Goal: Information Seeking & Learning: Learn about a topic

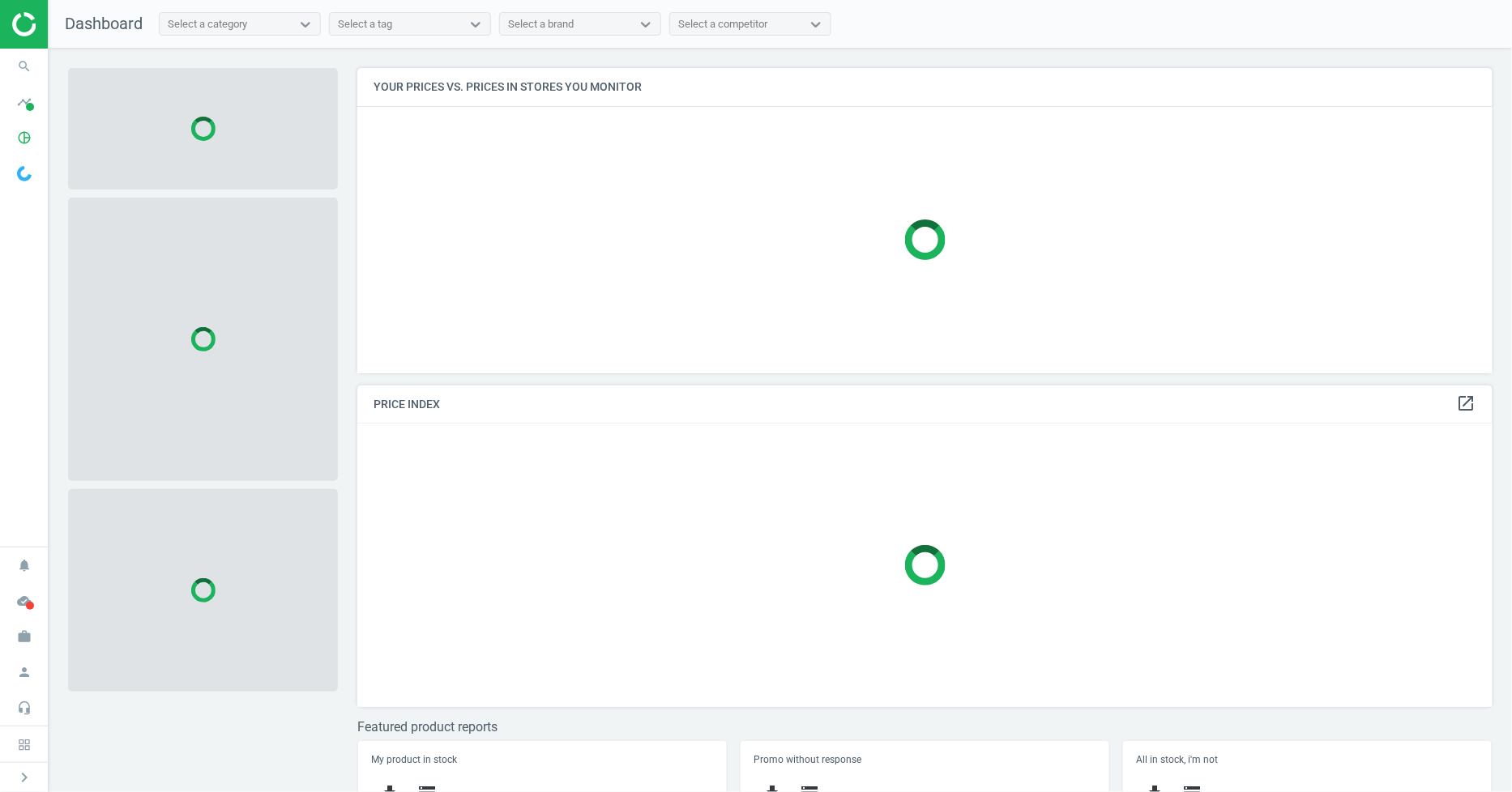
scroll to position [334, 1151]
click at [42, 84] on span "timeline" at bounding box center [24, 101] width 48 height 36
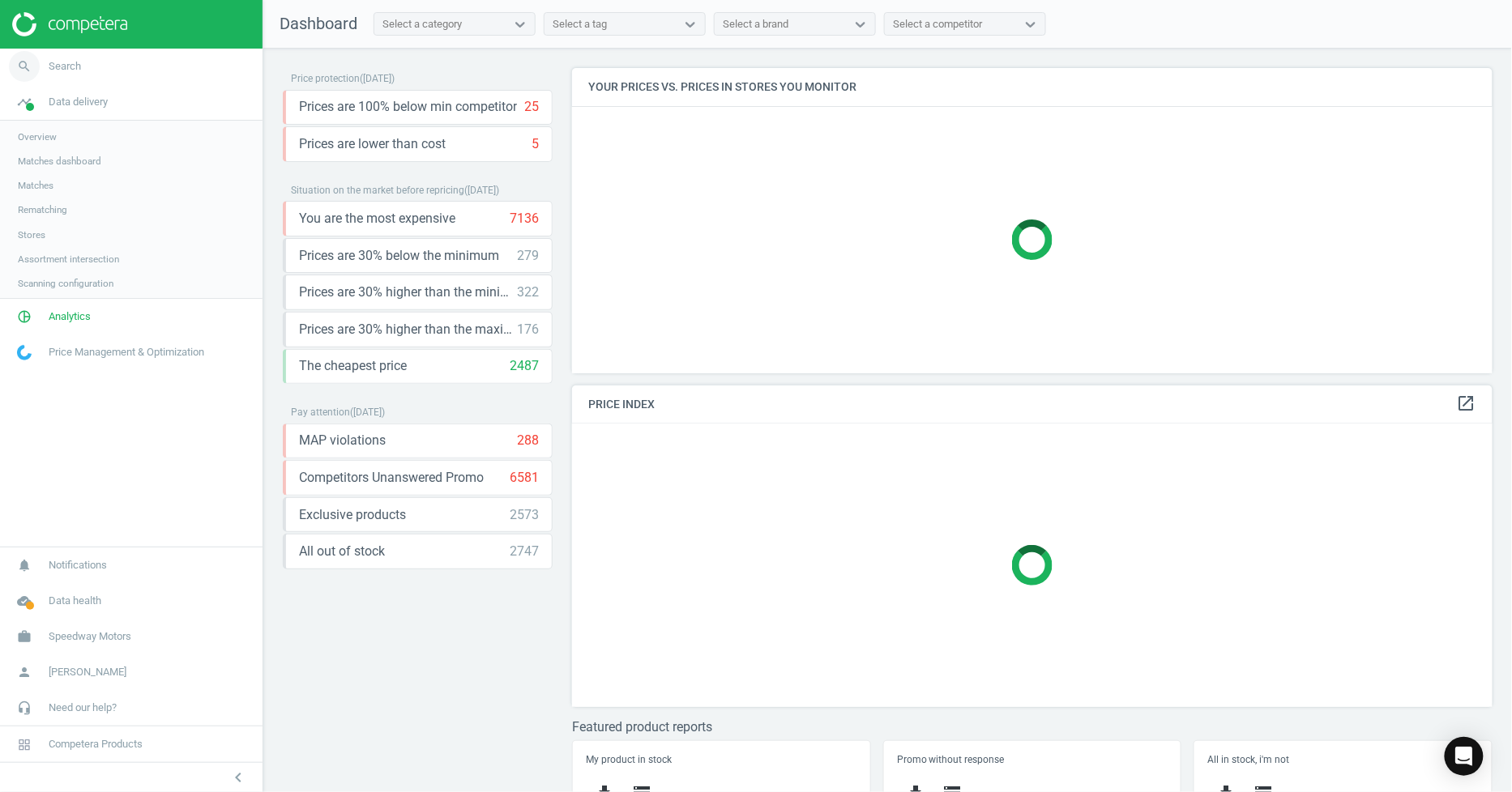
scroll to position [334, 936]
click at [36, 77] on span "search" at bounding box center [24, 66] width 48 height 36
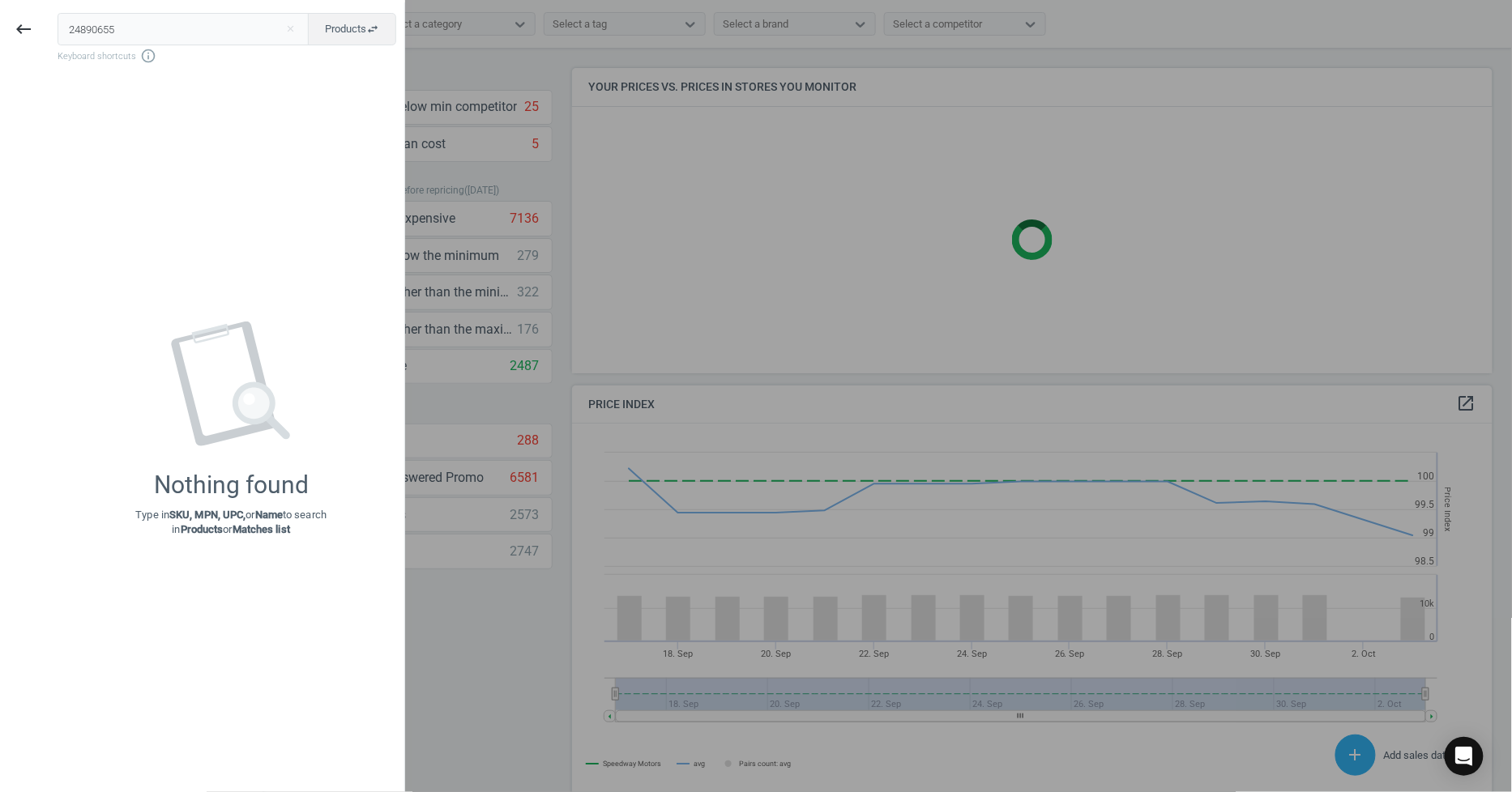
type input "24890655"
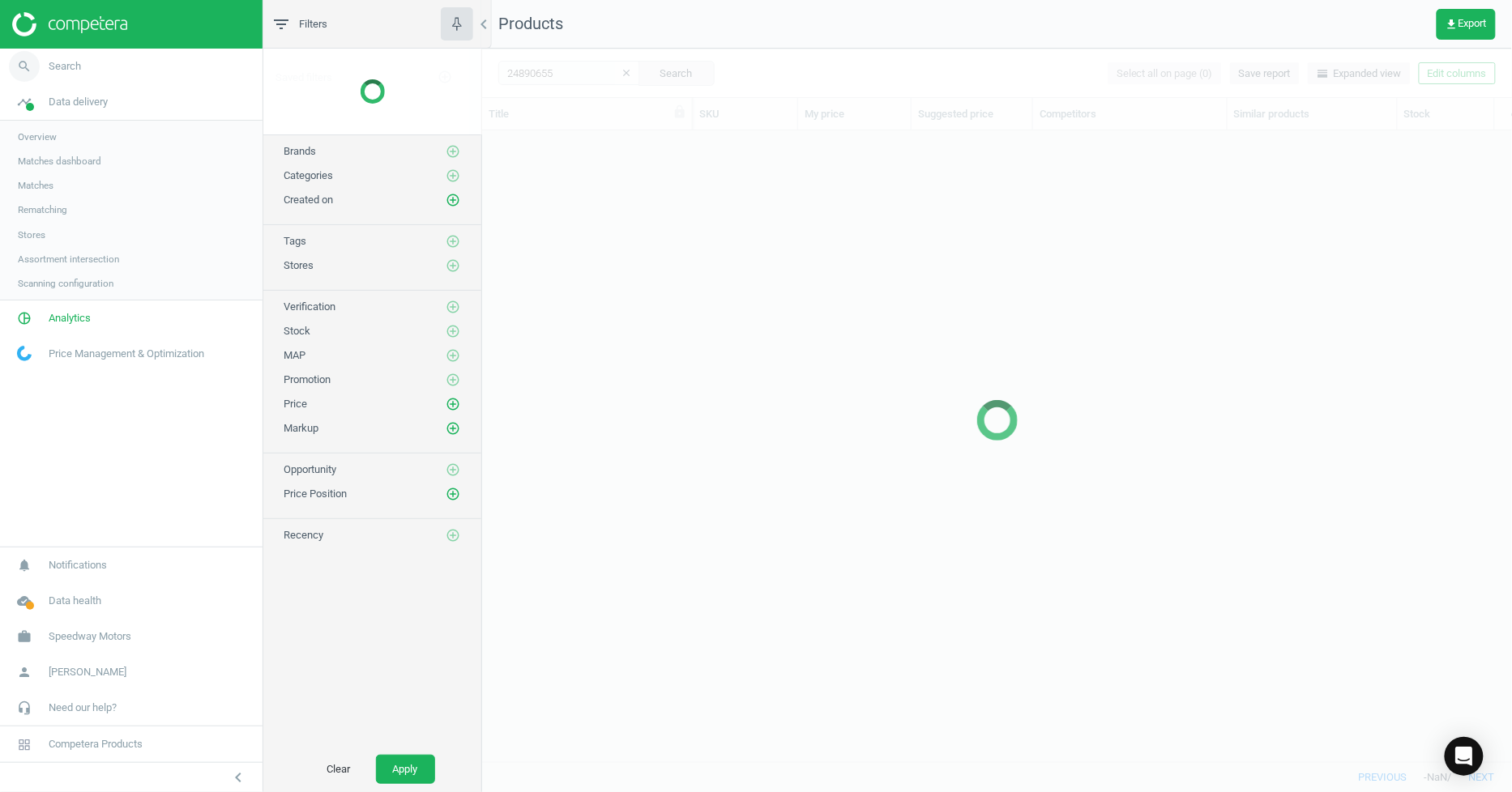
scroll to position [603, 1016]
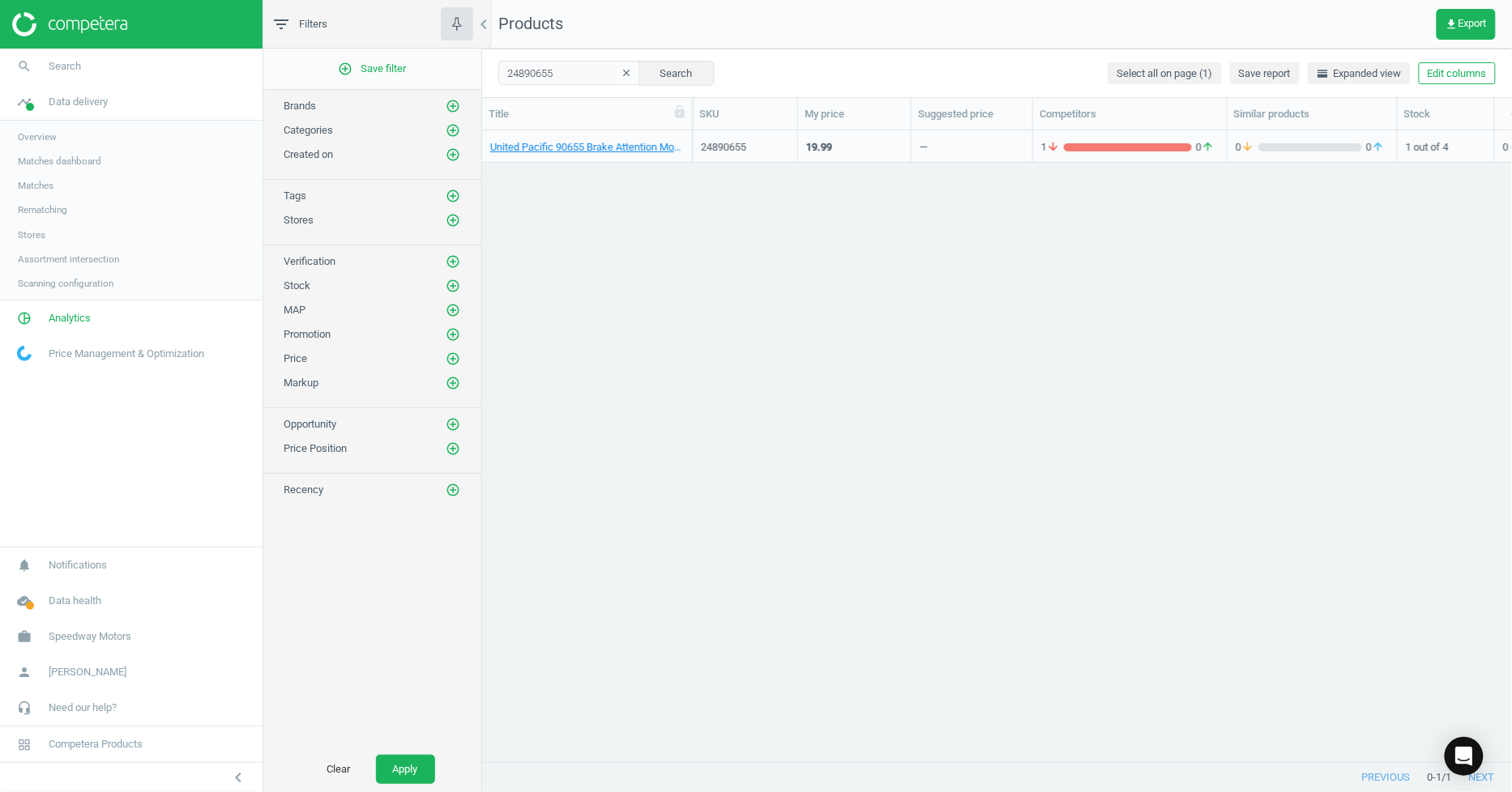
click at [654, 155] on div "United Pacific 90655 Brake Attention Module" at bounding box center [587, 150] width 193 height 20
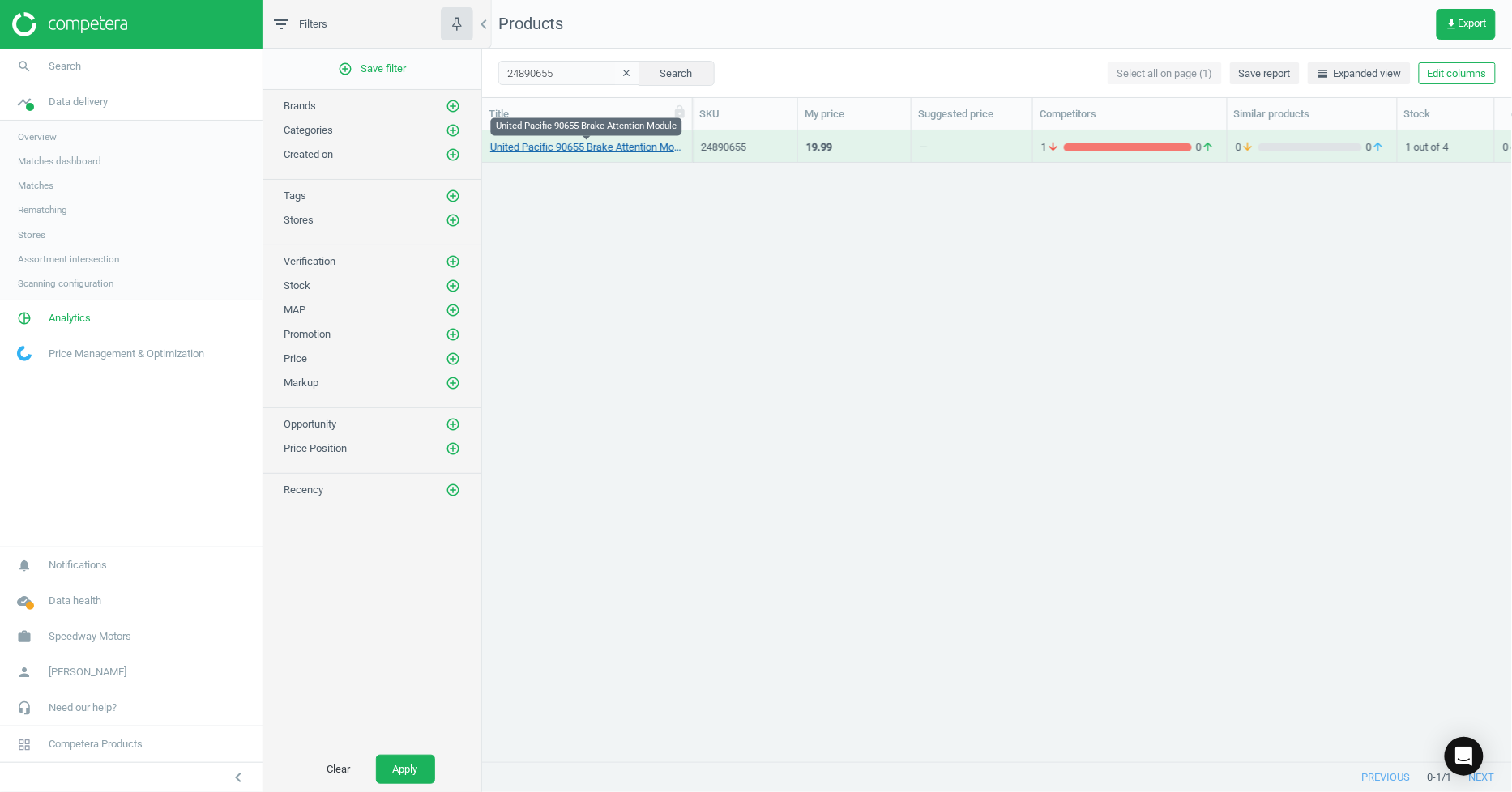
click at [654, 150] on link "United Pacific 90655 Brake Attention Module" at bounding box center [587, 148] width 193 height 15
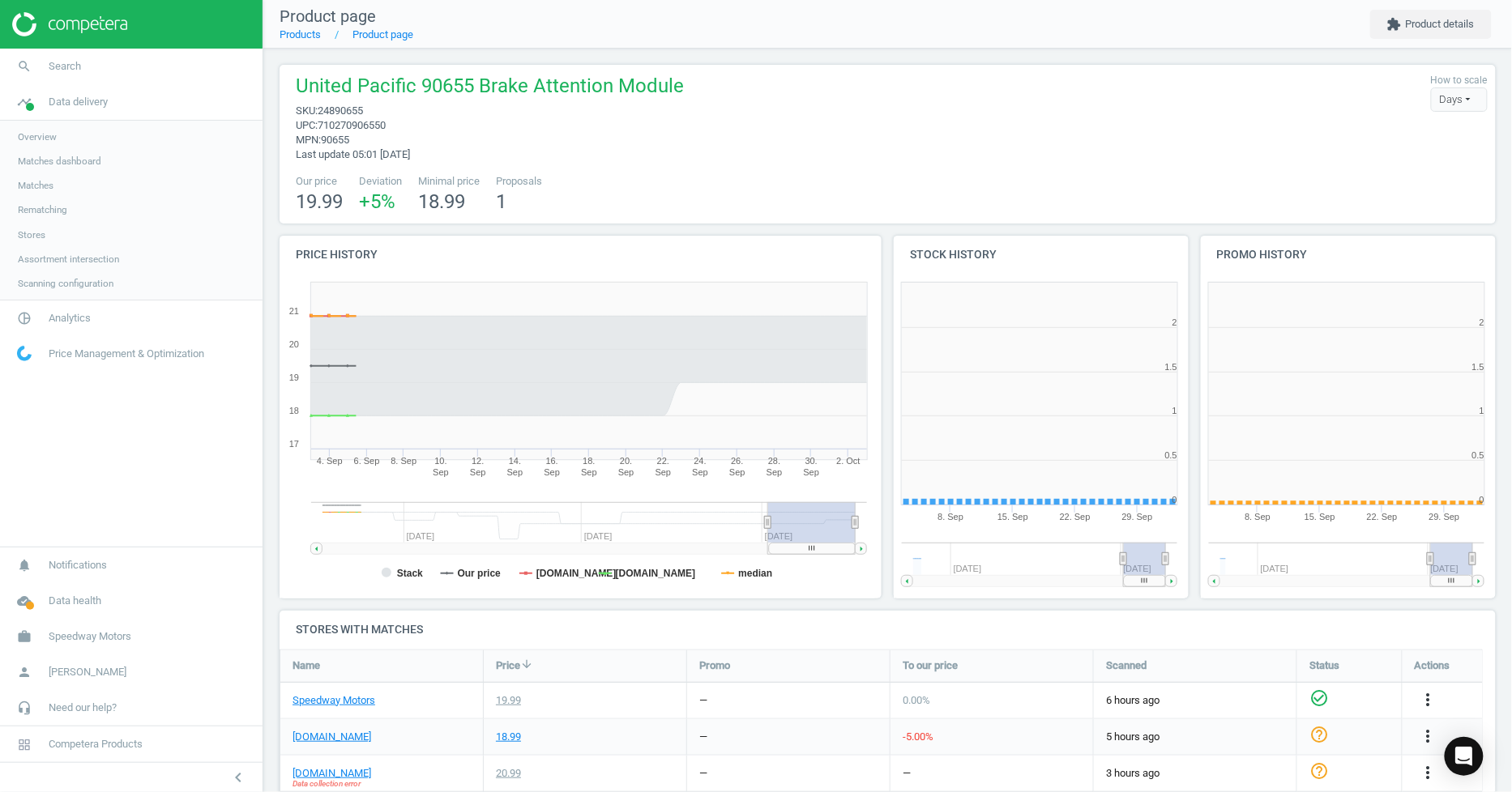
scroll to position [353, 320]
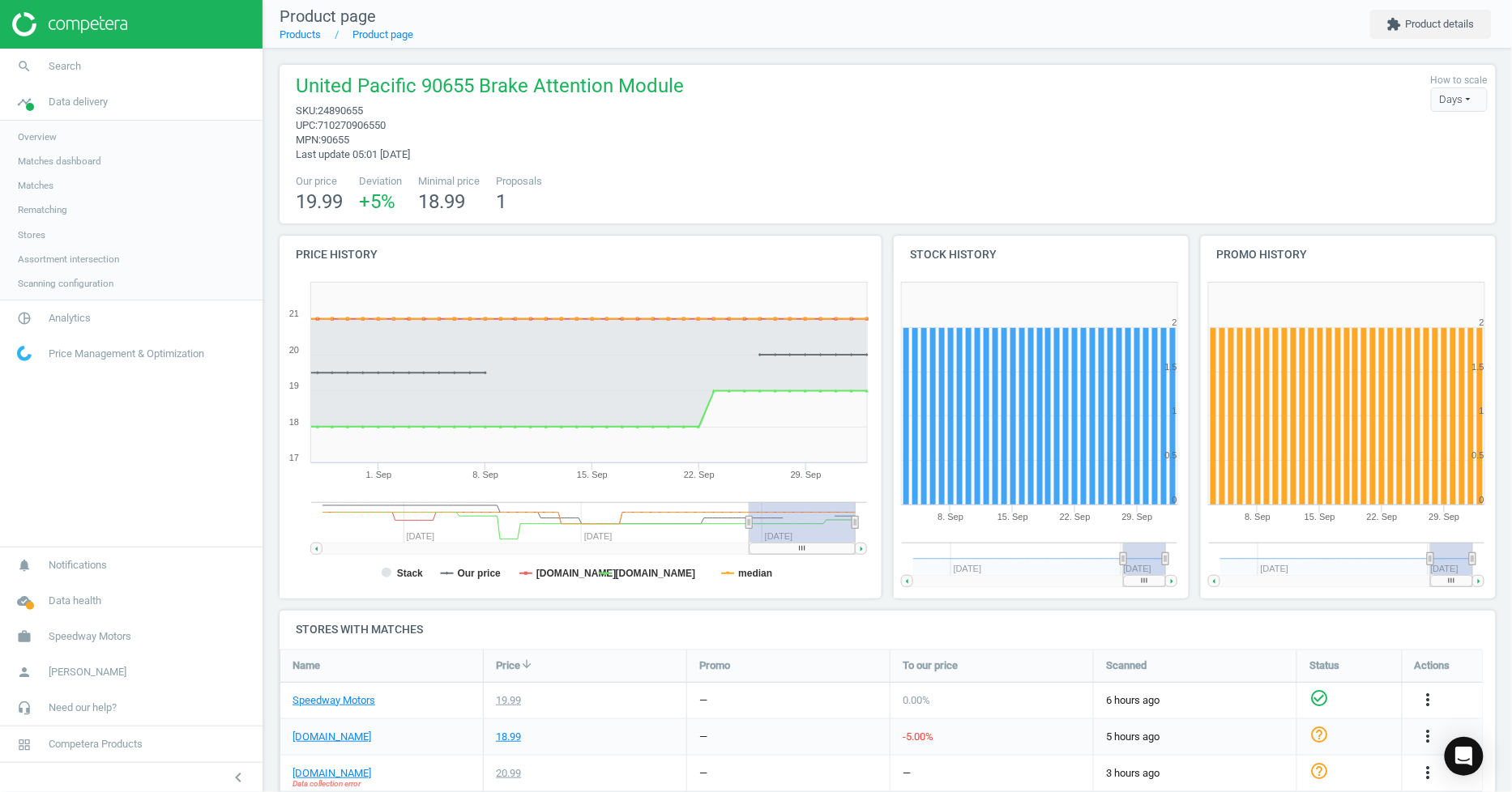
drag, startPoint x: 768, startPoint y: 525, endPoint x: 750, endPoint y: 550, distance: 30.8
click at [750, 550] on icon "Created with Highstock 6.2.0 Stack Our price jegs.com summitracing.com median 8…" at bounding box center [577, 436] width 595 height 324
click at [48, 110] on link "timeline Data delivery" at bounding box center [131, 101] width 263 height 36
click at [62, 139] on span "Analytics" at bounding box center [69, 138] width 42 height 15
click at [62, 221] on span "Price index" at bounding box center [41, 221] width 47 height 13
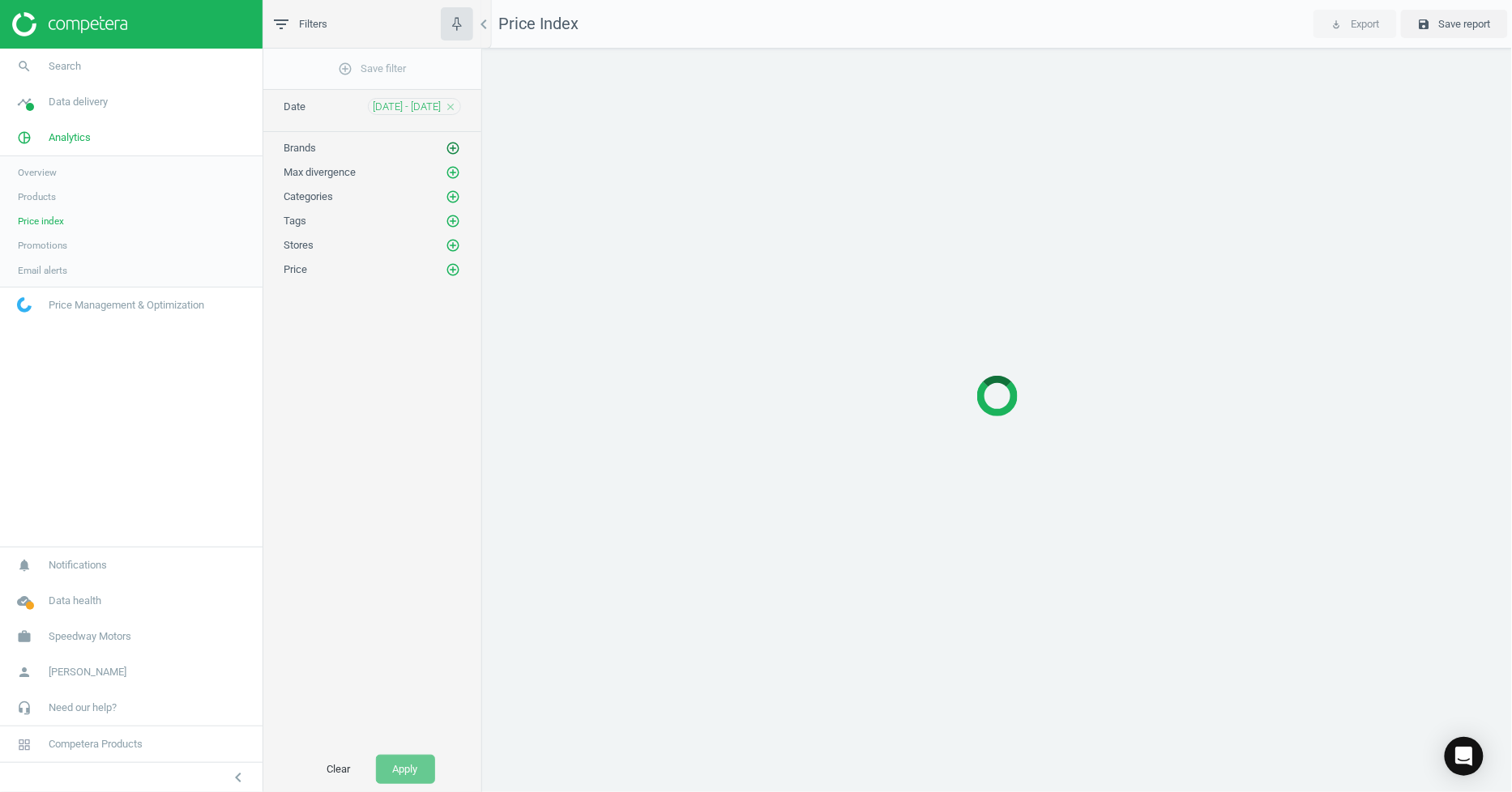
click at [451, 141] on icon "add_circle_outline" at bounding box center [453, 149] width 15 height 15
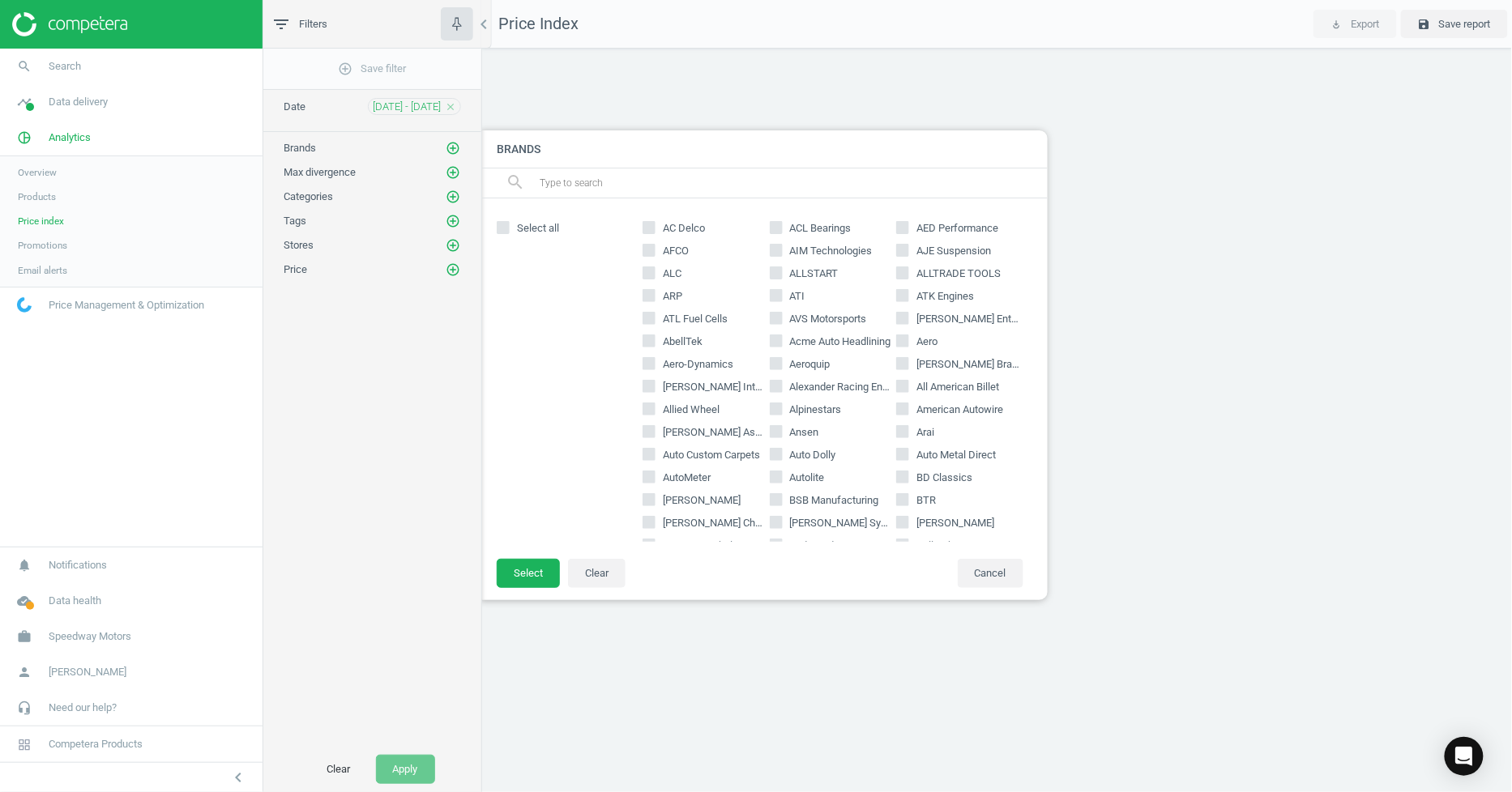
click at [594, 170] on input "text" at bounding box center [787, 183] width 498 height 26
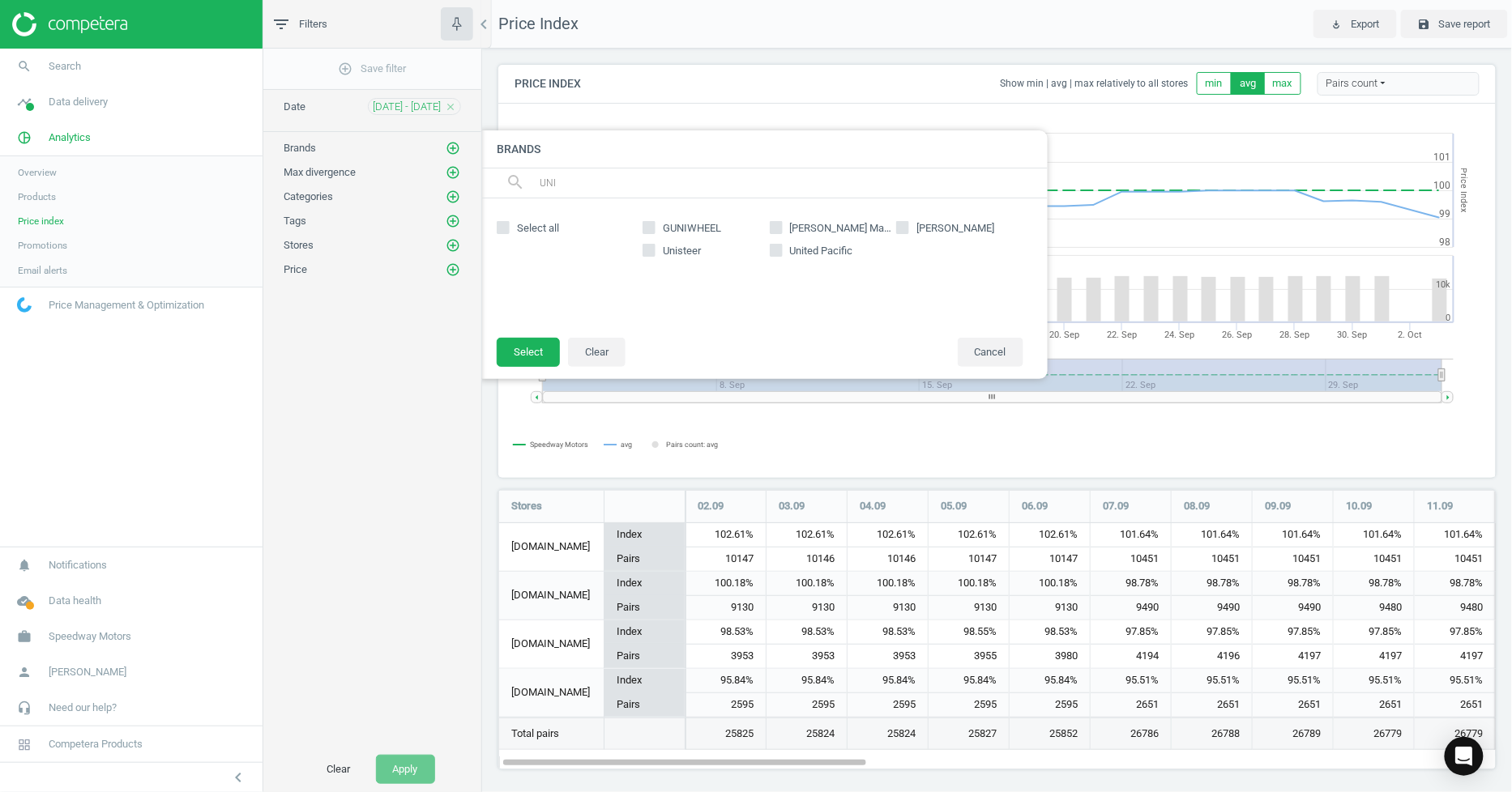
scroll to position [308, 1013]
type input "UNITED PACIFIC"
click at [651, 225] on input "United Pacific" at bounding box center [649, 228] width 11 height 11
checkbox input "true"
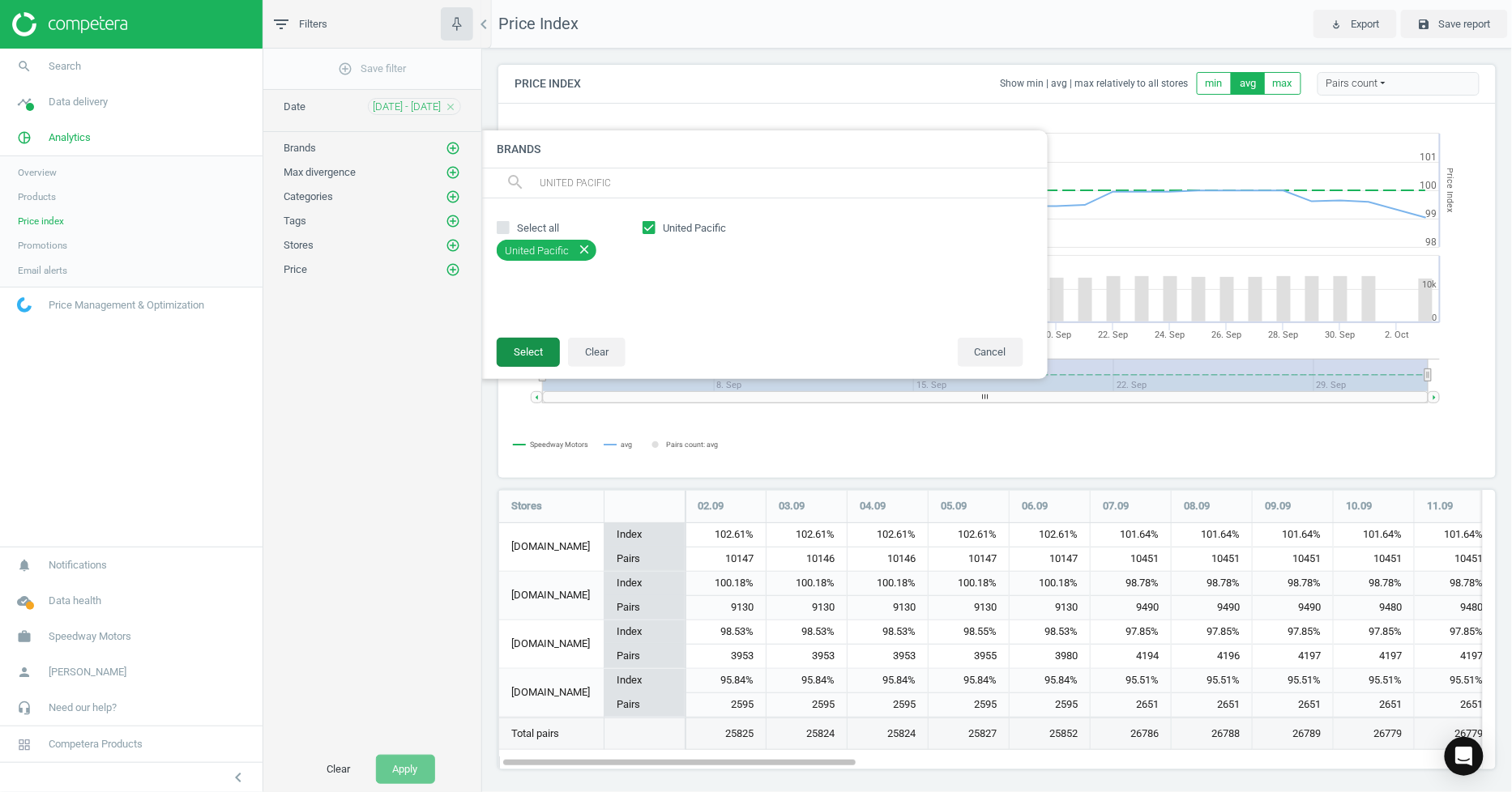
click at [547, 341] on button "Select" at bounding box center [528, 353] width 63 height 29
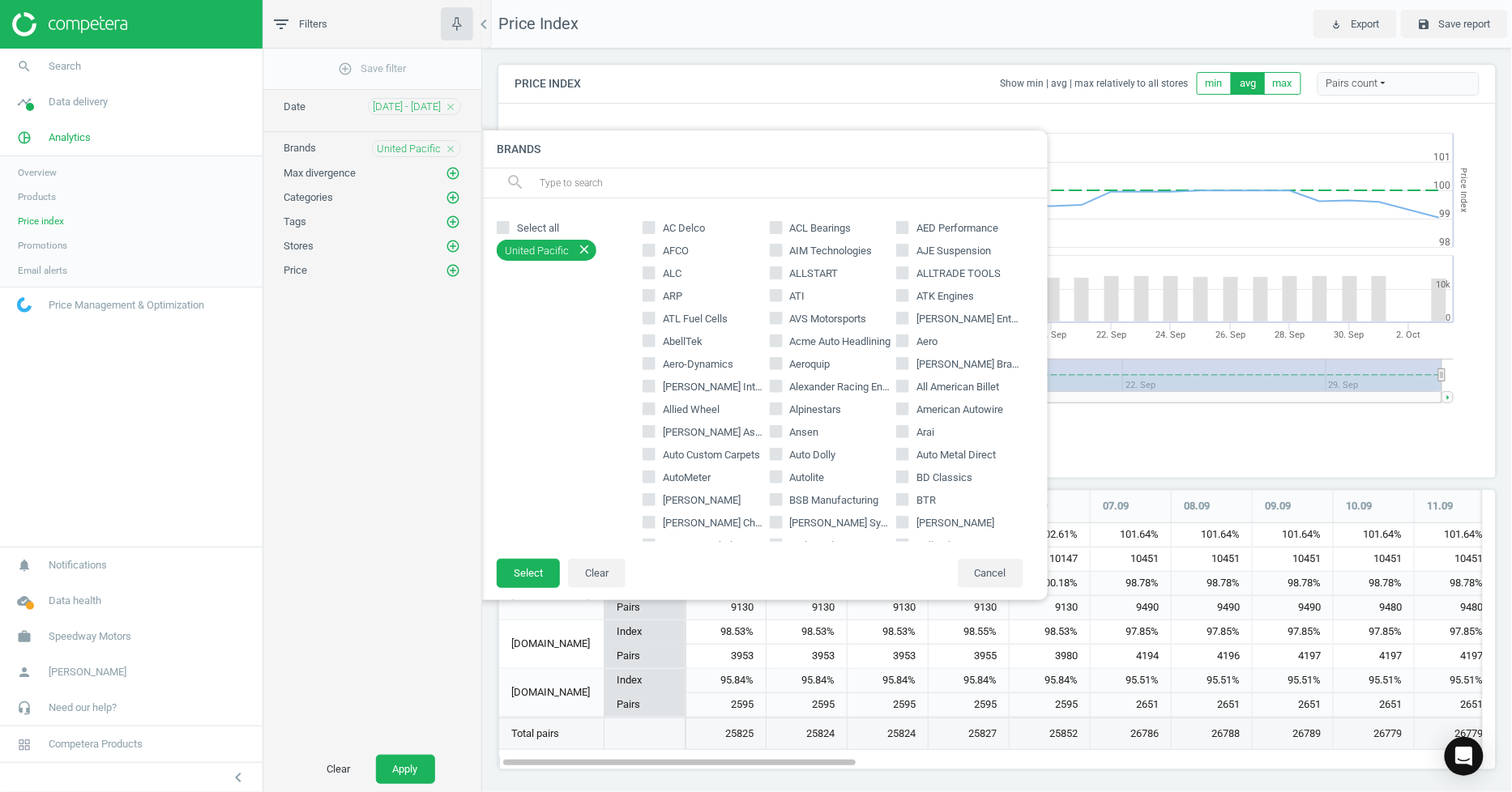
scroll to position [8, 8]
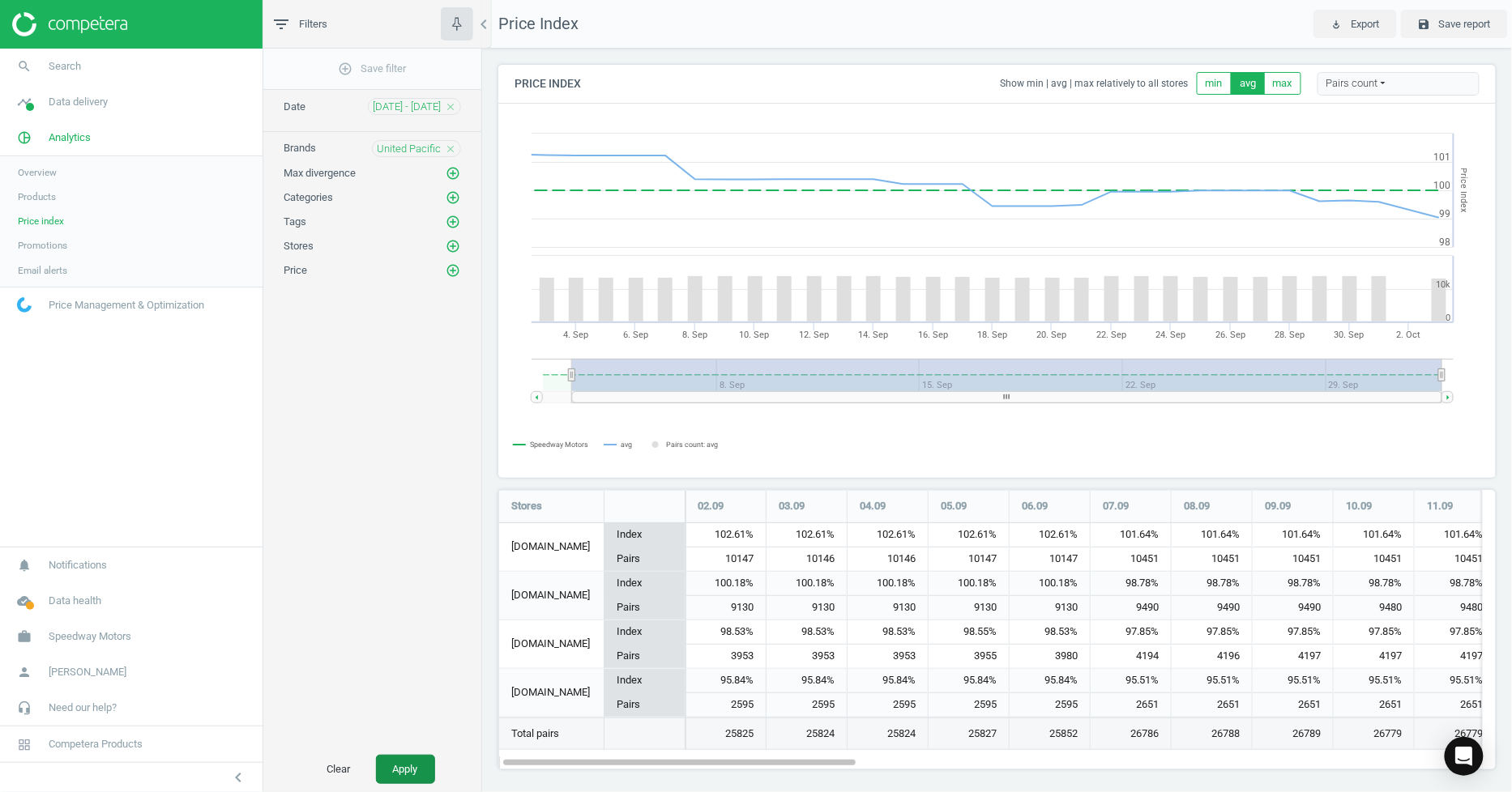
click at [388, 764] on button "Apply" at bounding box center [405, 769] width 59 height 29
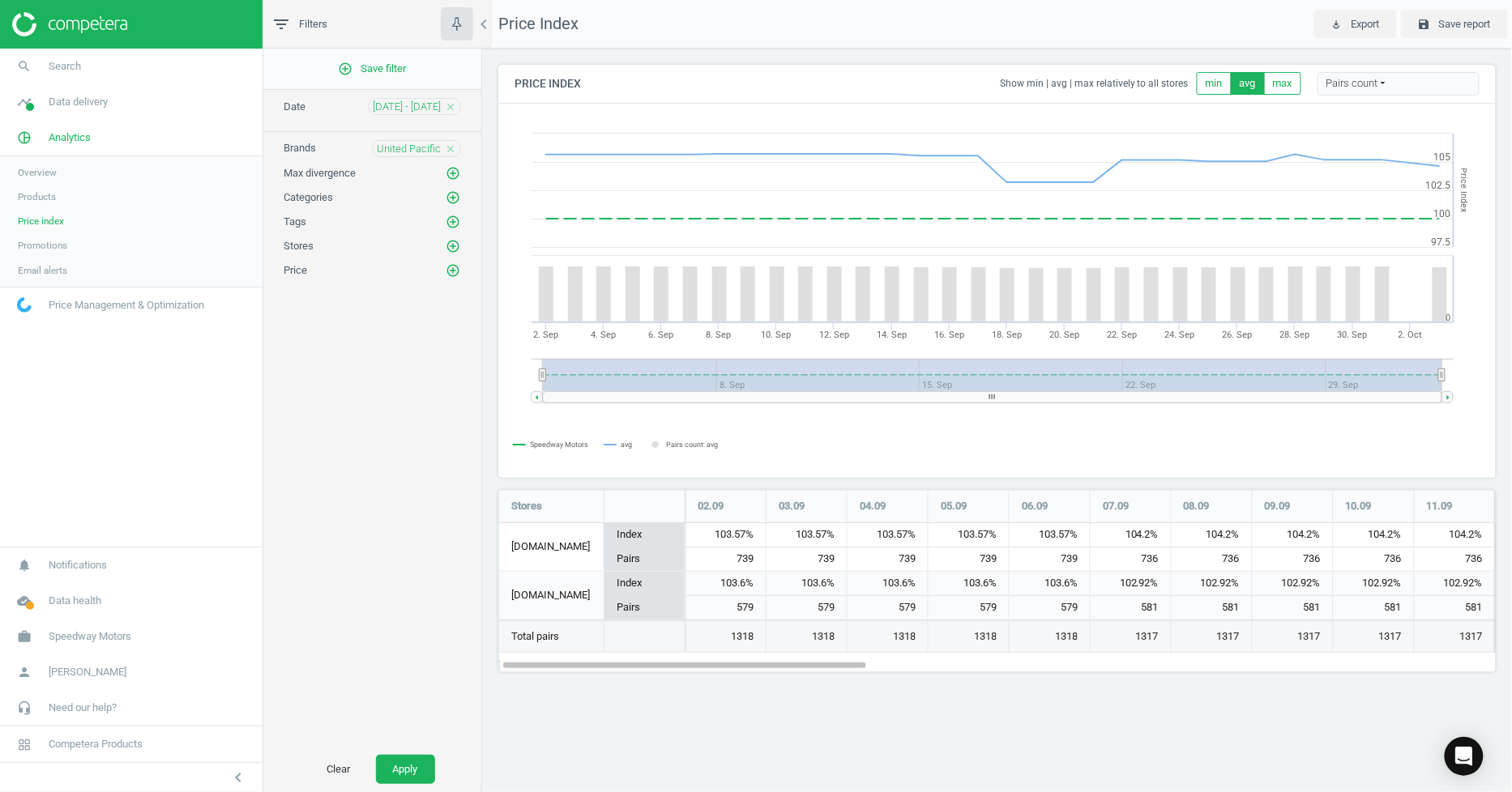
scroll to position [211, 1026]
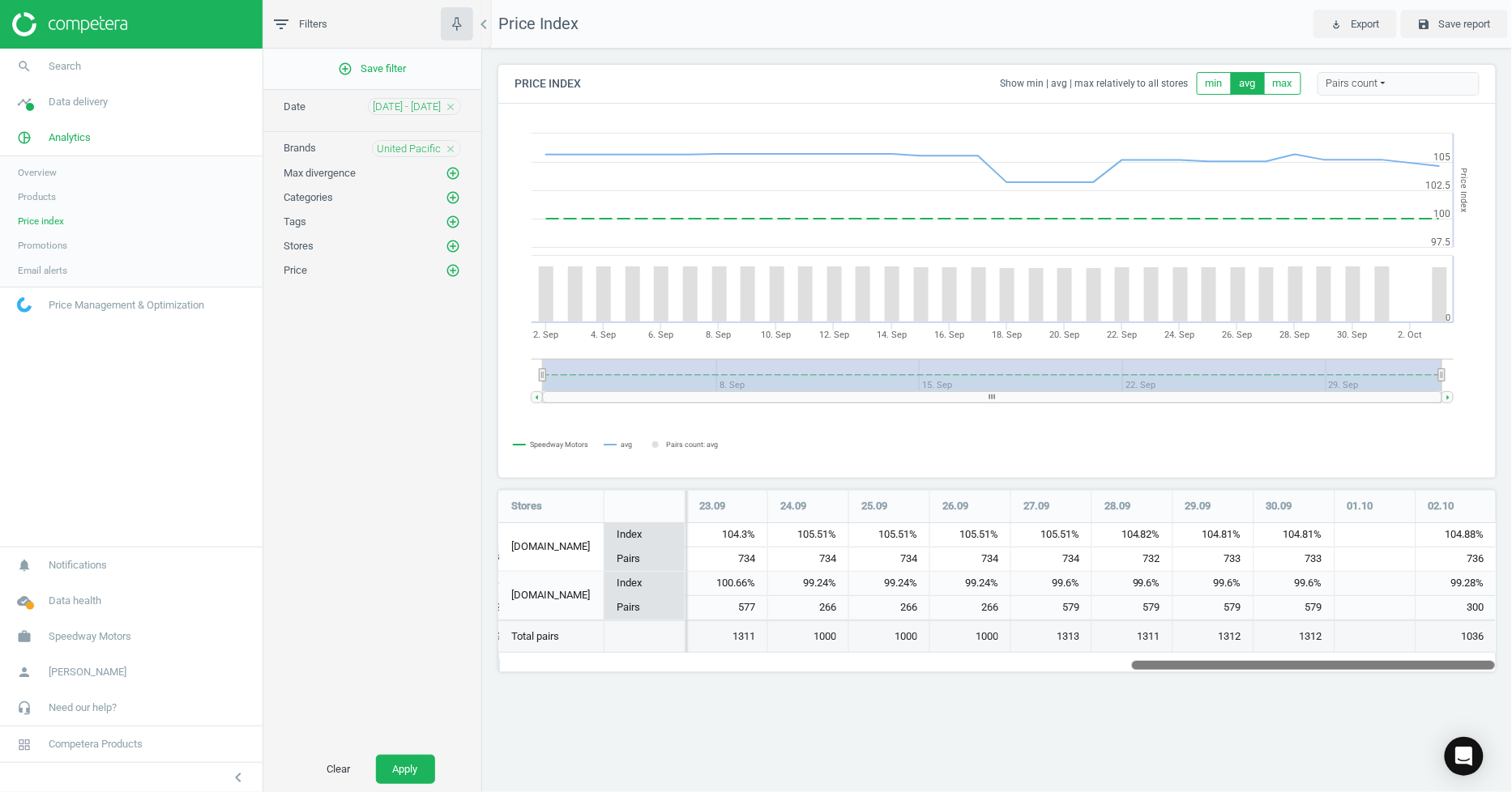
drag, startPoint x: 786, startPoint y: 664, endPoint x: 1673, endPoint y: 669, distance: 887.0
click at [1511, 669] on html "Group 2 Created with Sketch. ic/cloud_download/grey600 Created with Sketch. gra…" at bounding box center [756, 396] width 1512 height 792
drag, startPoint x: 984, startPoint y: 377, endPoint x: 942, endPoint y: 382, distance: 42.3
click at [953, 384] on rect at bounding box center [992, 375] width 899 height 33
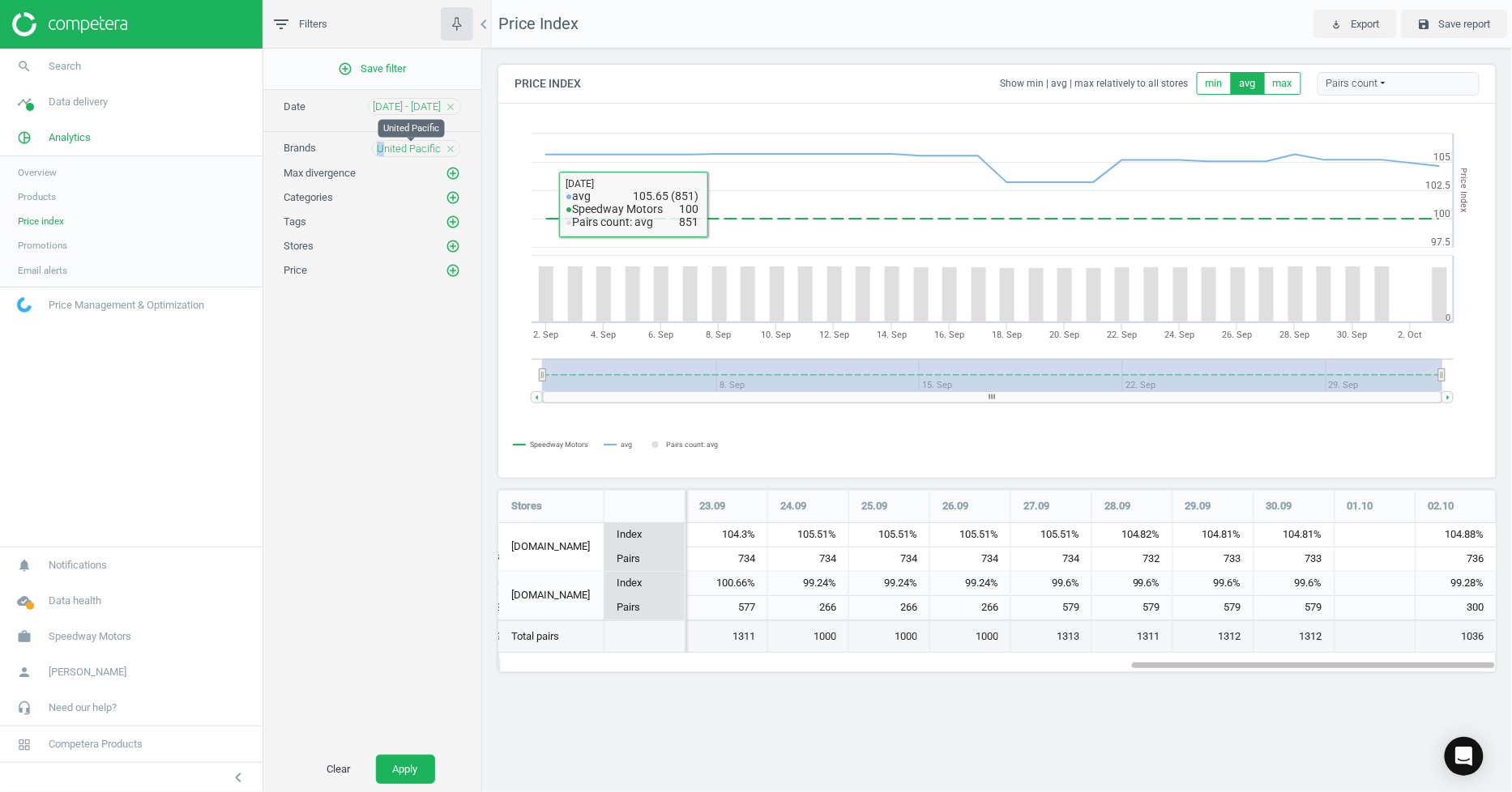
click at [386, 150] on span "United Pacific" at bounding box center [409, 149] width 64 height 15
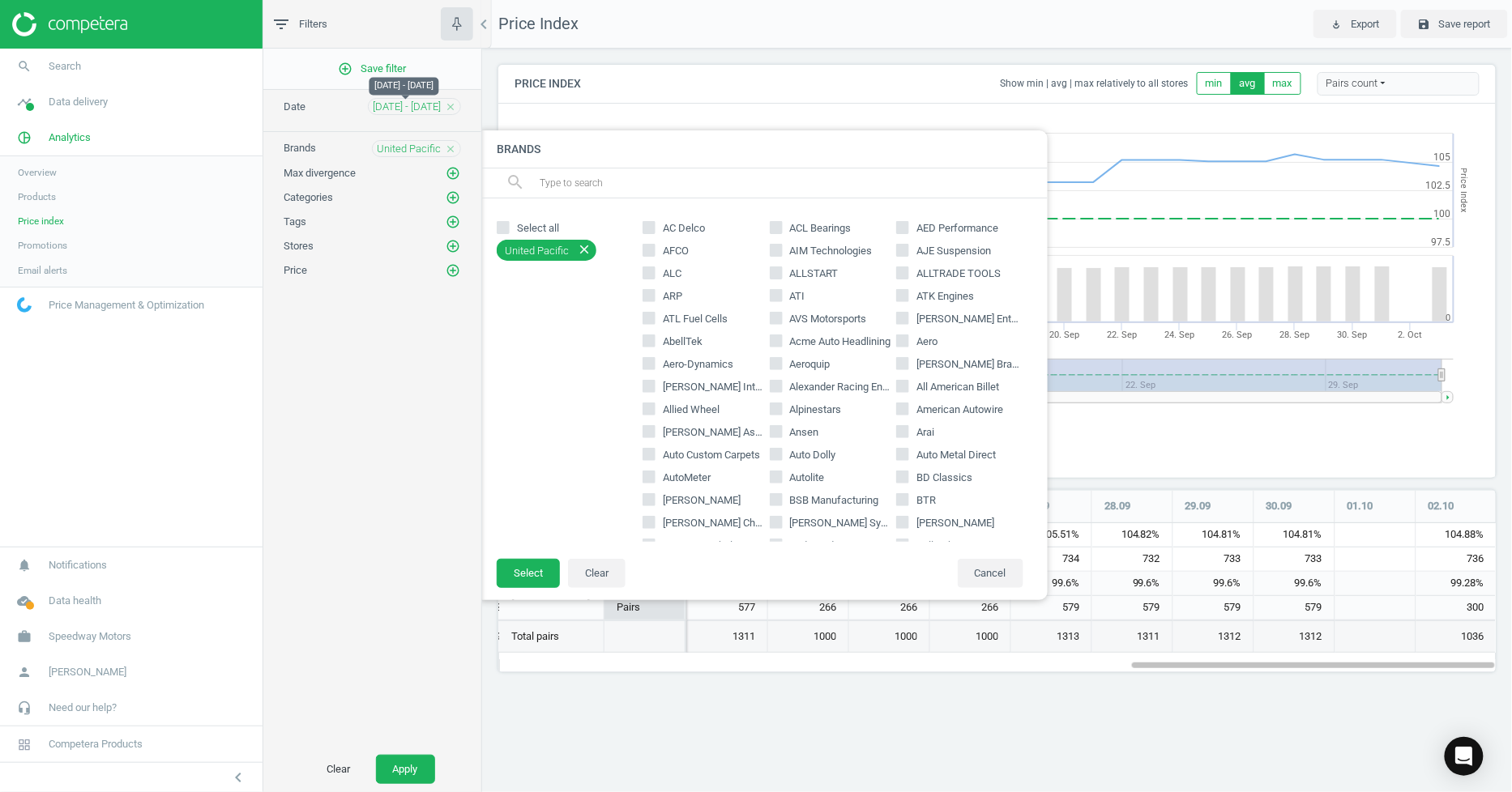
click at [389, 111] on span "03 Sep - 03 Oct" at bounding box center [407, 107] width 68 height 15
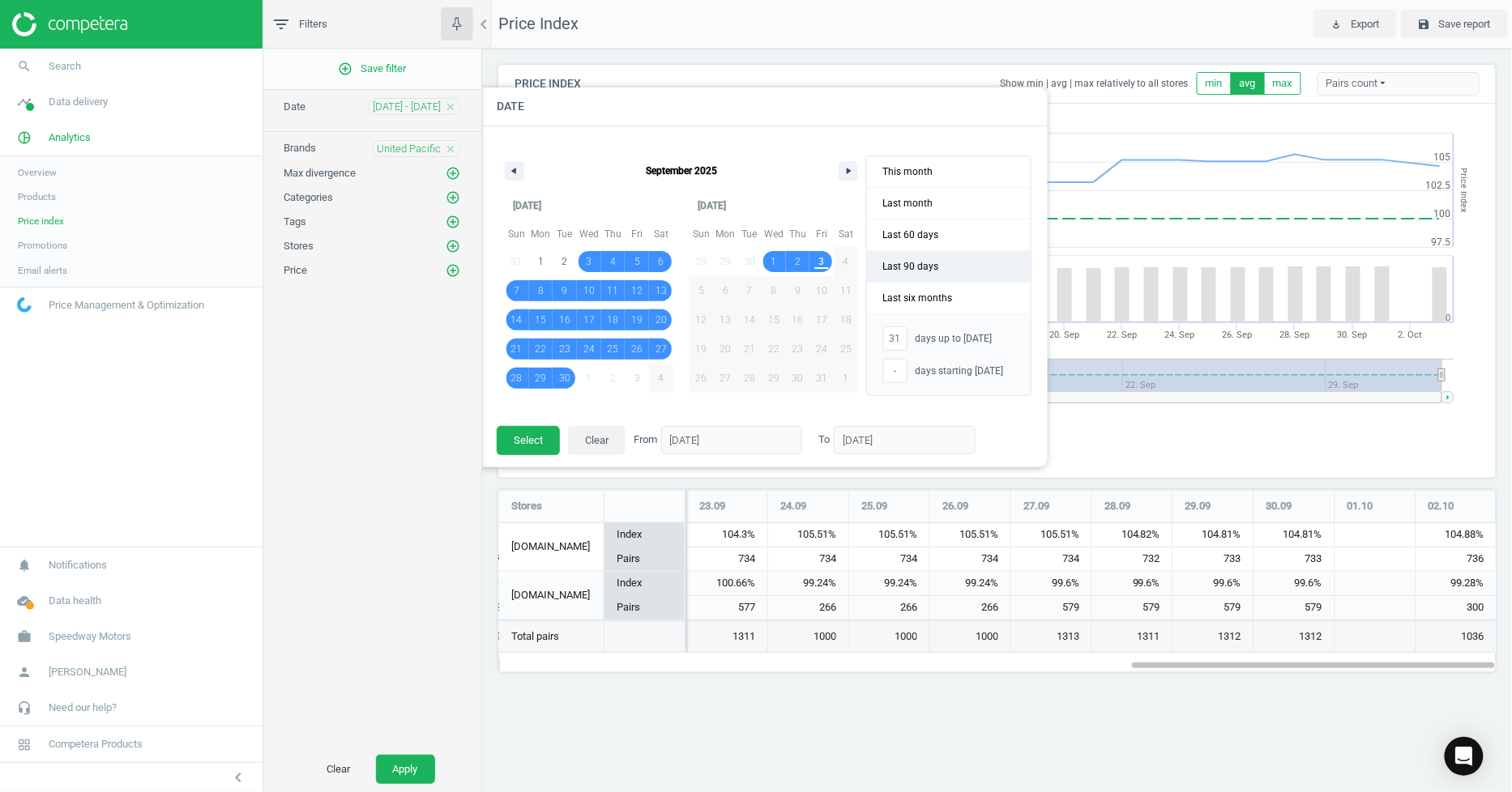
click at [935, 265] on span "Last 90 days" at bounding box center [948, 266] width 163 height 31
type input "-"
type input "05/07/2025"
type input "02/10/2025"
click at [544, 435] on button "Select" at bounding box center [528, 440] width 63 height 29
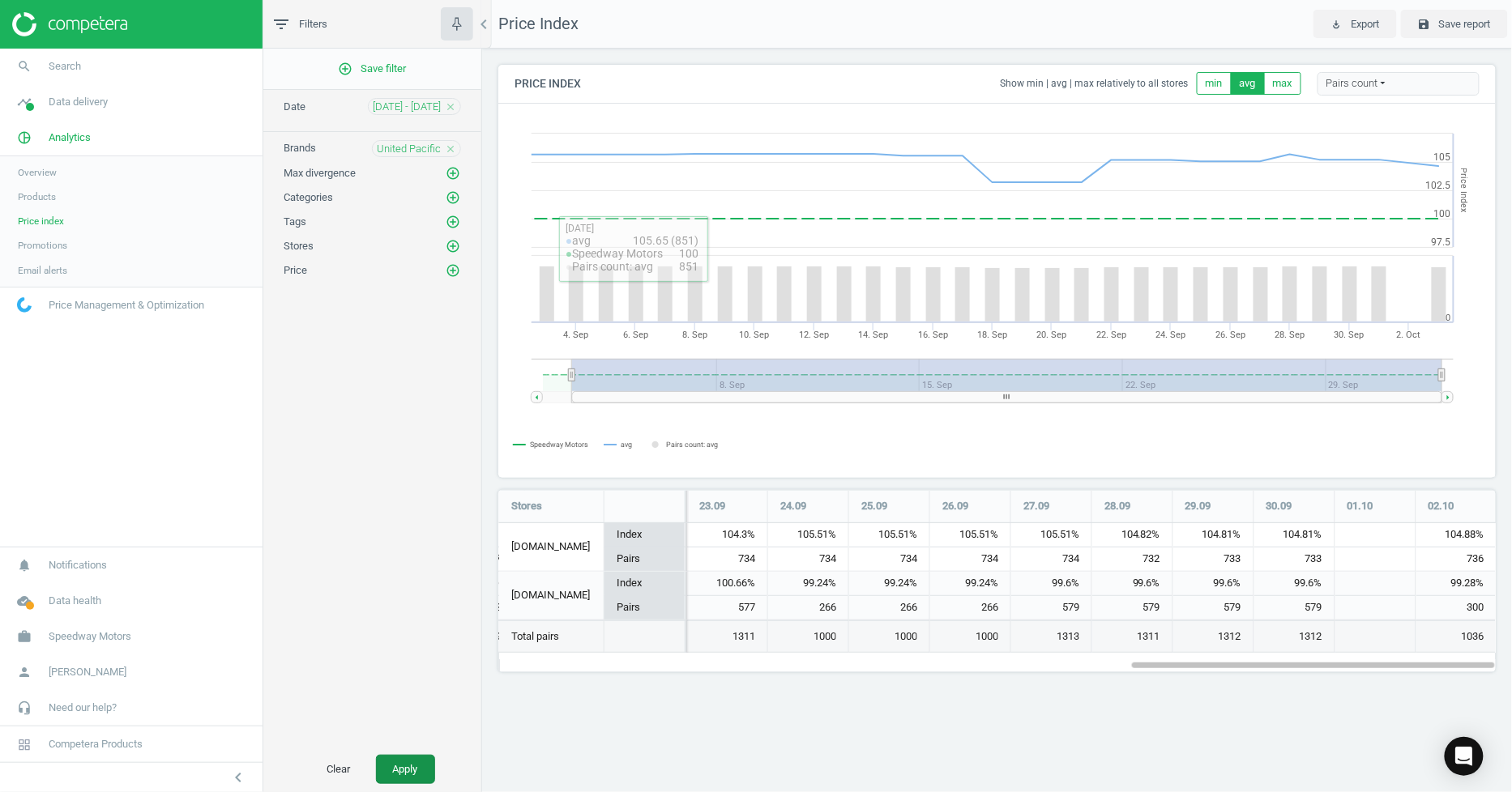
click at [413, 761] on button "Apply" at bounding box center [405, 769] width 59 height 29
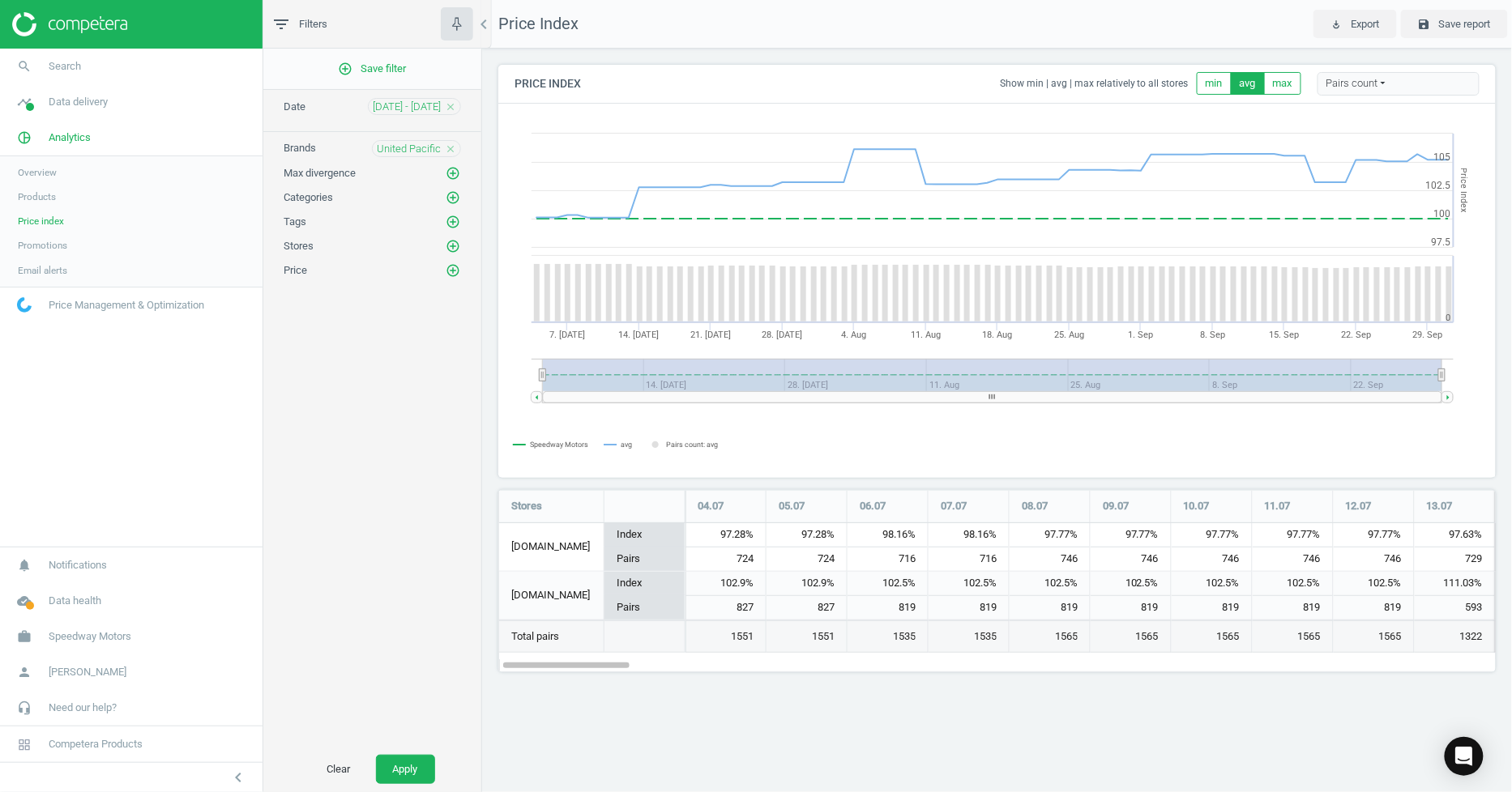
scroll to position [211, 1026]
click at [78, 70] on span "Search" at bounding box center [65, 67] width 33 height 15
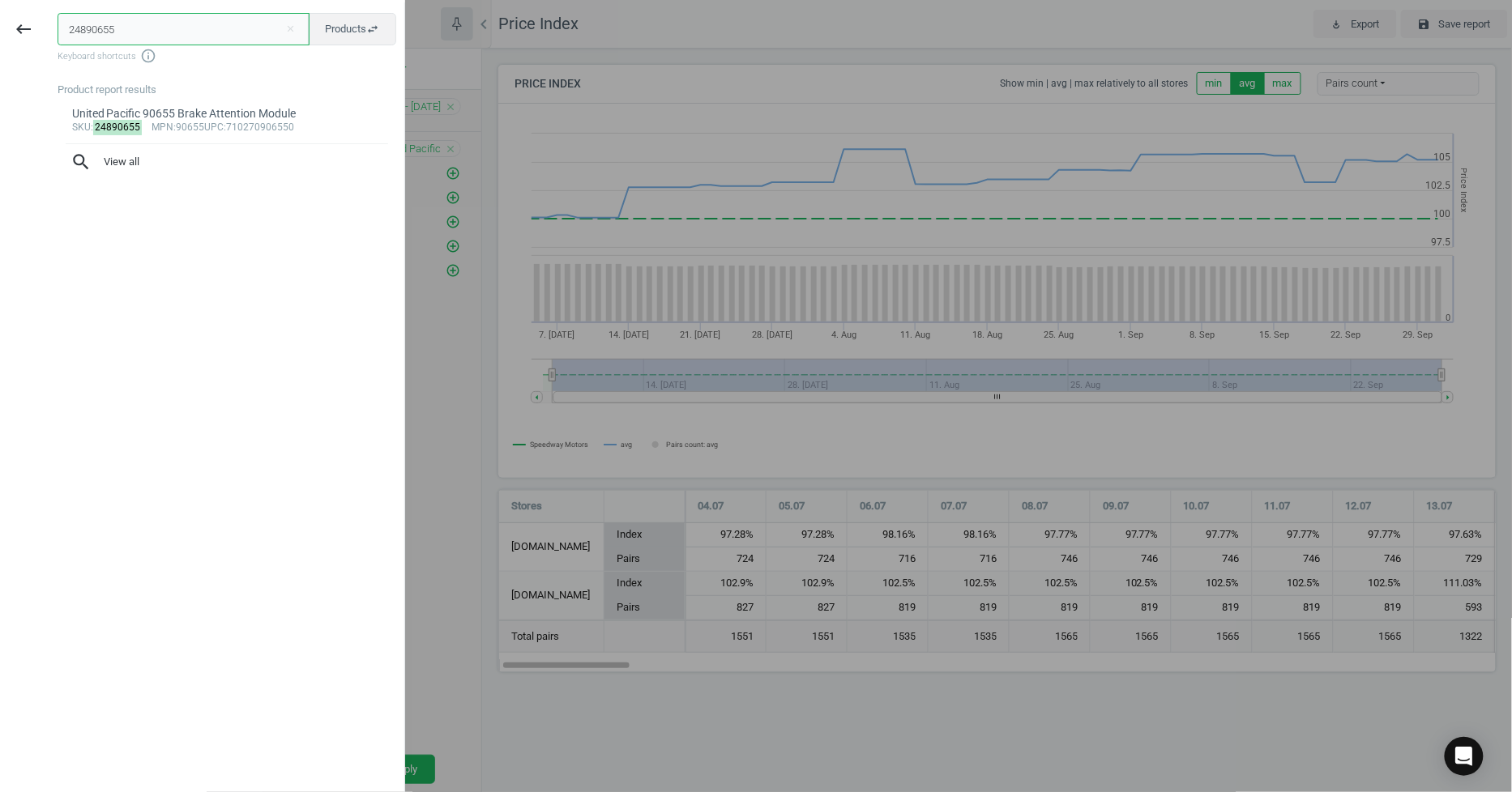
paste input "91137043-L"
type input "91137043-L"
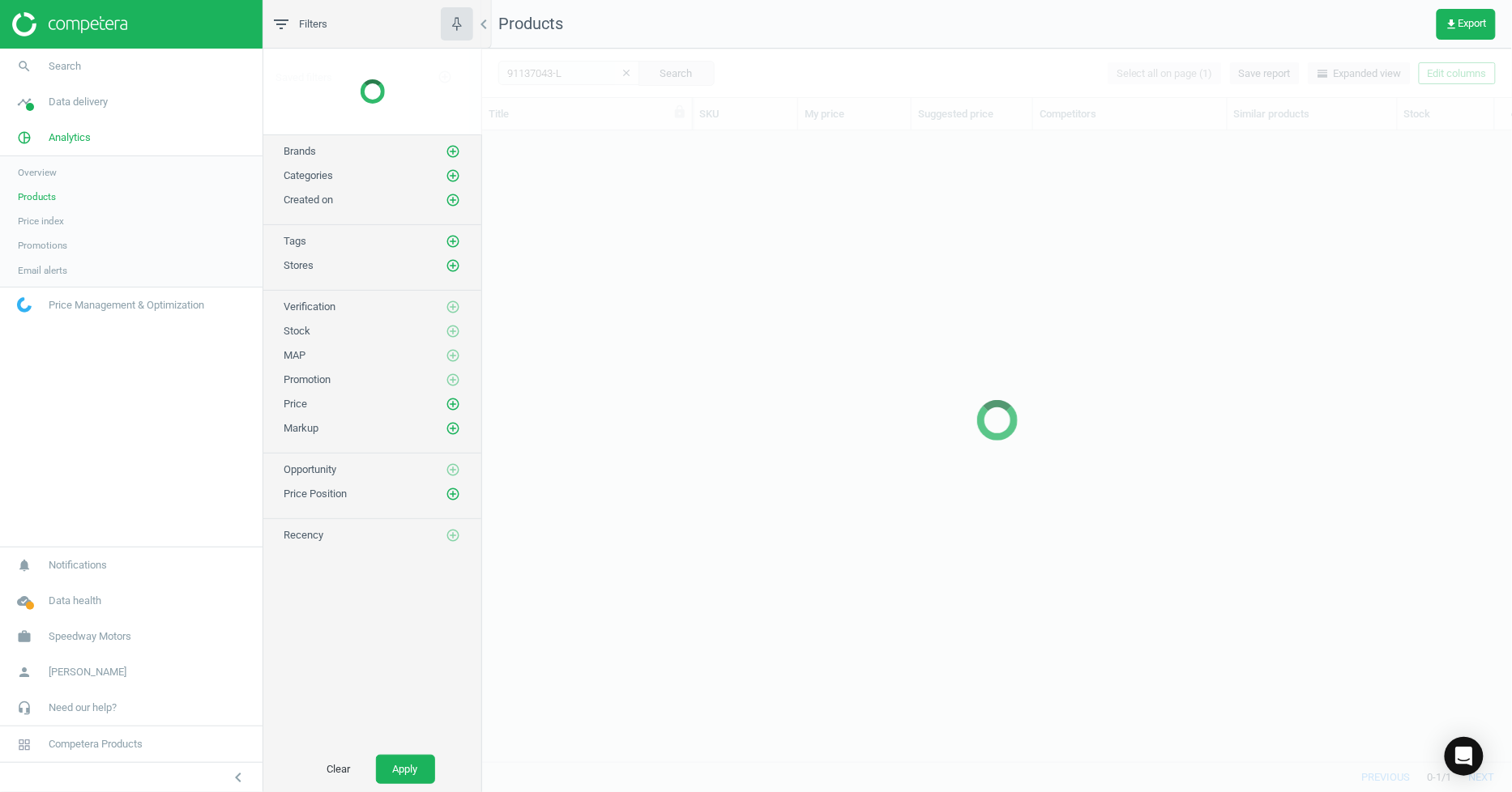
scroll to position [603, 1016]
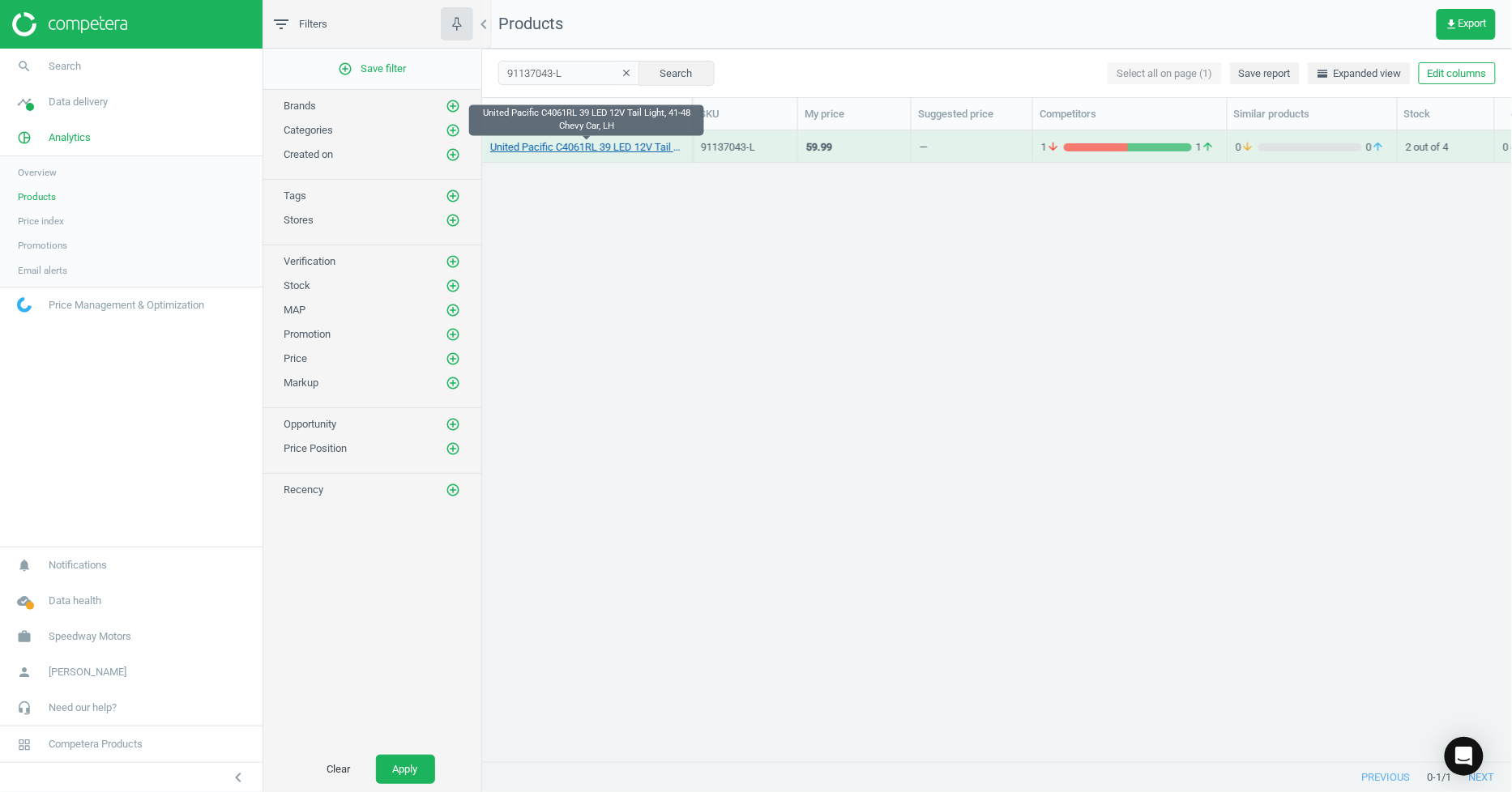
click at [646, 149] on link "United Pacific C4061RL 39 LED 12V Tail Light, 41-48 Chevy Car, LH" at bounding box center [587, 148] width 193 height 15
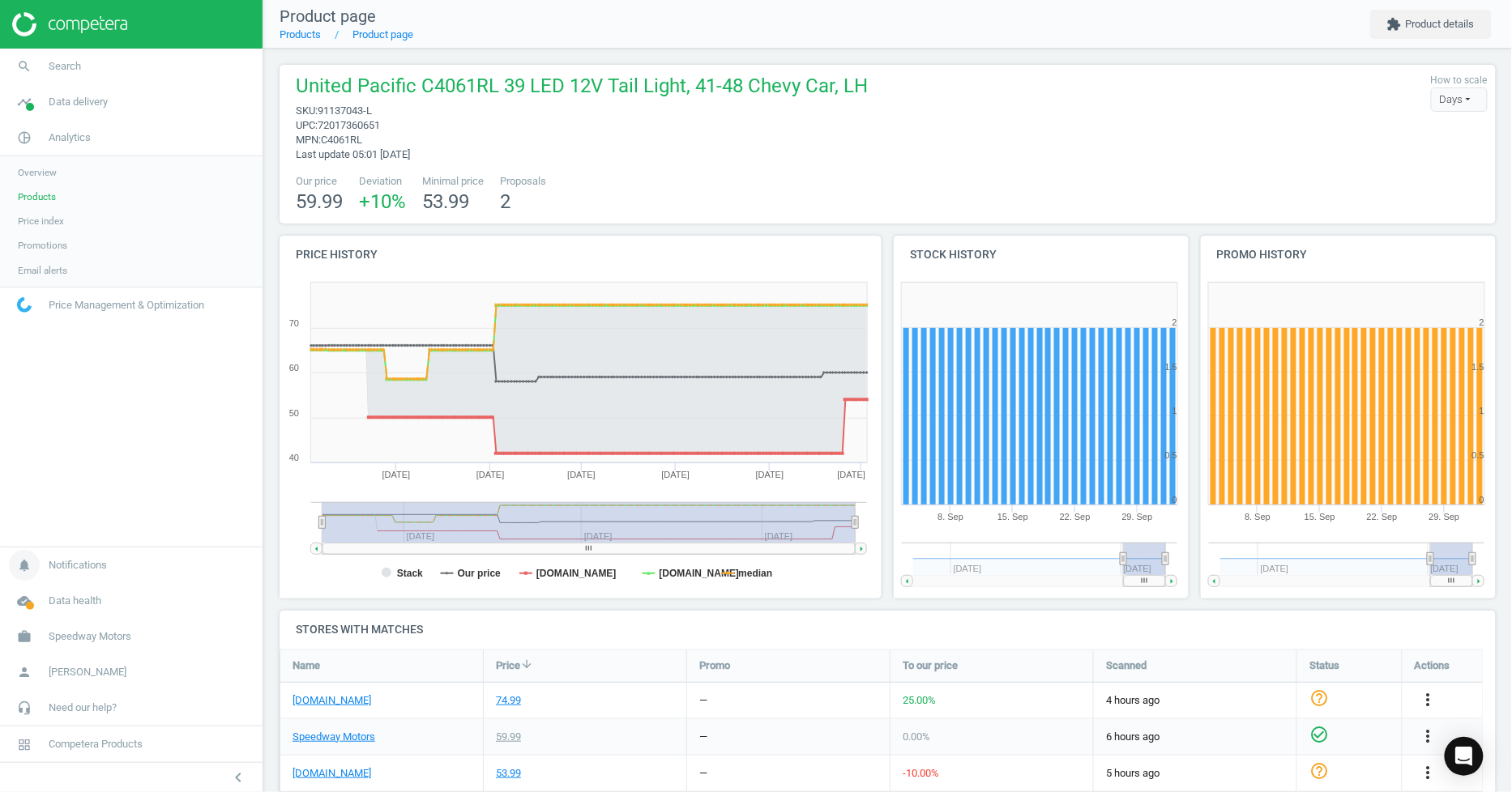
drag, startPoint x: 768, startPoint y: 523, endPoint x: 205, endPoint y: 555, distance: 563.9
click at [205, 555] on section "search Search timeline Data delivery Overview Matches dashboard Matches Rematch…" at bounding box center [756, 396] width 1512 height 792
click at [29, 220] on span "Price index" at bounding box center [41, 221] width 47 height 13
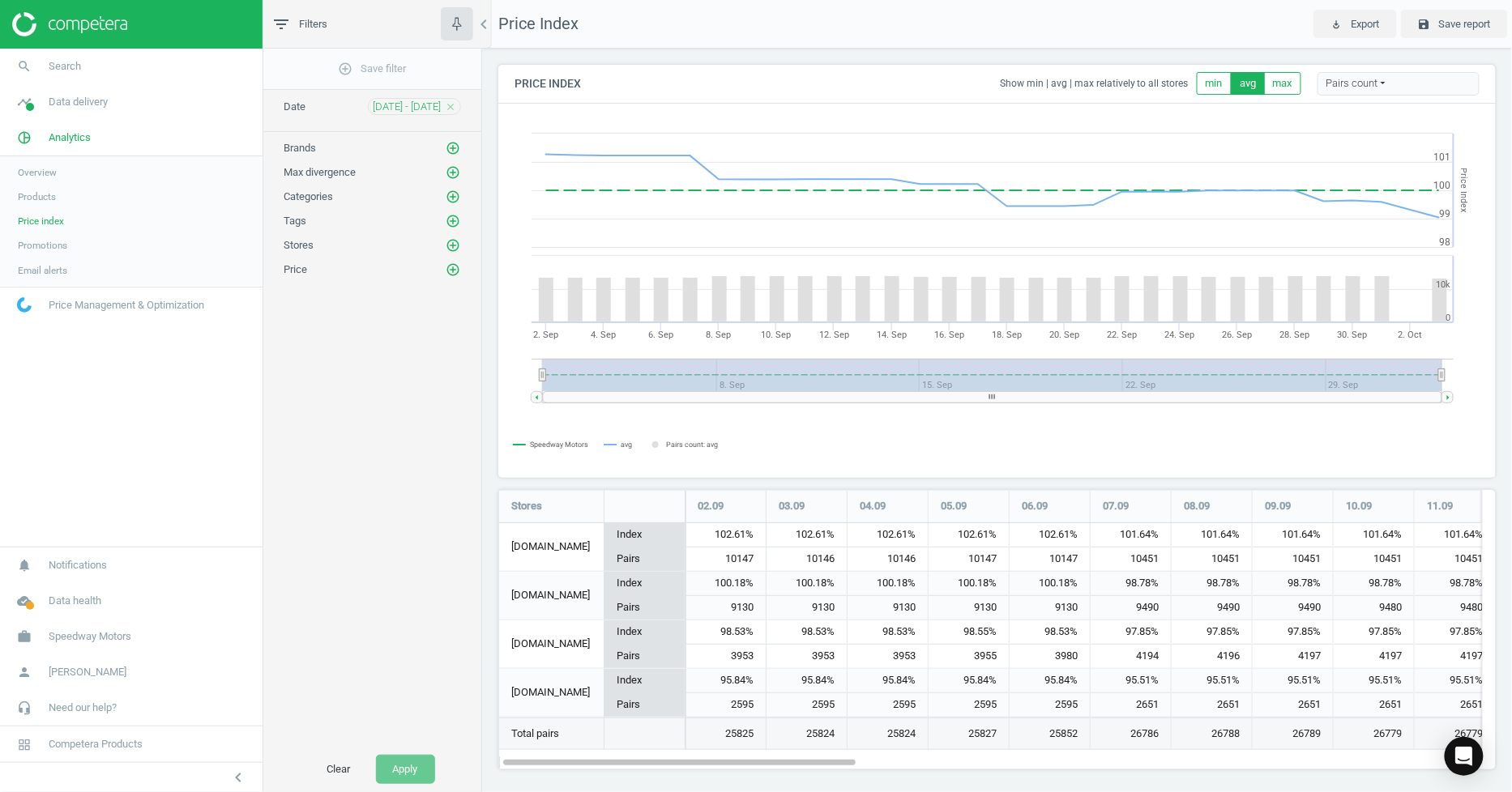
scroll to position [308, 1013]
click at [454, 149] on icon "add_circle_outline" at bounding box center [453, 149] width 15 height 15
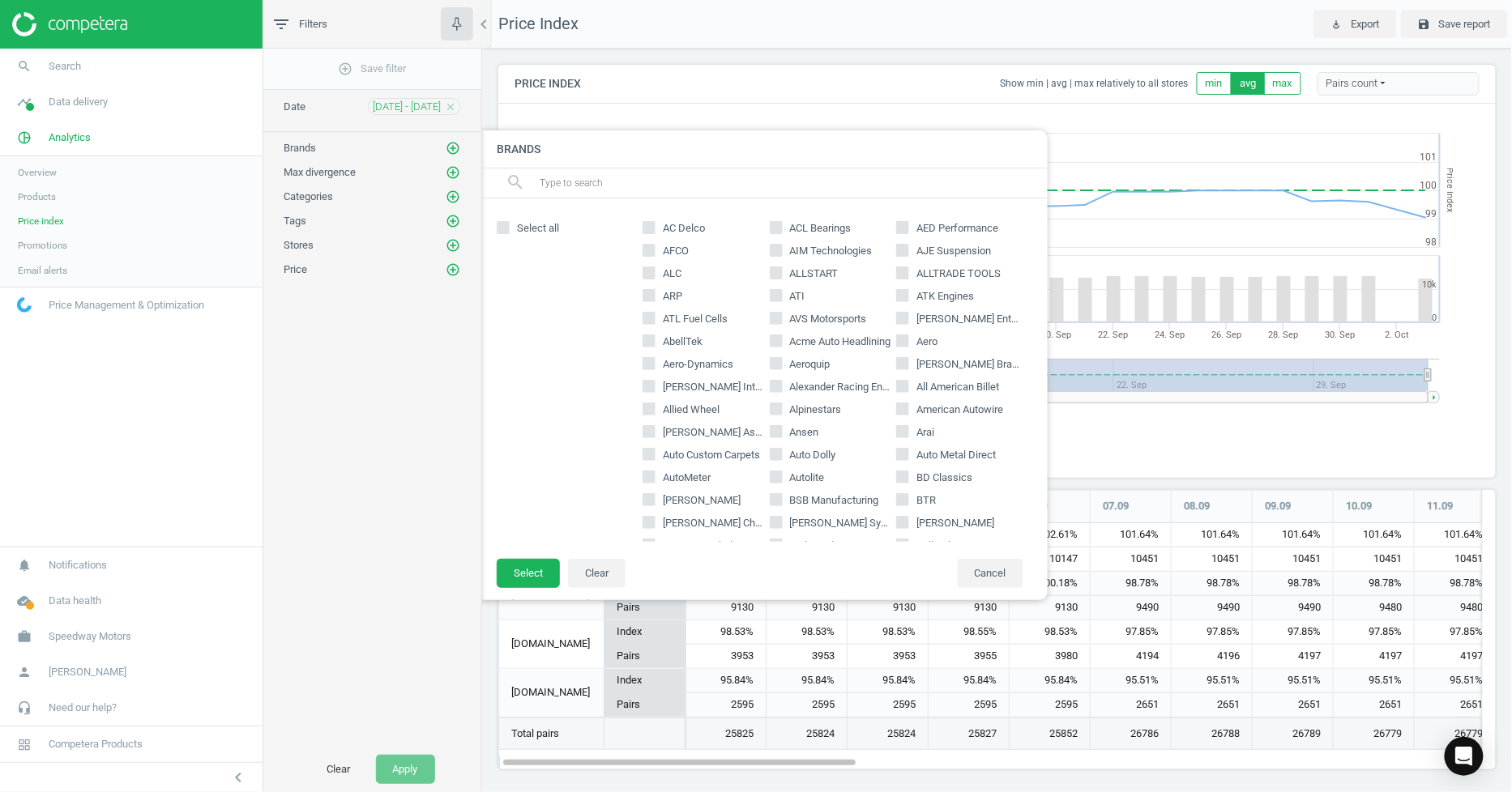
click at [625, 178] on input "text" at bounding box center [787, 183] width 498 height 26
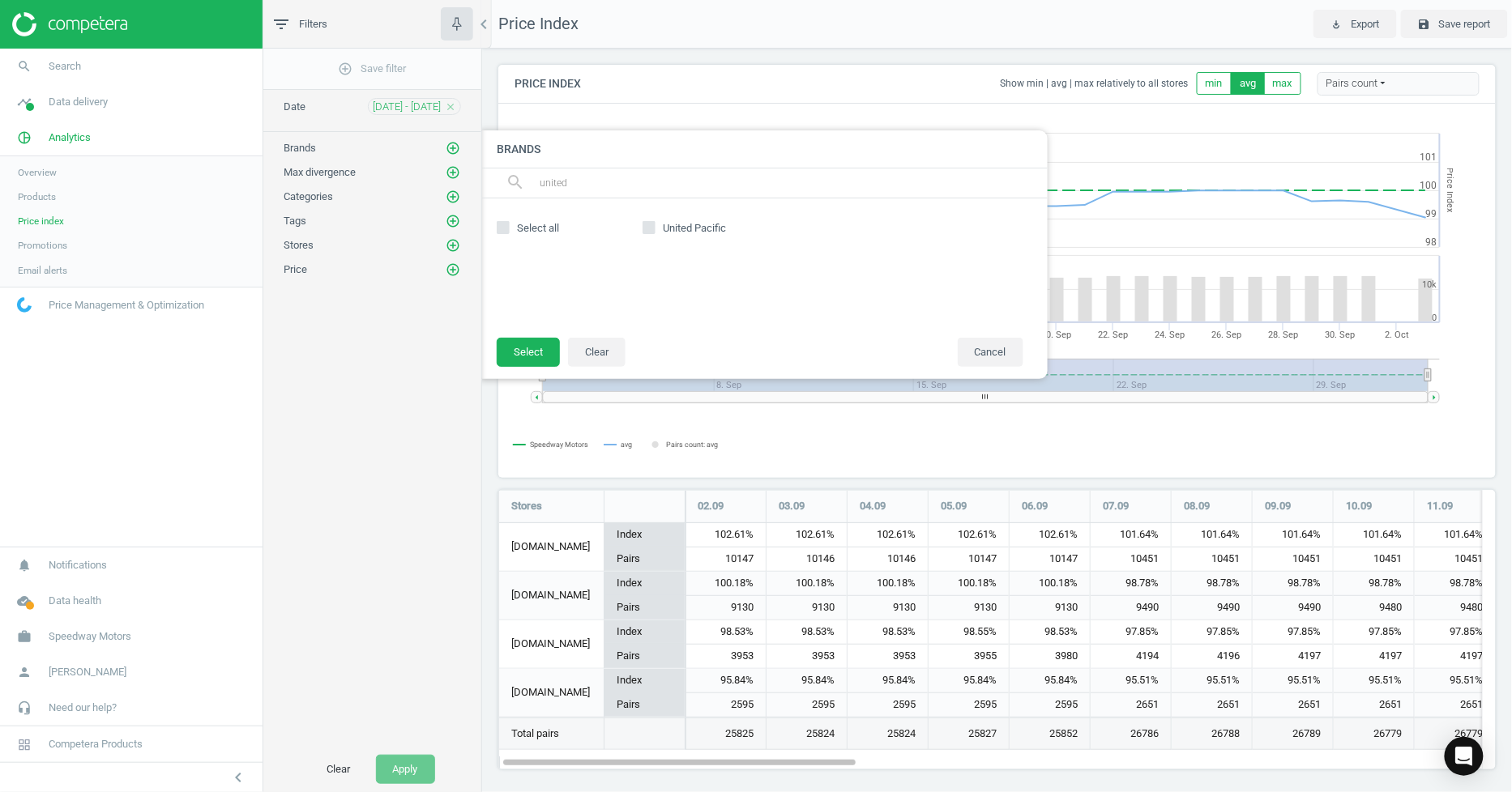
type input "united"
click at [645, 229] on input "United Pacific" at bounding box center [649, 228] width 11 height 11
checkbox input "true"
click at [548, 348] on button "Select" at bounding box center [528, 353] width 63 height 29
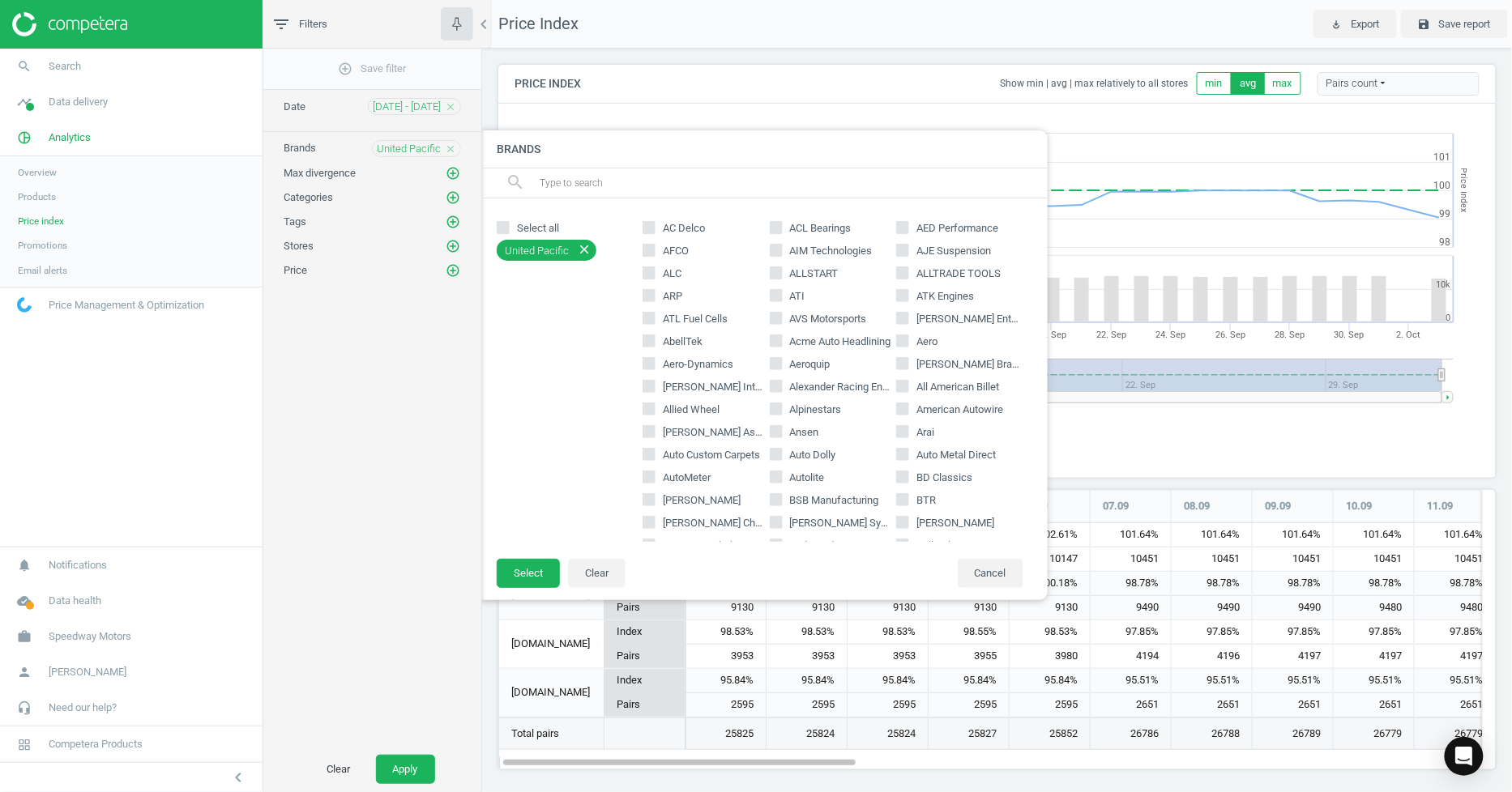
scroll to position [8, 8]
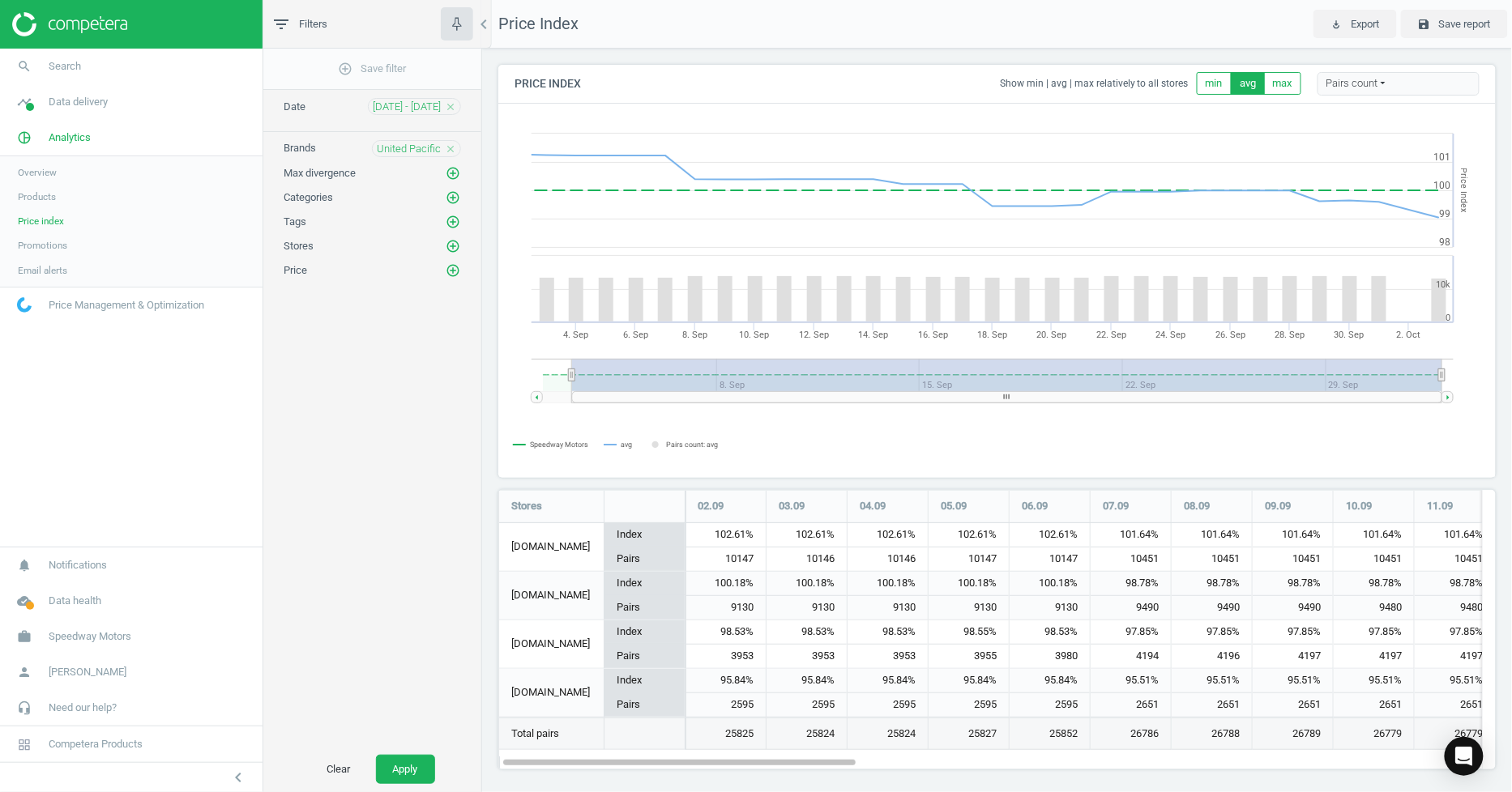
drag, startPoint x: 402, startPoint y: 765, endPoint x: 431, endPoint y: 747, distance: 34.1
click at [402, 766] on button "Apply" at bounding box center [405, 769] width 59 height 29
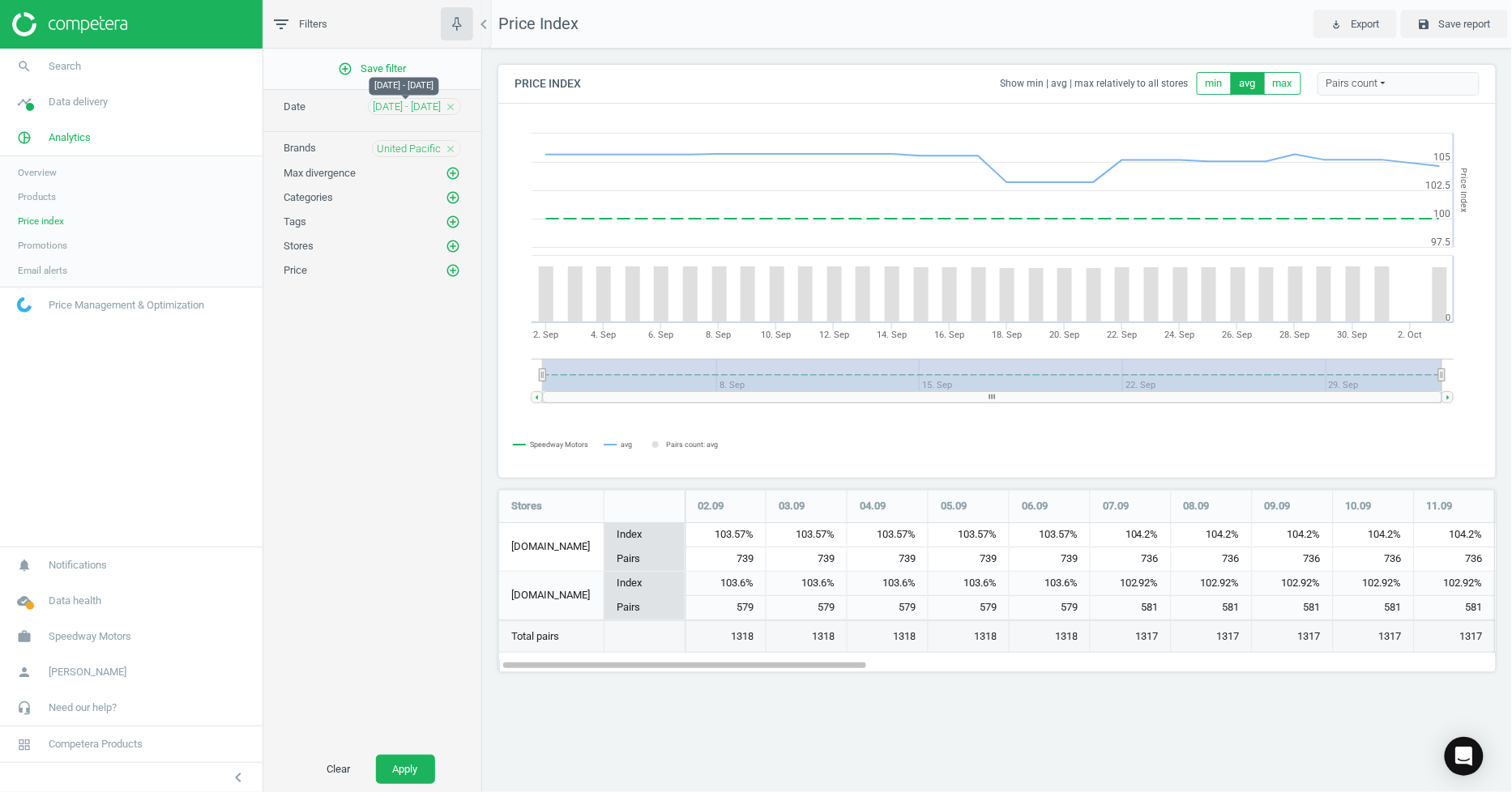
scroll to position [211, 1026]
click at [417, 106] on span "03 Sep - 03 Oct" at bounding box center [407, 107] width 68 height 15
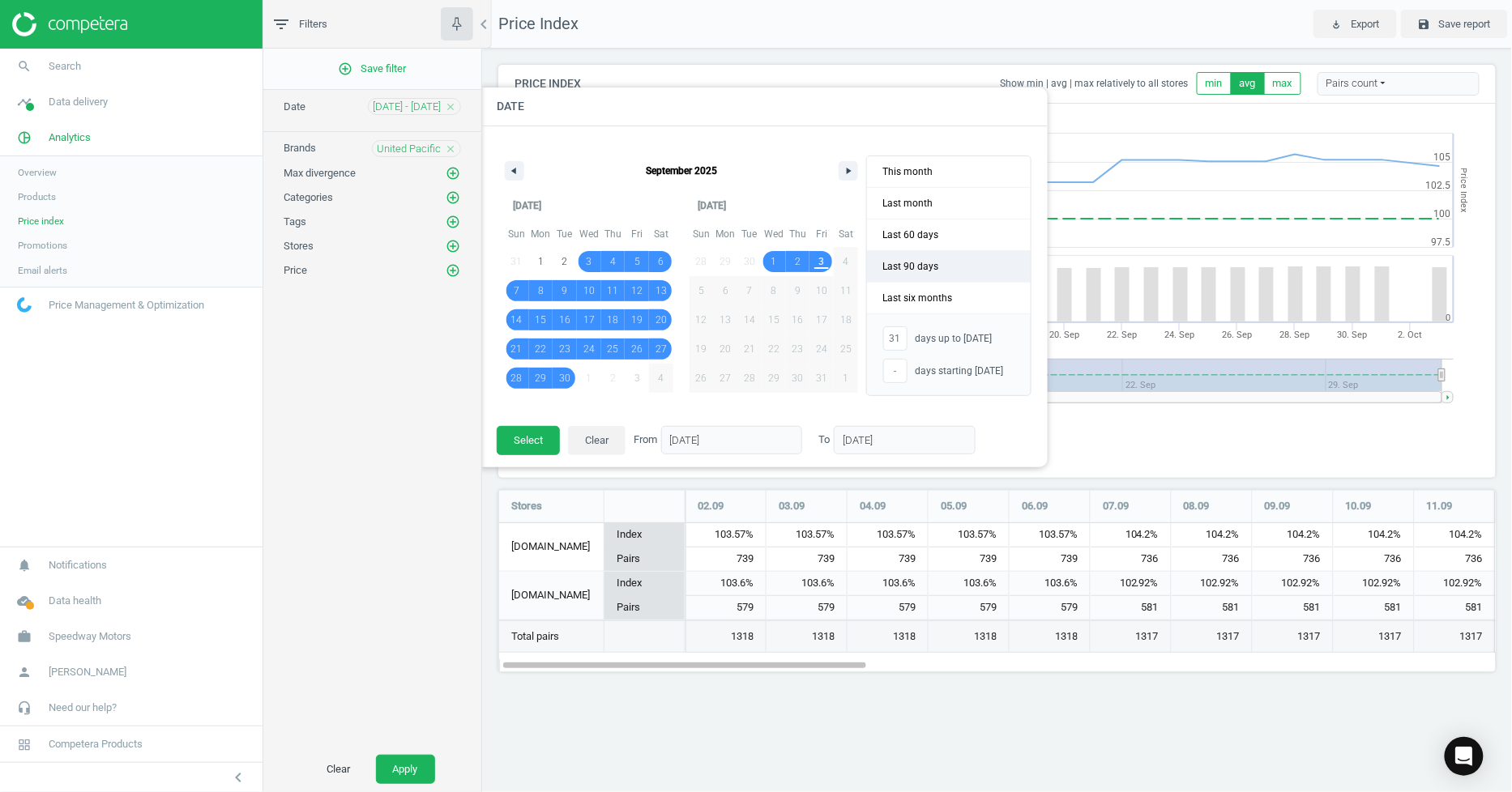
click at [945, 275] on span "Last 90 days" at bounding box center [948, 266] width 163 height 31
type input "-"
type input "05/07/2025"
type input "02/10/2025"
click at [537, 446] on button "Select" at bounding box center [528, 440] width 63 height 29
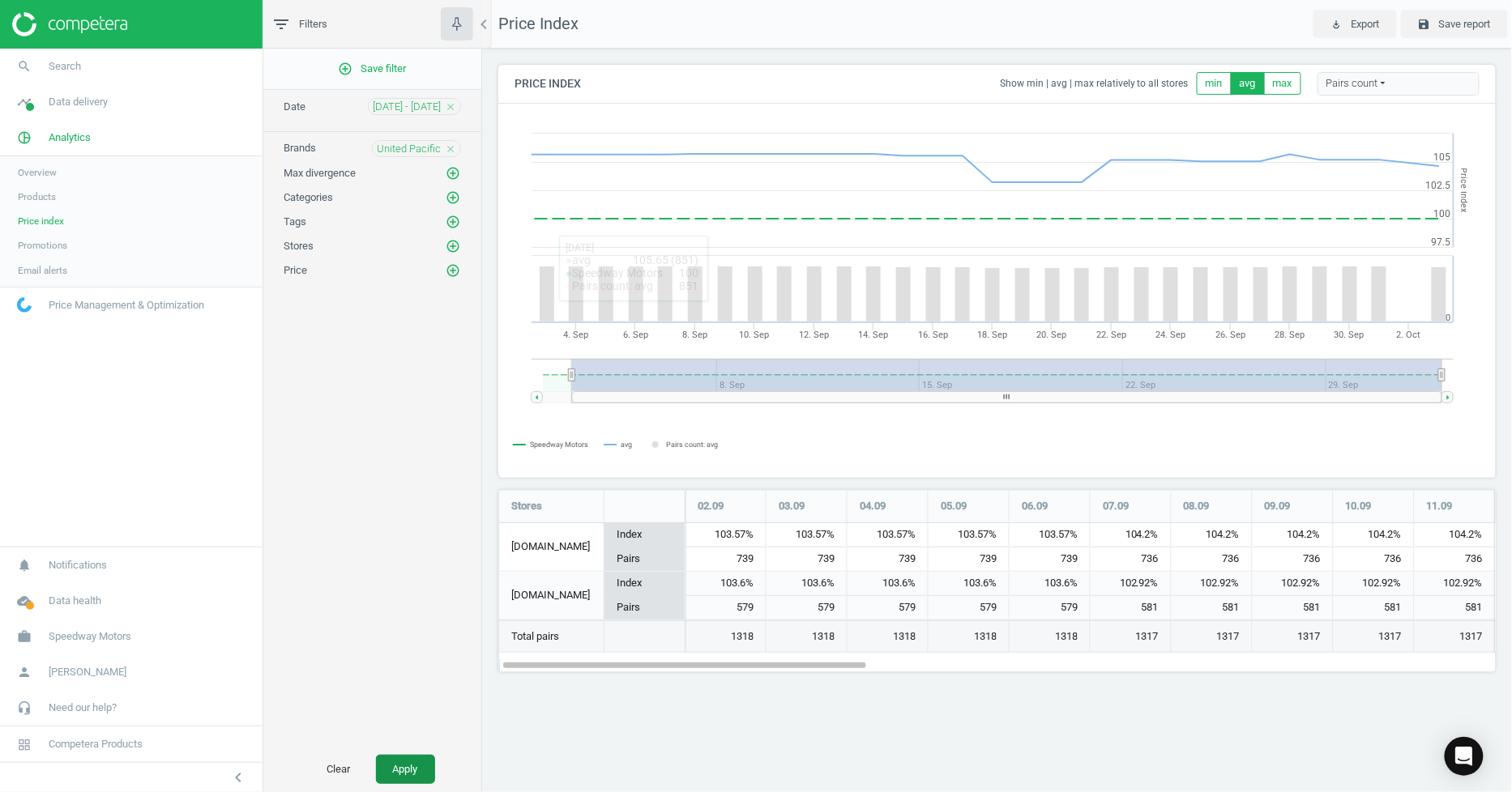
click at [419, 770] on button "Apply" at bounding box center [405, 769] width 59 height 29
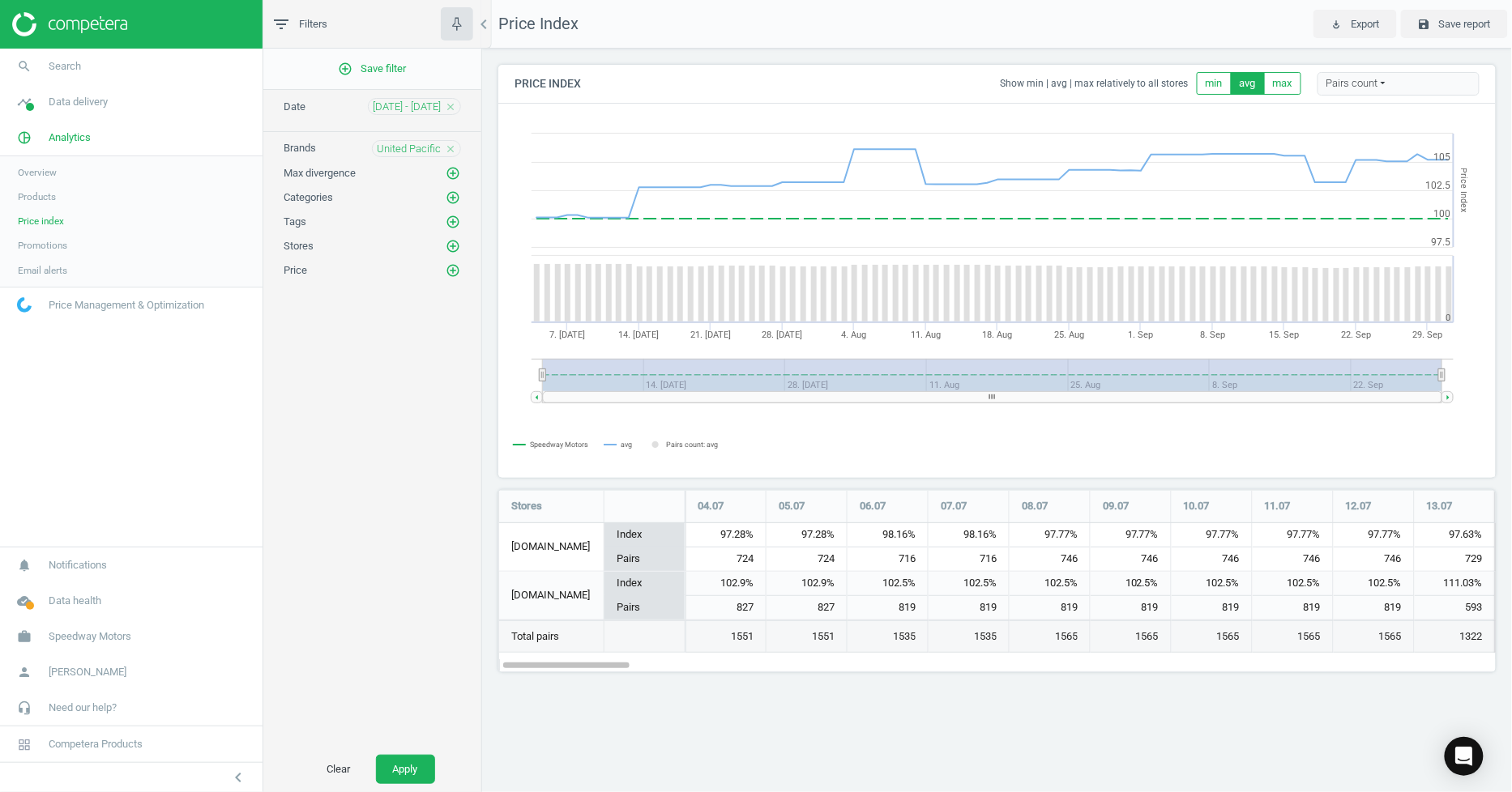
scroll to position [211, 1026]
click at [399, 108] on span "05 Jul - 02 Oct" at bounding box center [407, 107] width 68 height 15
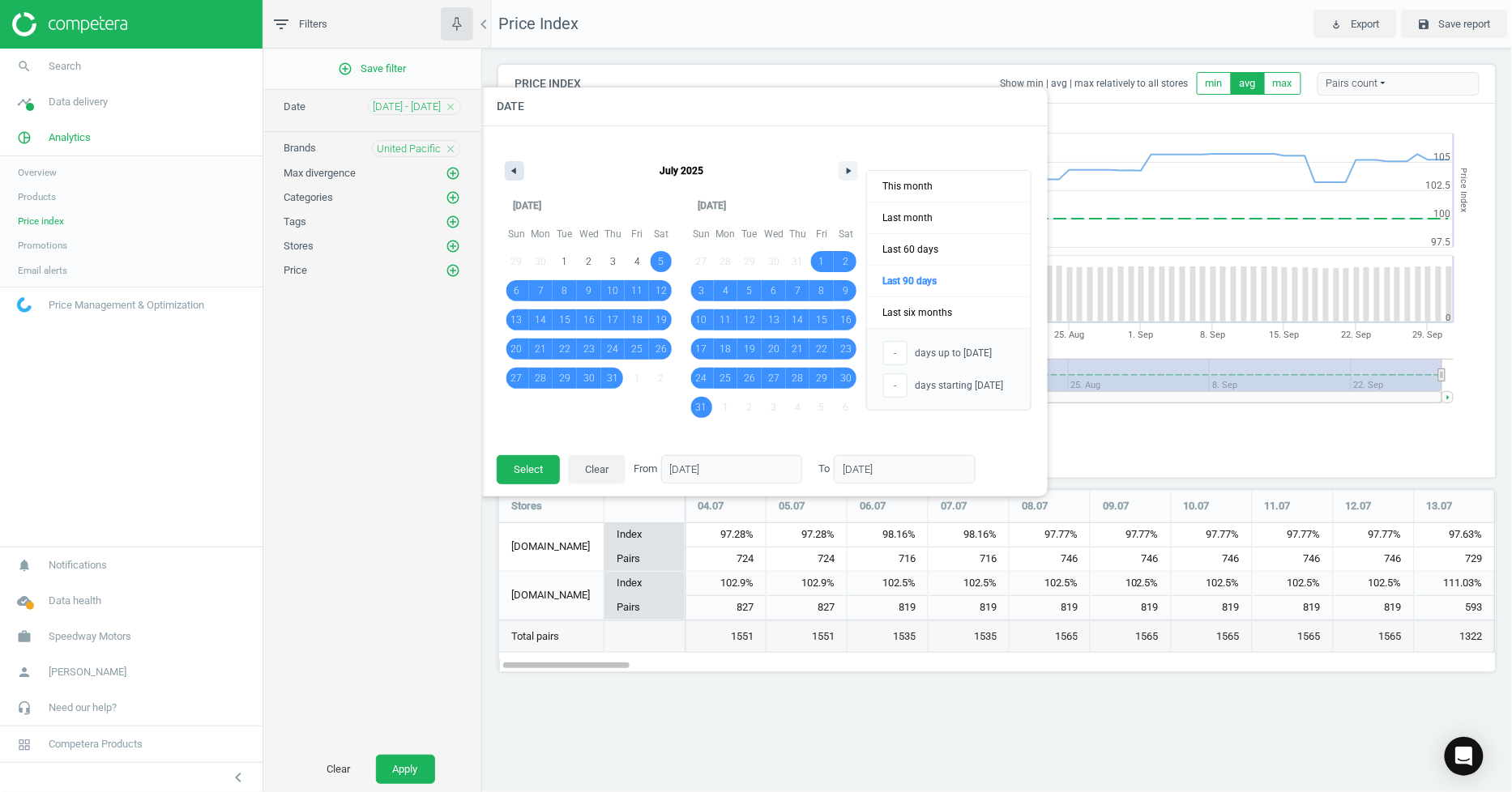
click at [513, 174] on button "button" at bounding box center [514, 170] width 19 height 19
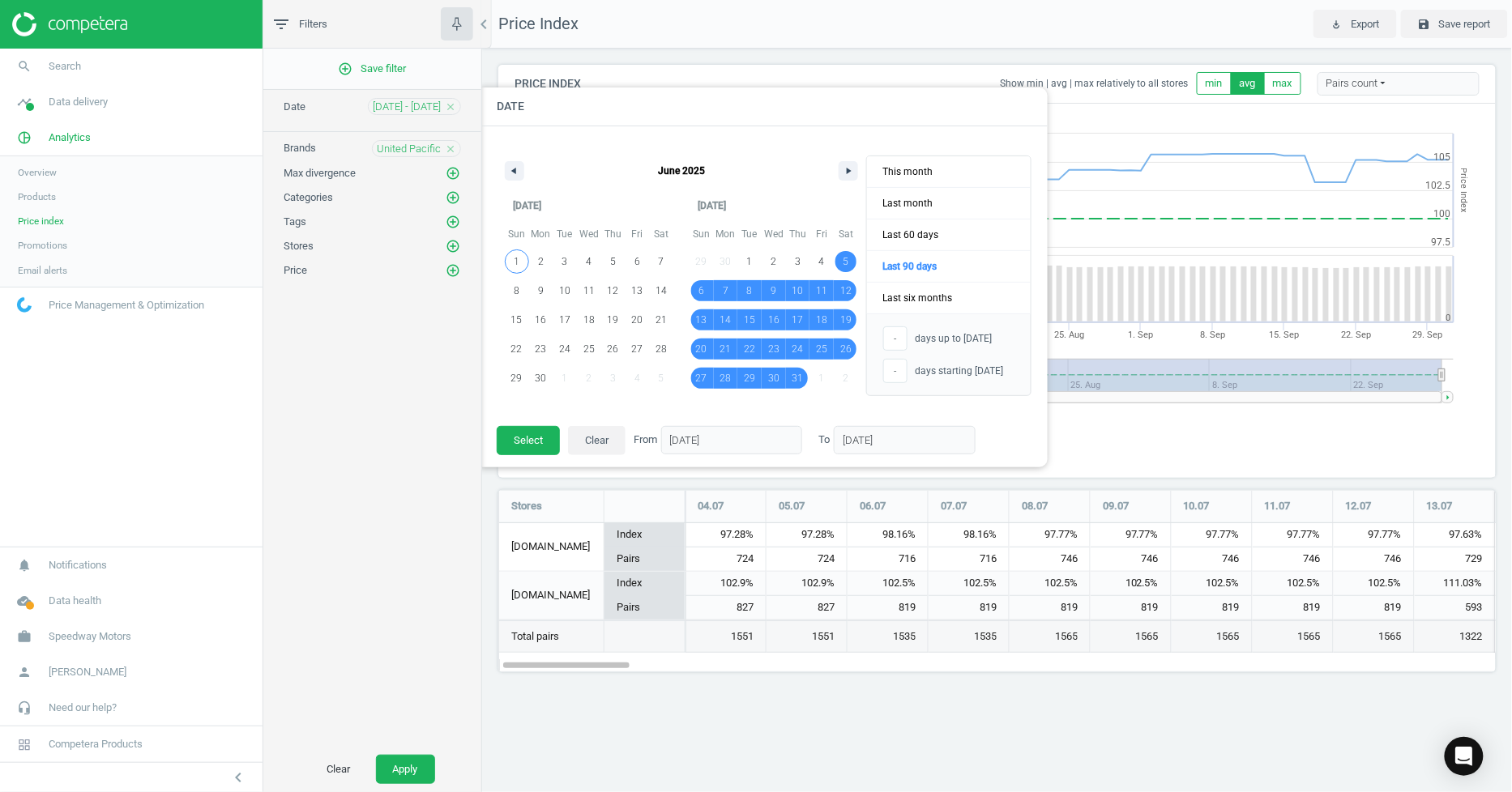
click at [519, 262] on span "1" at bounding box center [517, 261] width 25 height 21
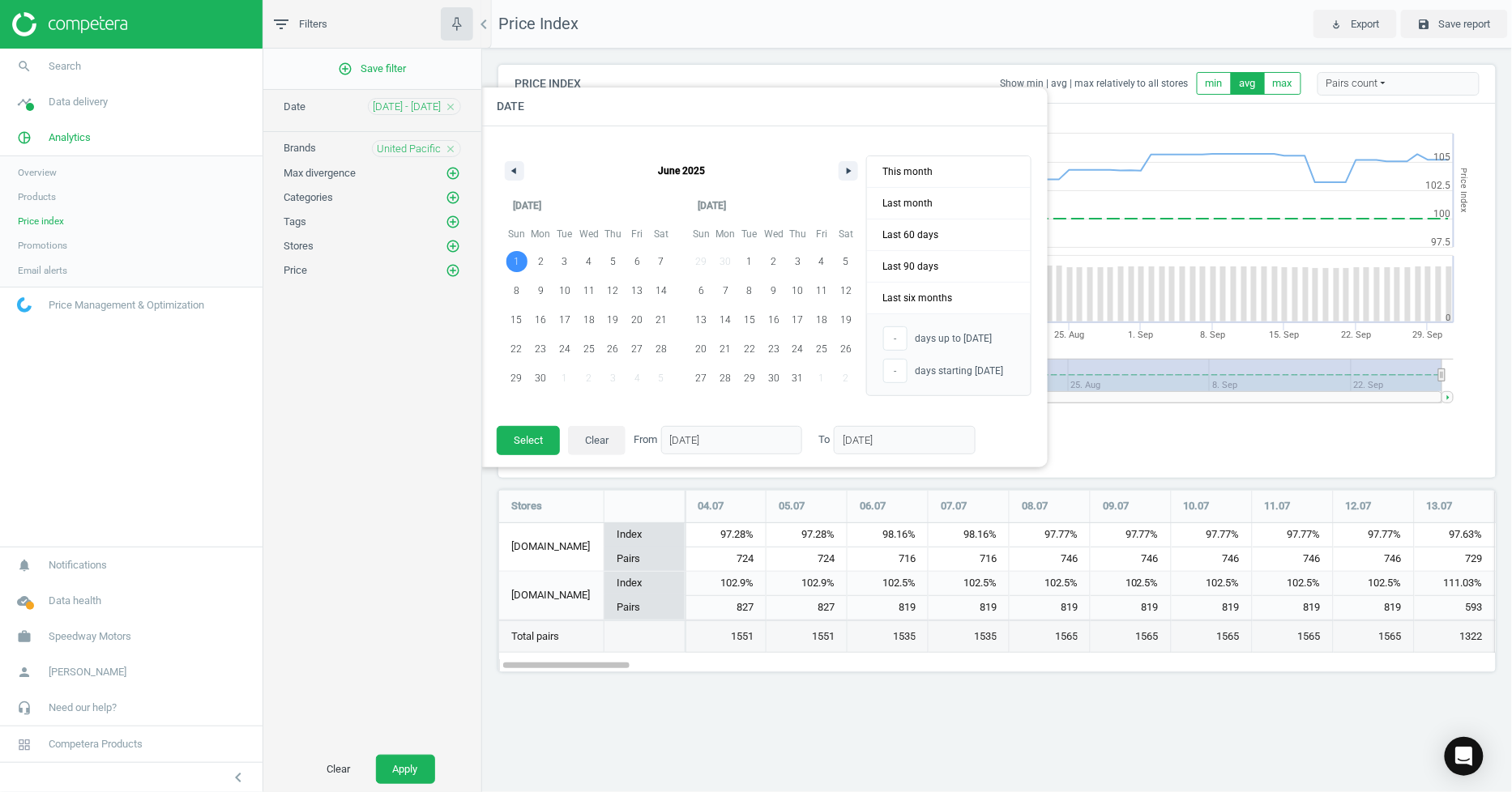
type input "01/06/2025"
click at [844, 176] on button "button" at bounding box center [848, 170] width 19 height 19
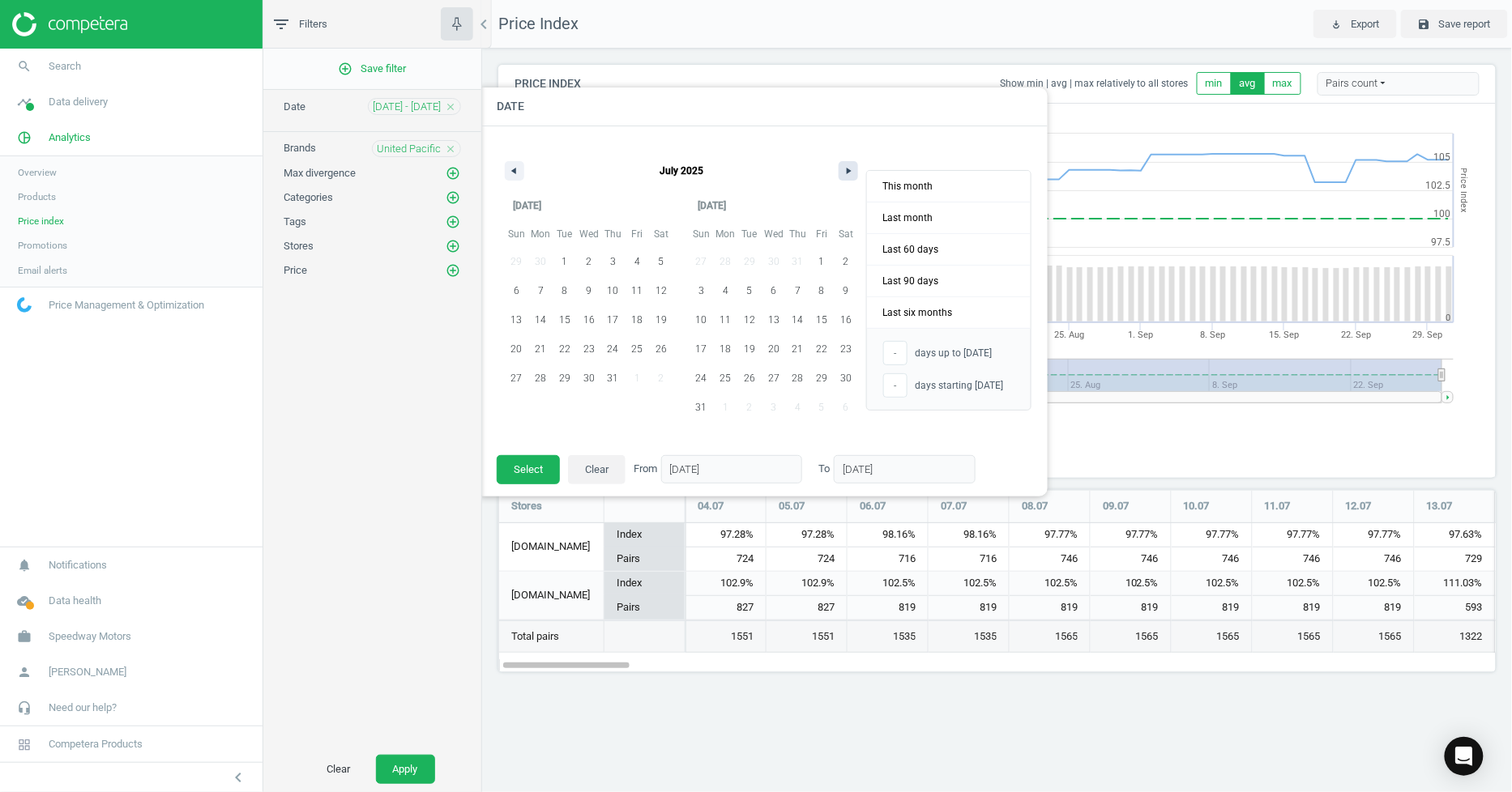
click at [844, 176] on button "button" at bounding box center [848, 170] width 19 height 19
click at [635, 267] on span "3" at bounding box center [637, 262] width 5 height 29
type input "125"
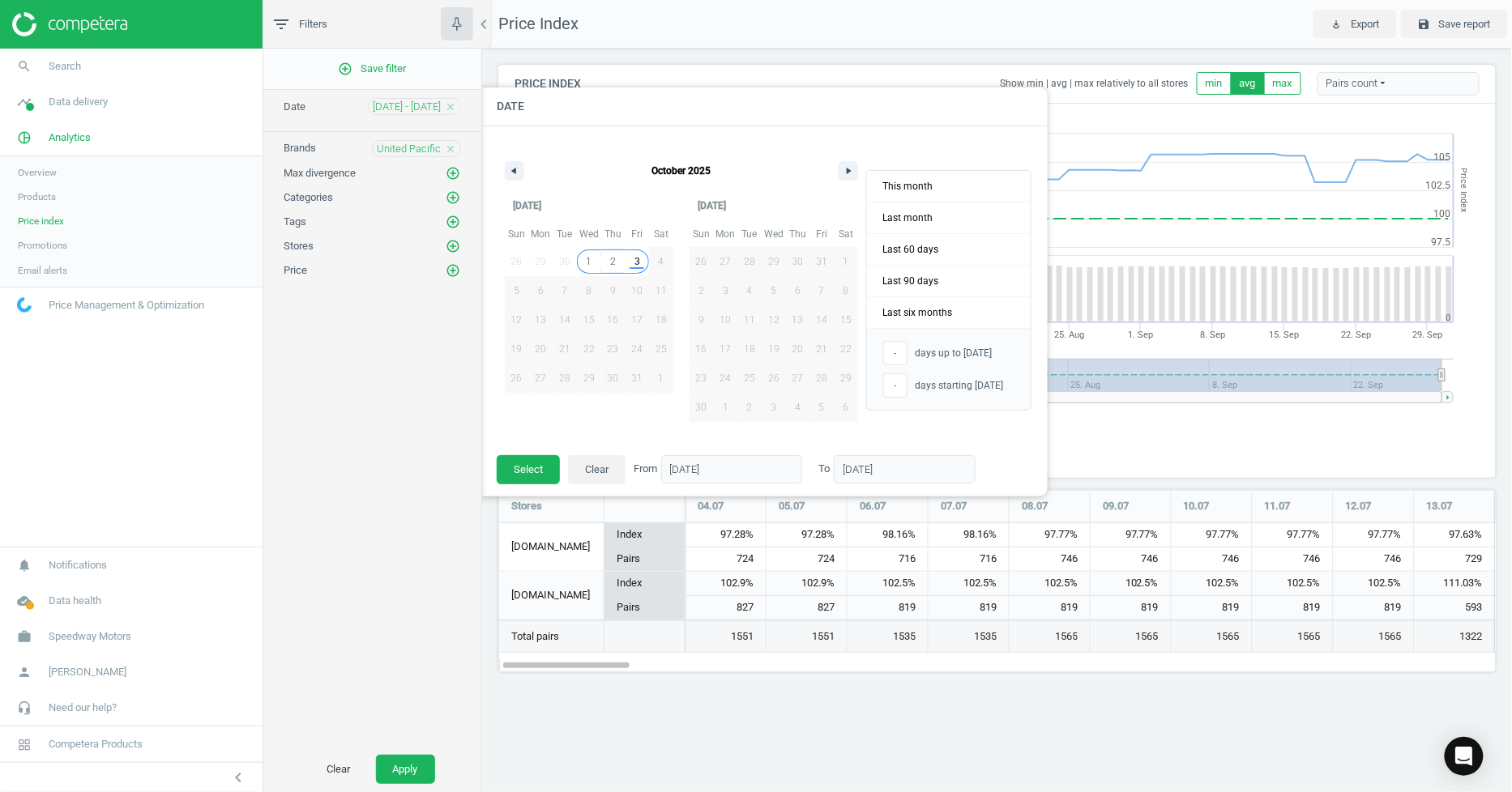
type input "03/10/2025"
click at [522, 473] on button "Select" at bounding box center [528, 469] width 63 height 29
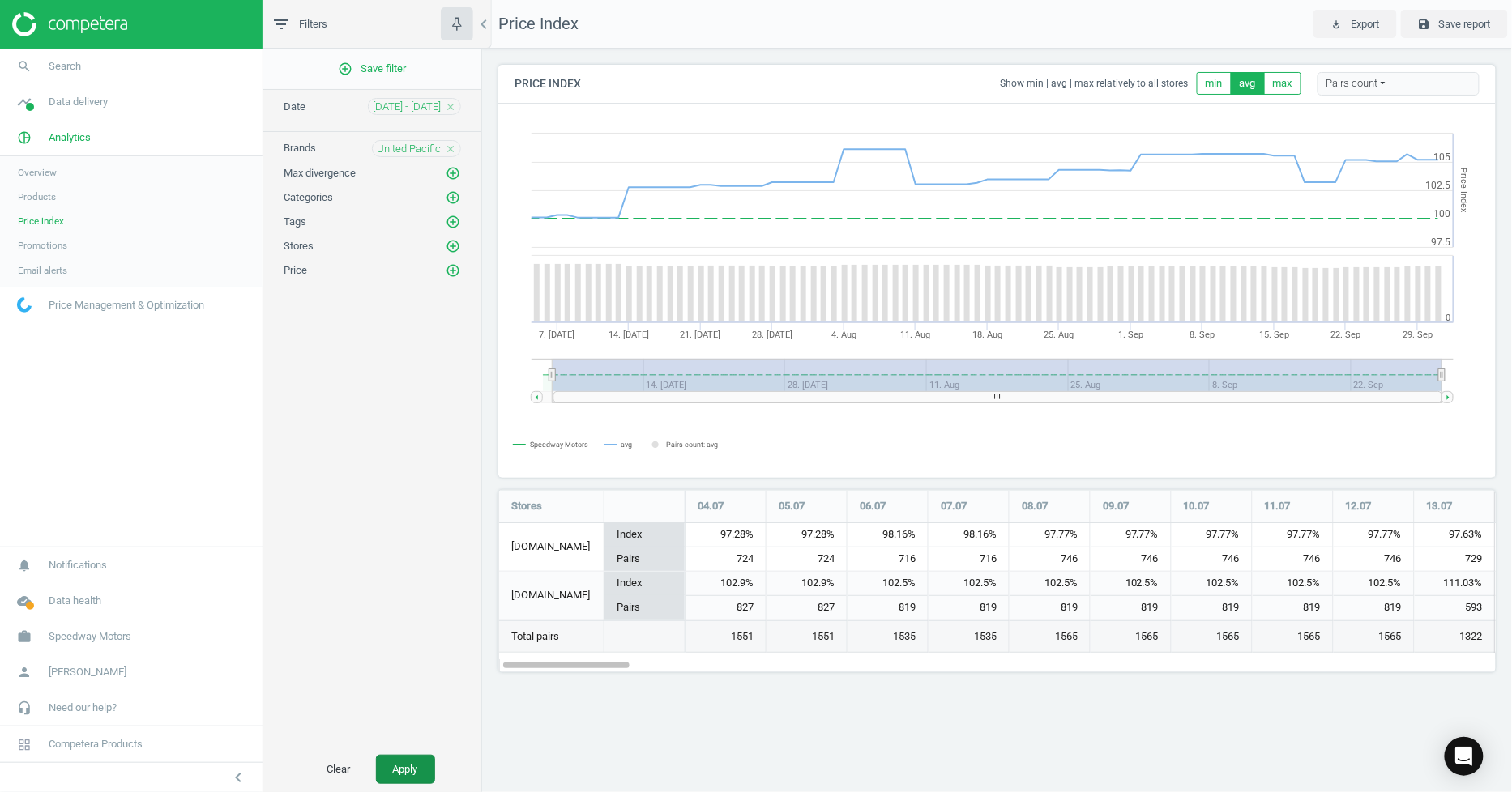
click at [392, 765] on button "Apply" at bounding box center [405, 769] width 59 height 29
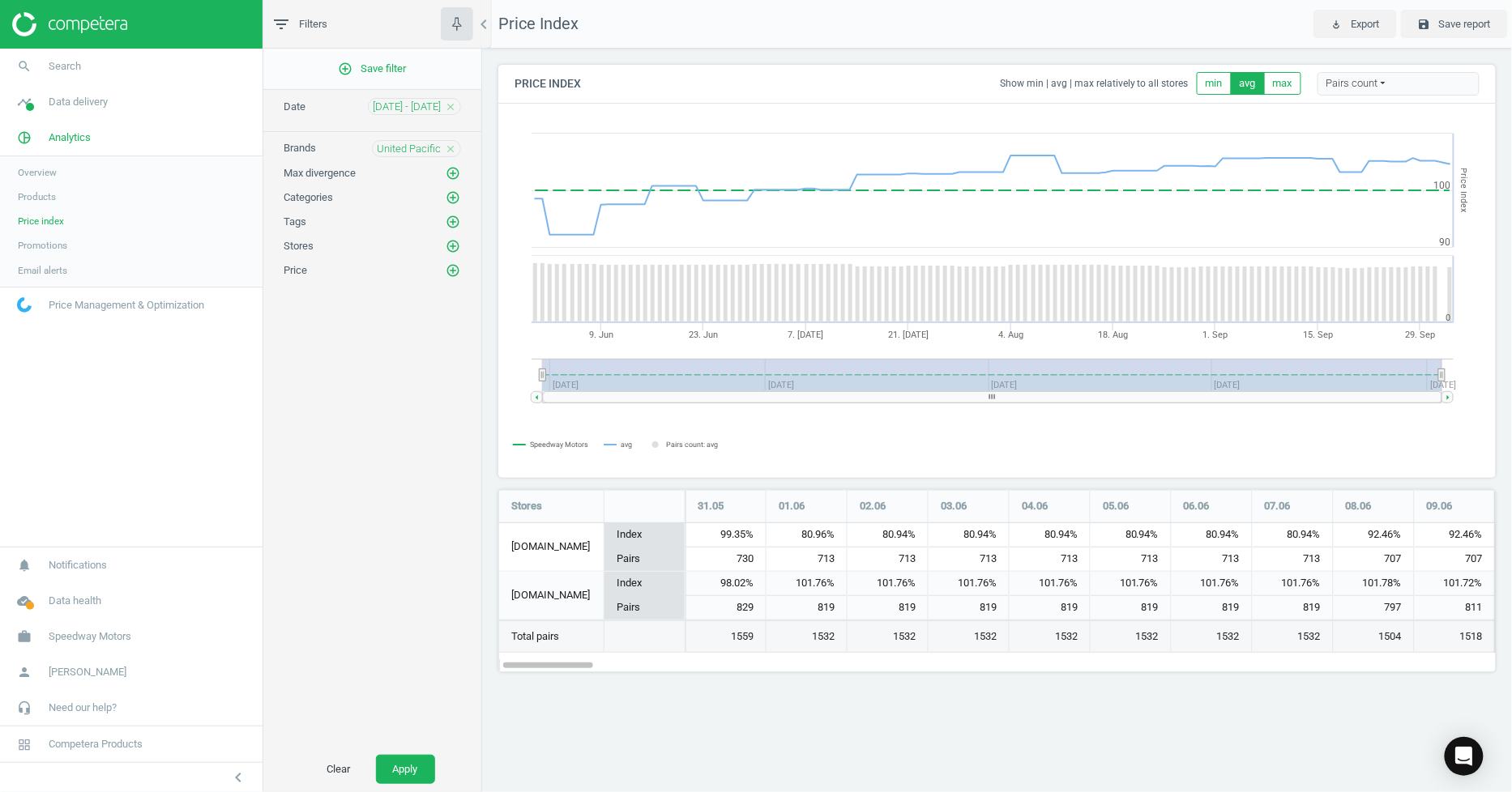
scroll to position [211, 1026]
drag, startPoint x: 841, startPoint y: 726, endPoint x: 727, endPoint y: 724, distance: 114.0
click at [841, 726] on div "Price Index play_for_work Export save Save report Price Index Show min | avg | …" at bounding box center [997, 396] width 1030 height 792
drag, startPoint x: 556, startPoint y: 663, endPoint x: 1747, endPoint y: 650, distance: 1191.1
click at [1511, 650] on html "Group 2 Created with Sketch. ic/cloud_download/grey600 Created with Sketch. gra…" at bounding box center [756, 396] width 1512 height 792
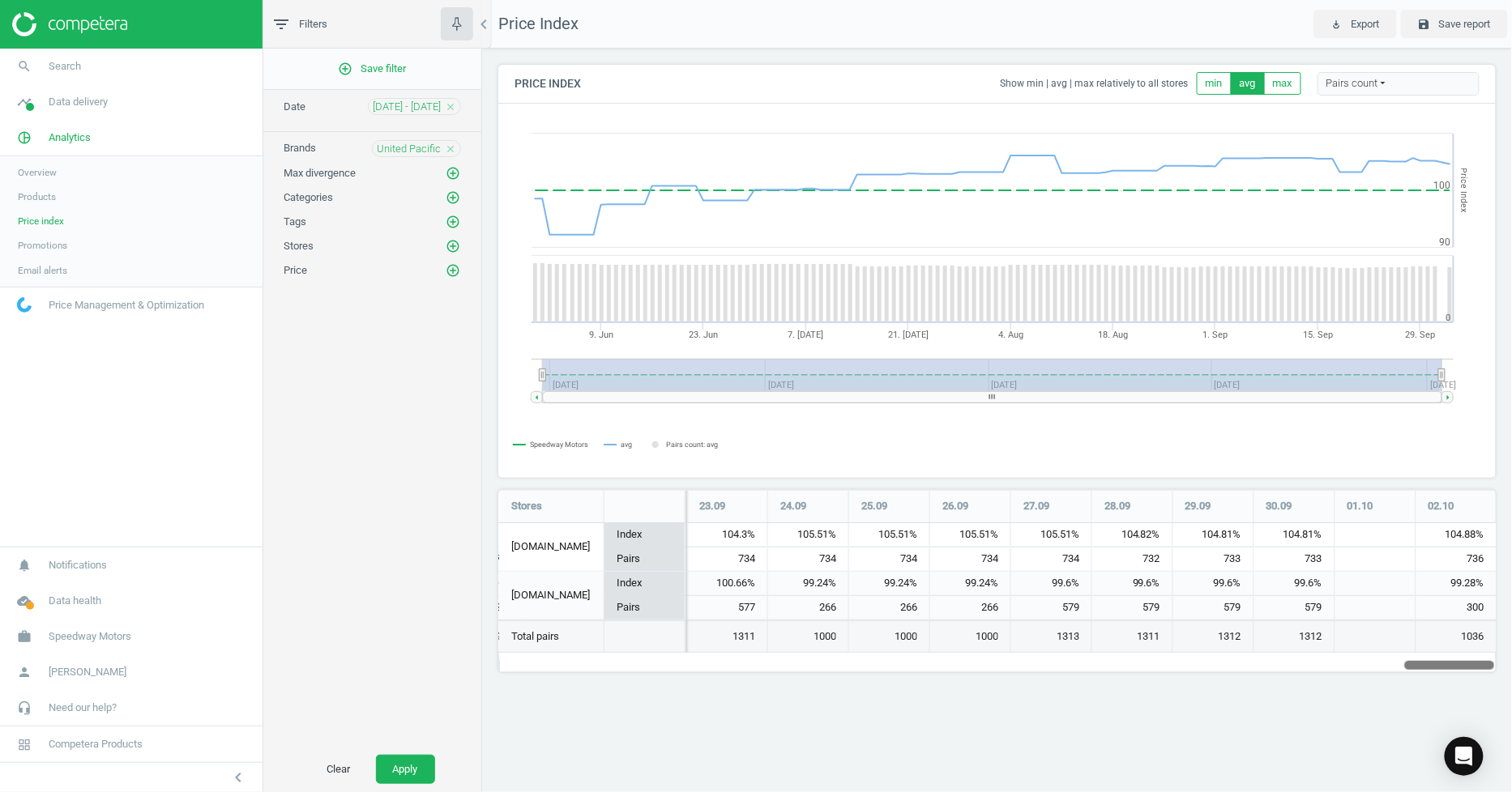
click at [1433, 665] on div at bounding box center [1449, 664] width 90 height 14
drag, startPoint x: 1433, startPoint y: 665, endPoint x: 1517, endPoint y: 666, distance: 84.0
click at [1511, 666] on html "Group 2 Created with Sketch. ic/cloud_download/grey600 Created with Sketch. gra…" at bounding box center [756, 396] width 1512 height 792
click at [86, 68] on link "search Search" at bounding box center [131, 66] width 263 height 36
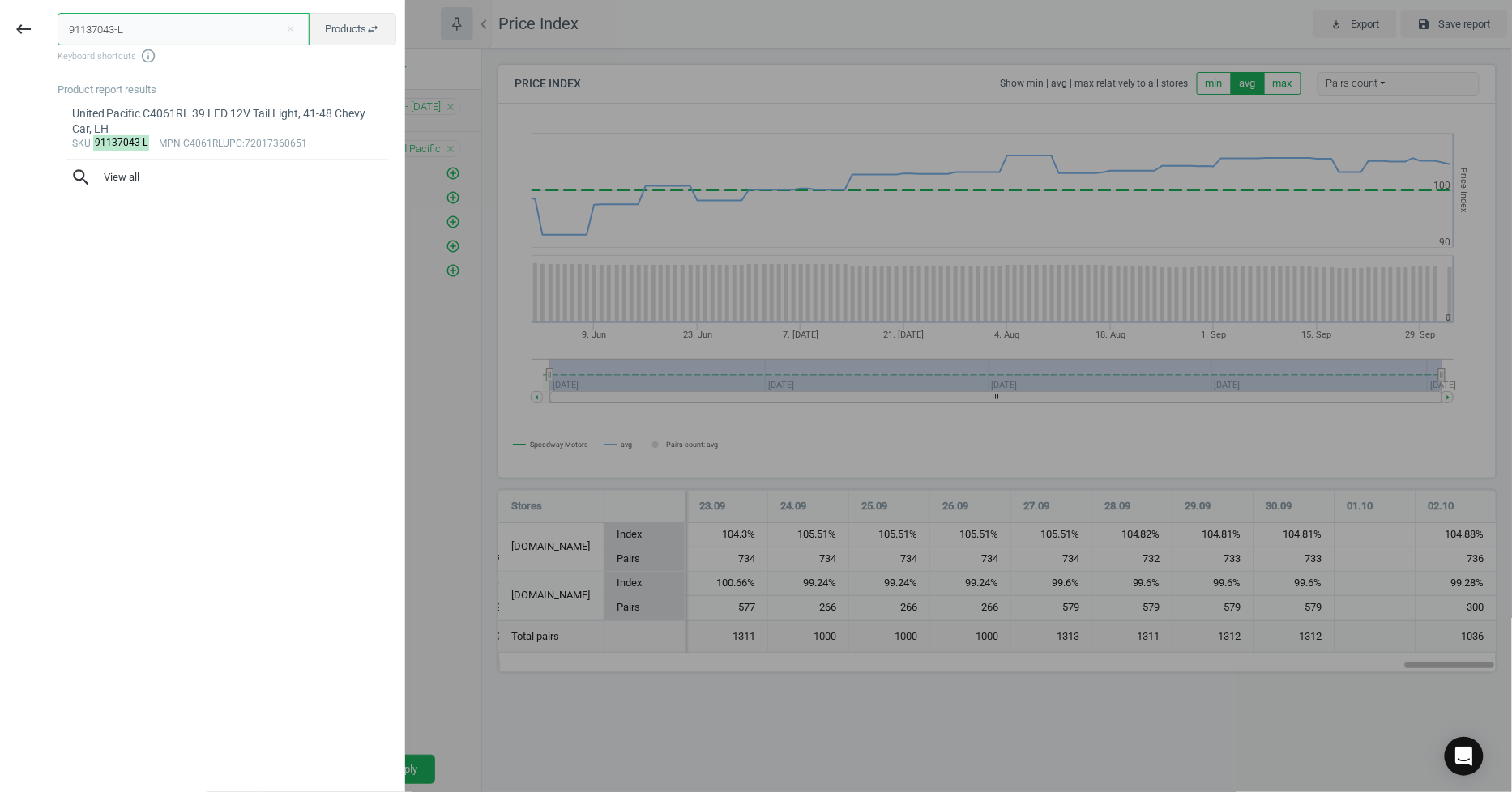
click at [146, 26] on input "91137043-L" at bounding box center [183, 29] width 252 height 33
paste input "24890018"
type input "24890018"
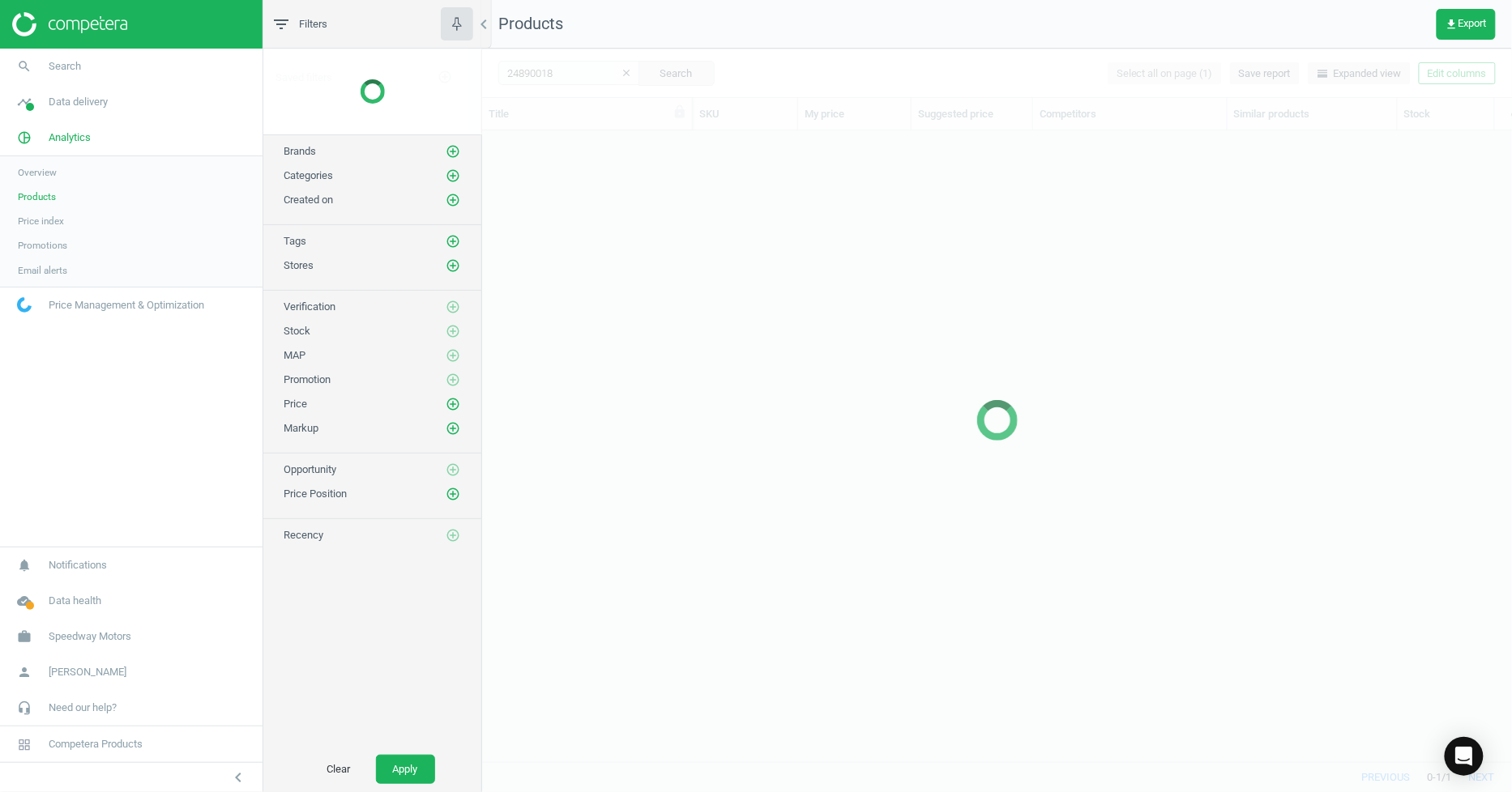
scroll to position [603, 1016]
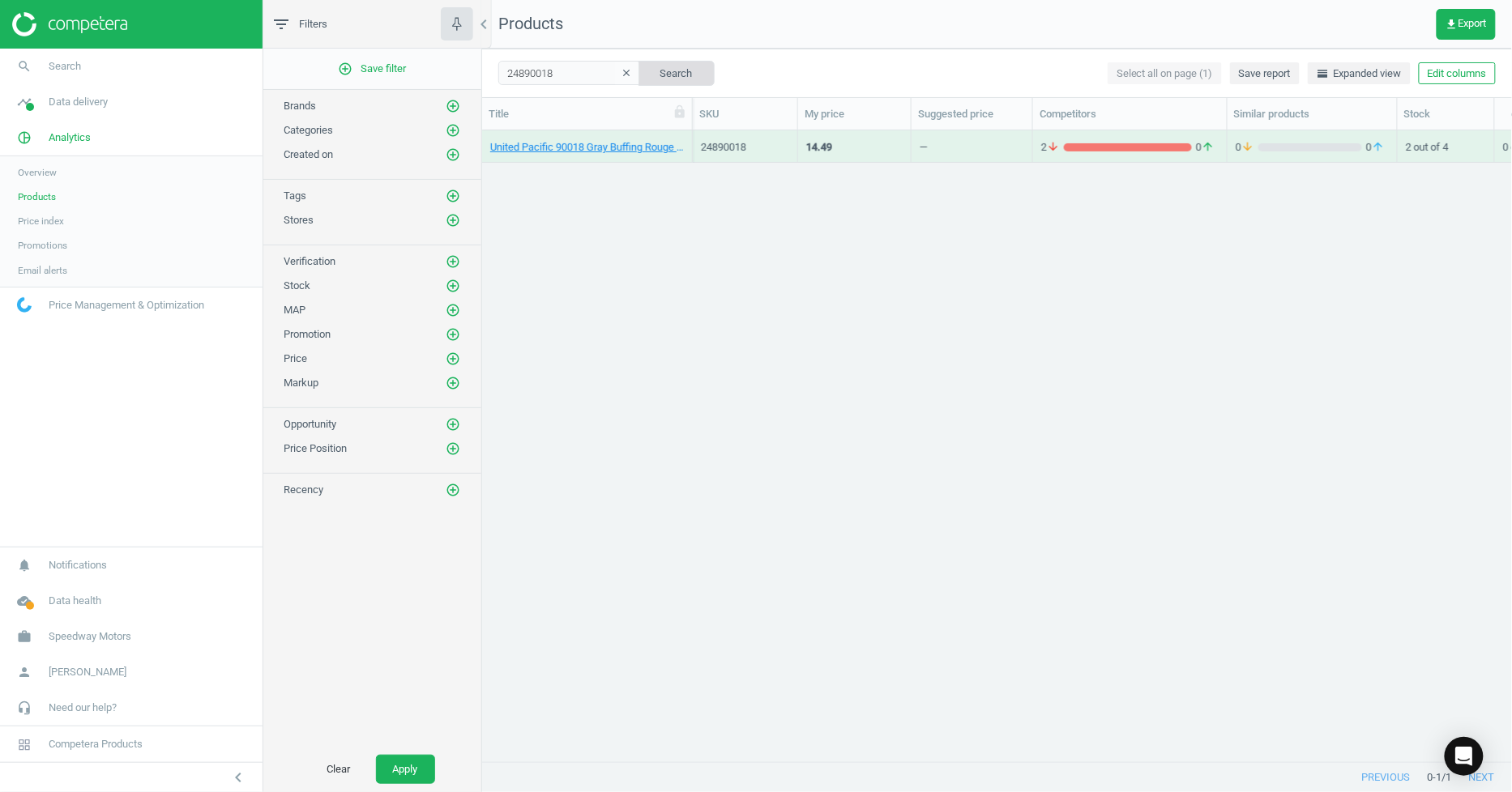
click at [638, 61] on button "Search" at bounding box center [677, 73] width 77 height 25
click at [557, 70] on input "24890018" at bounding box center [569, 73] width 142 height 25
paste input "92632941"
type input "92632941"
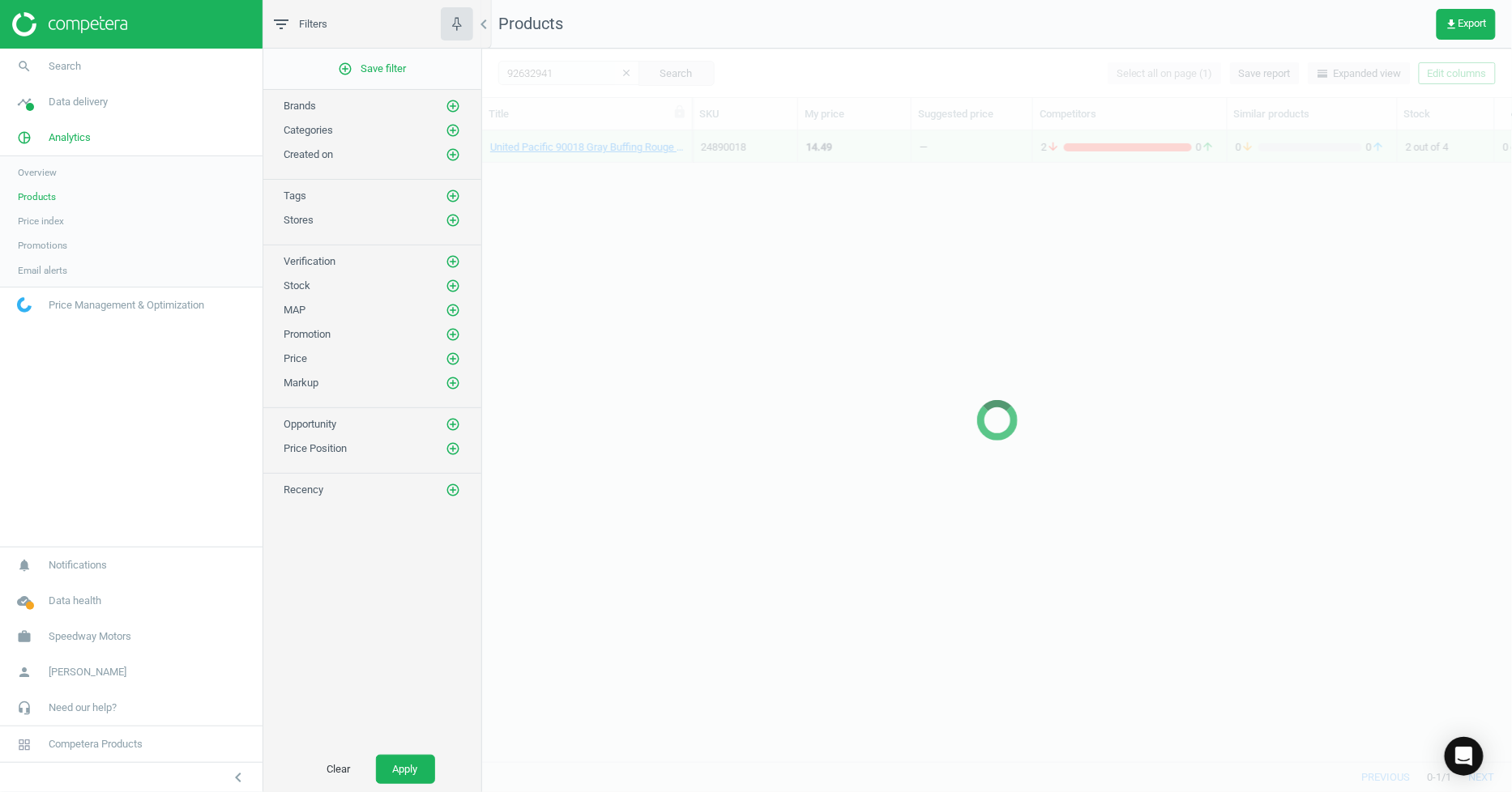
click at [578, 149] on div at bounding box center [997, 420] width 1030 height 744
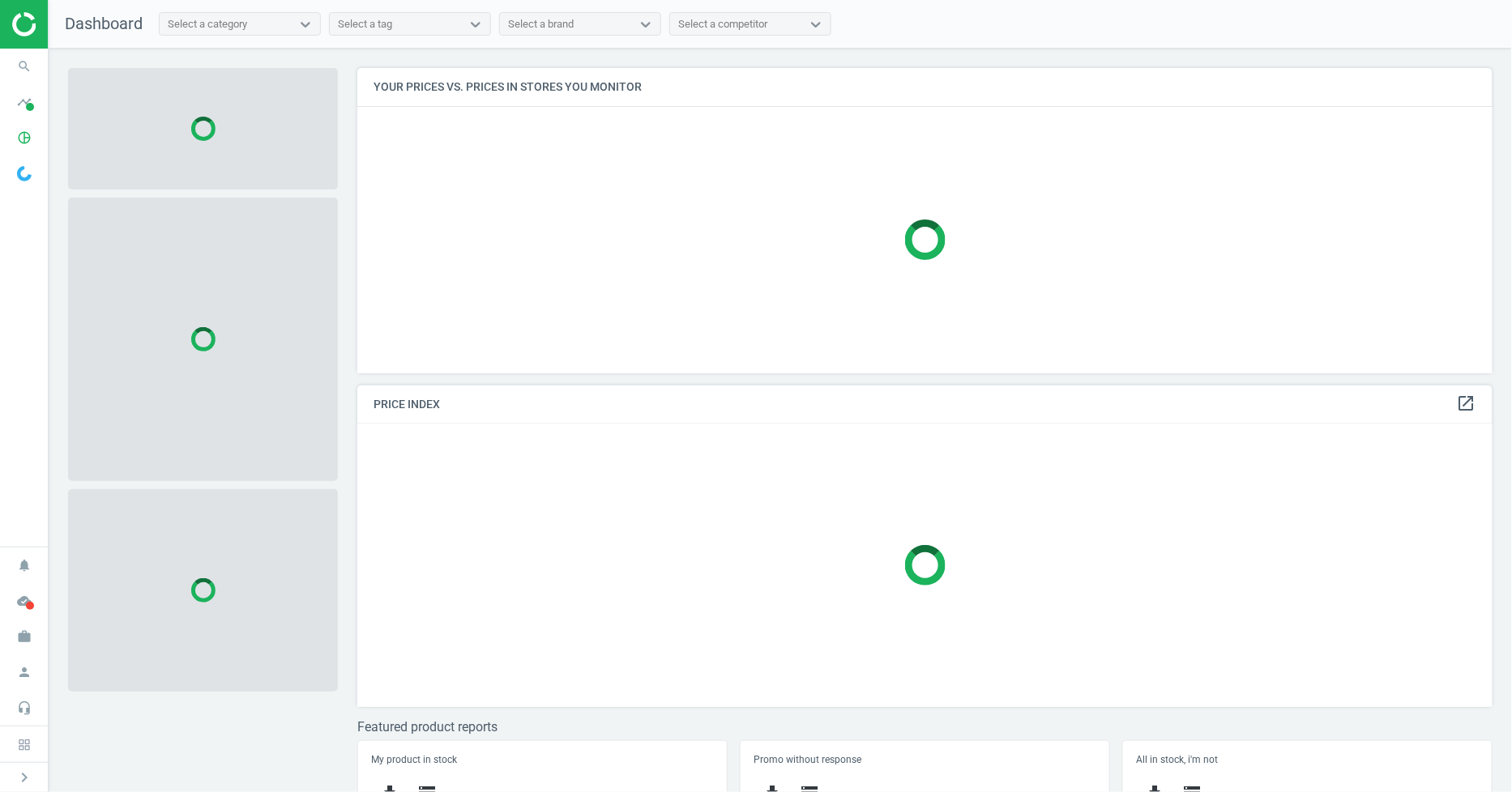
scroll to position [334, 1151]
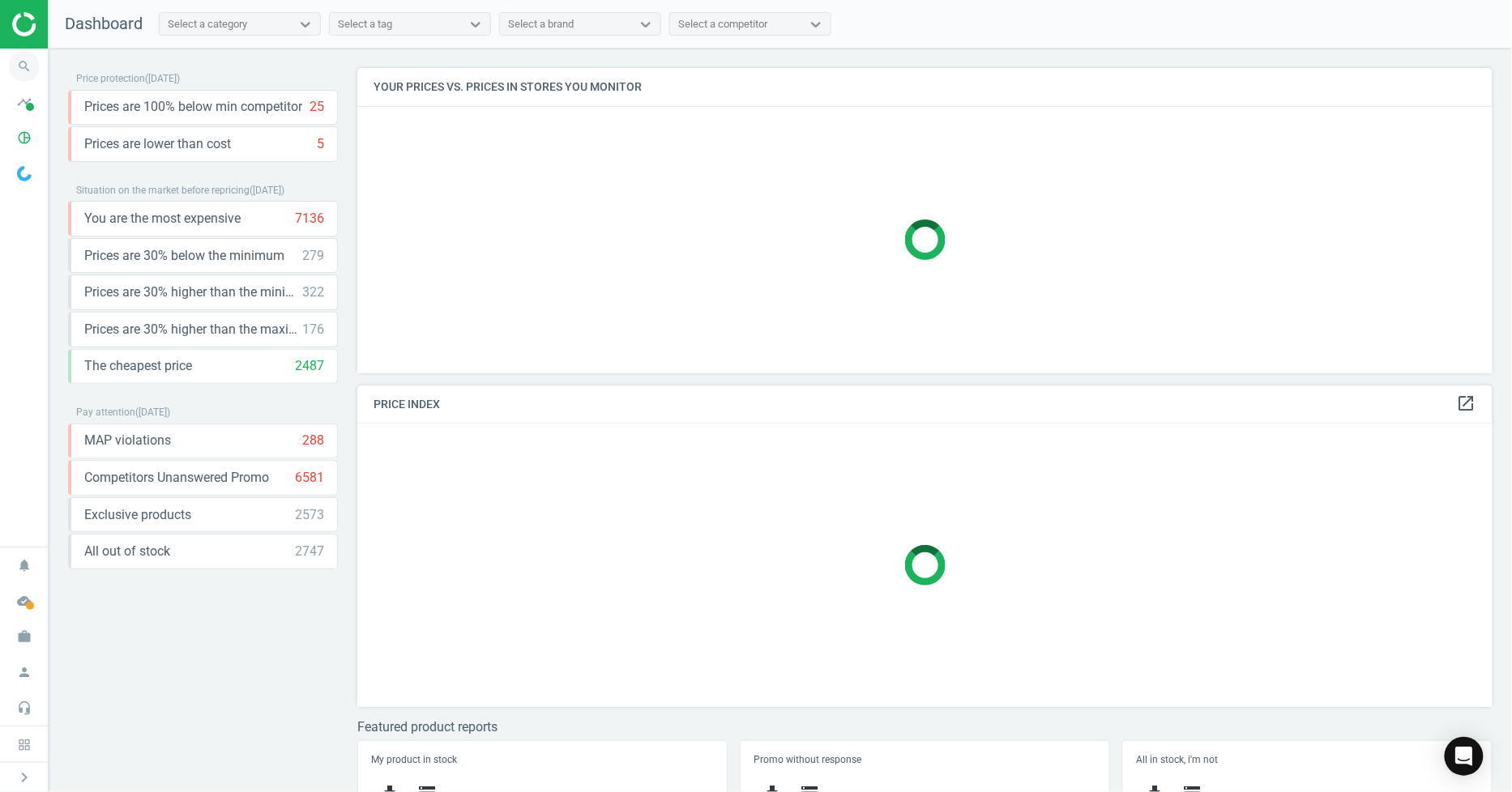
click at [20, 67] on icon "search" at bounding box center [25, 67] width 31 height 31
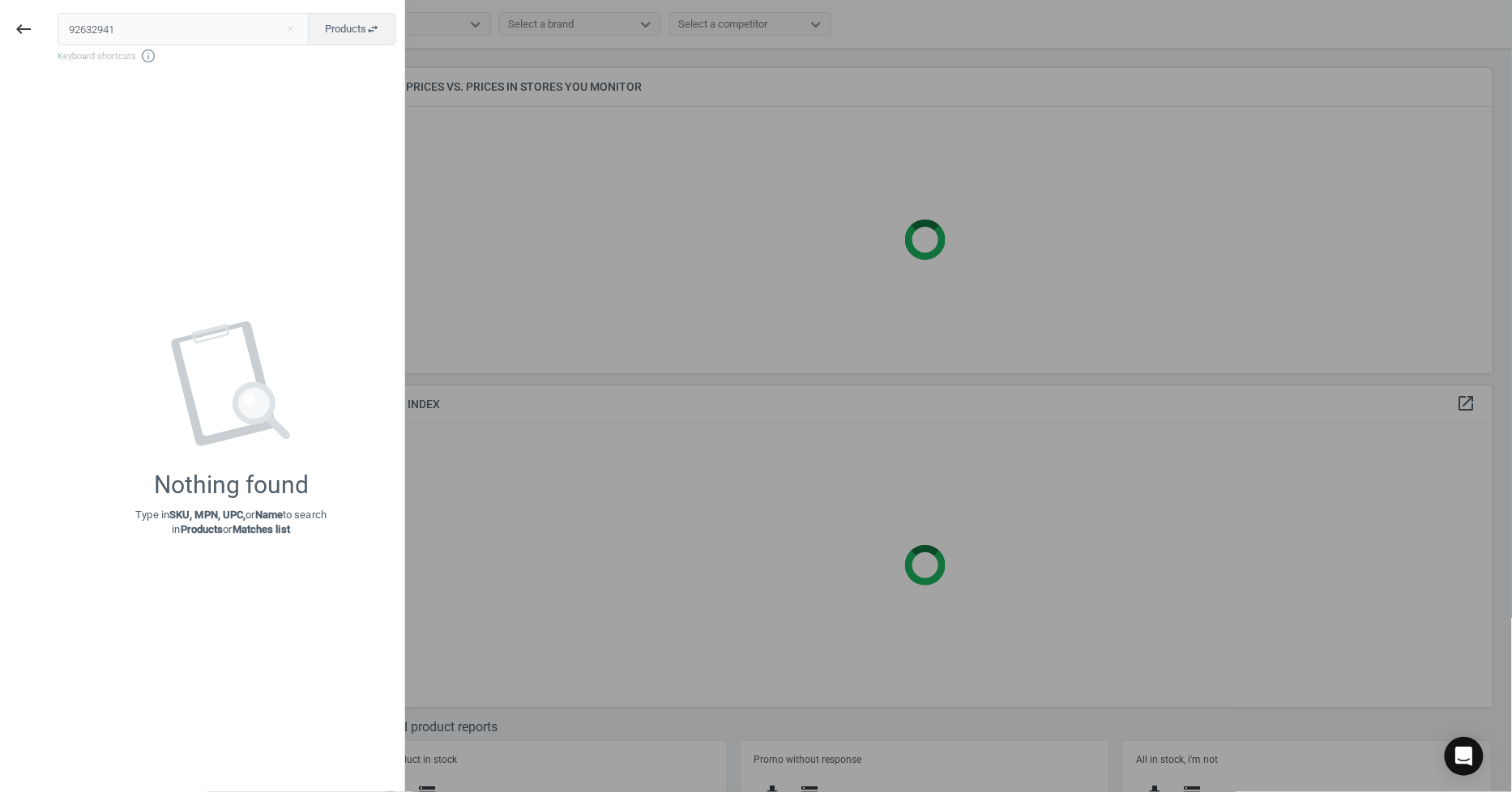
type input "92632941"
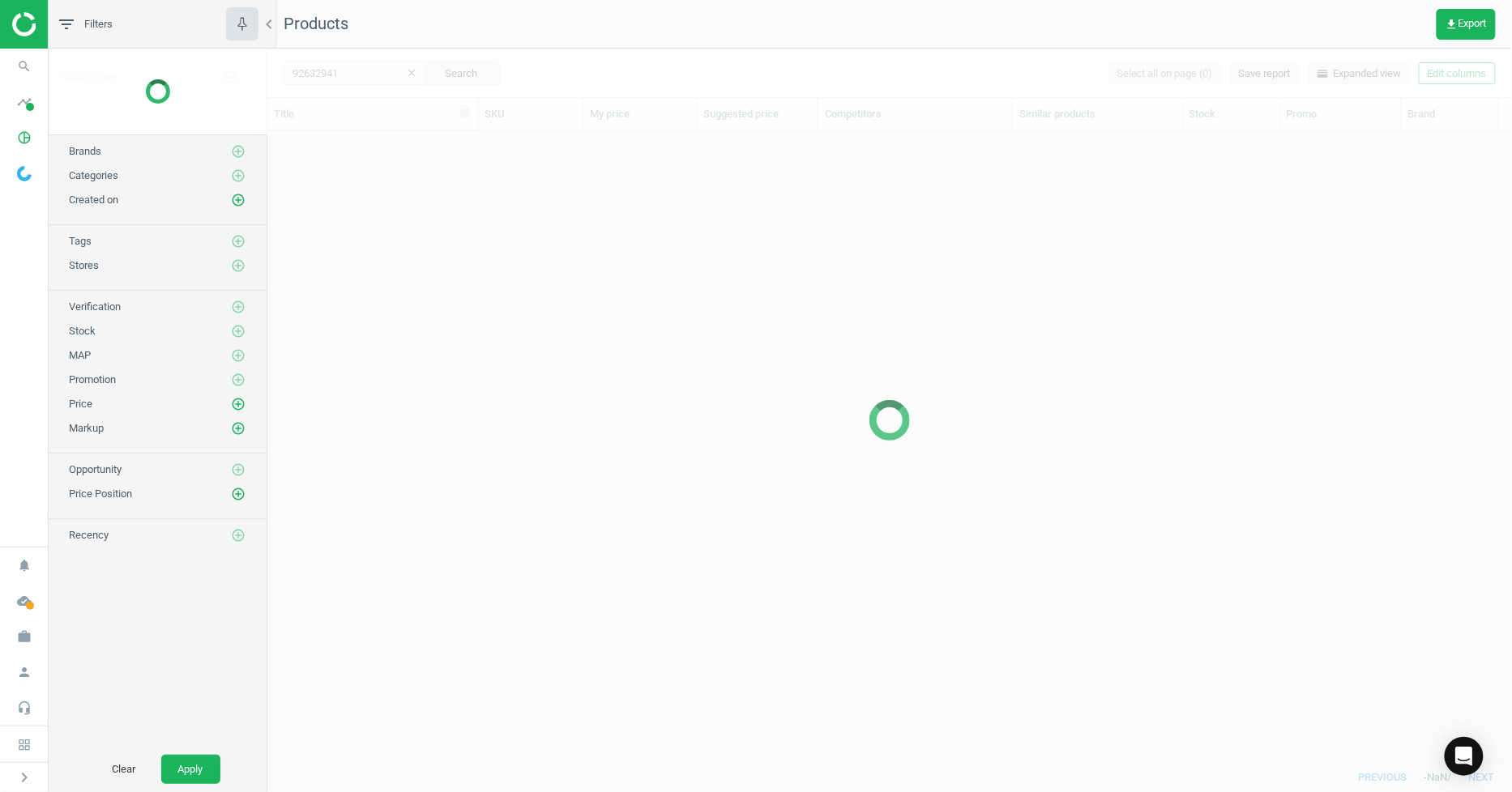
scroll to position [603, 1232]
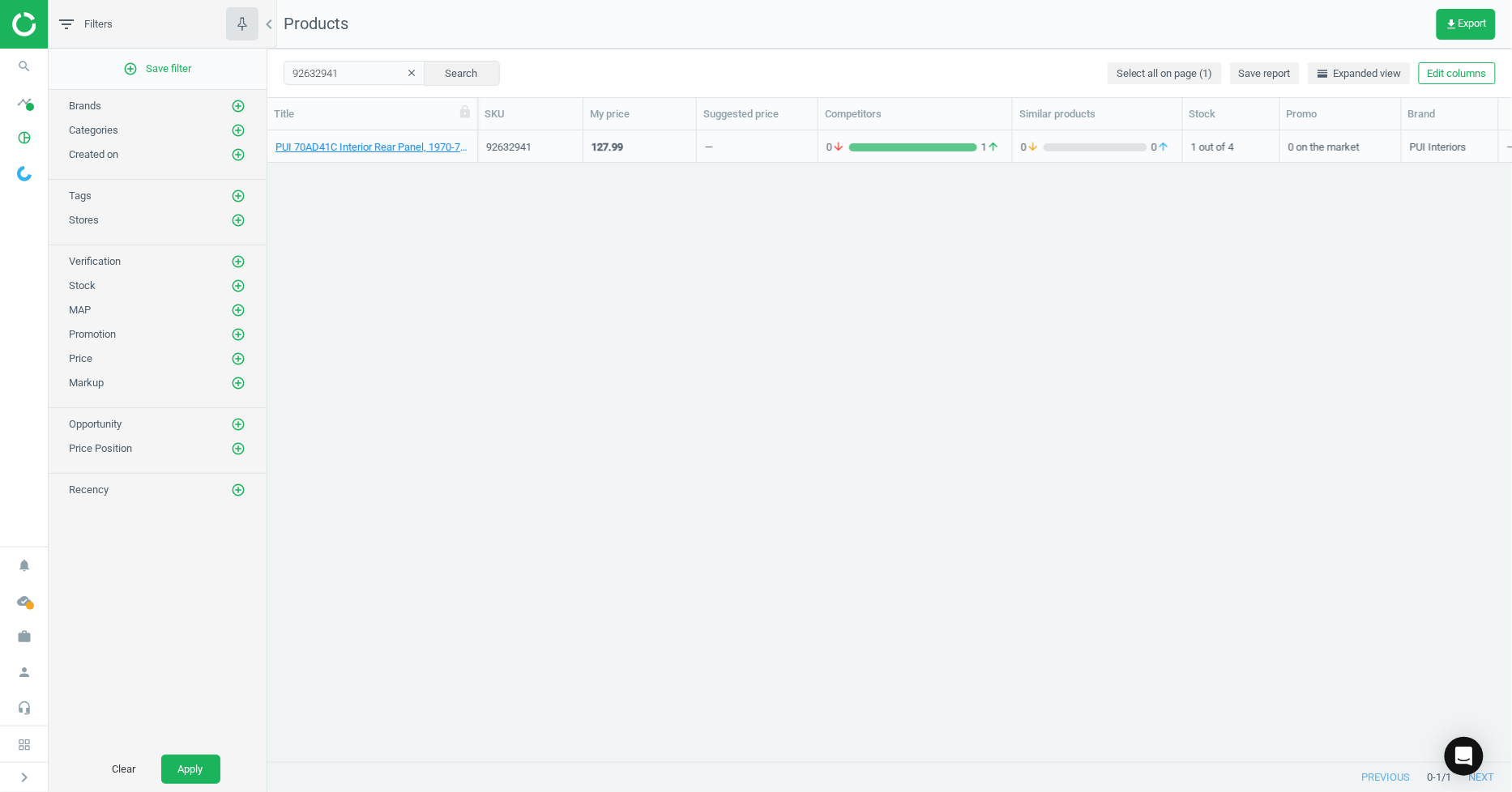
click at [409, 155] on div "PUI 70AD41C Interior Rear Panel, 1970-72 Chevelle Coupe, Sandalwood" at bounding box center [372, 150] width 193 height 20
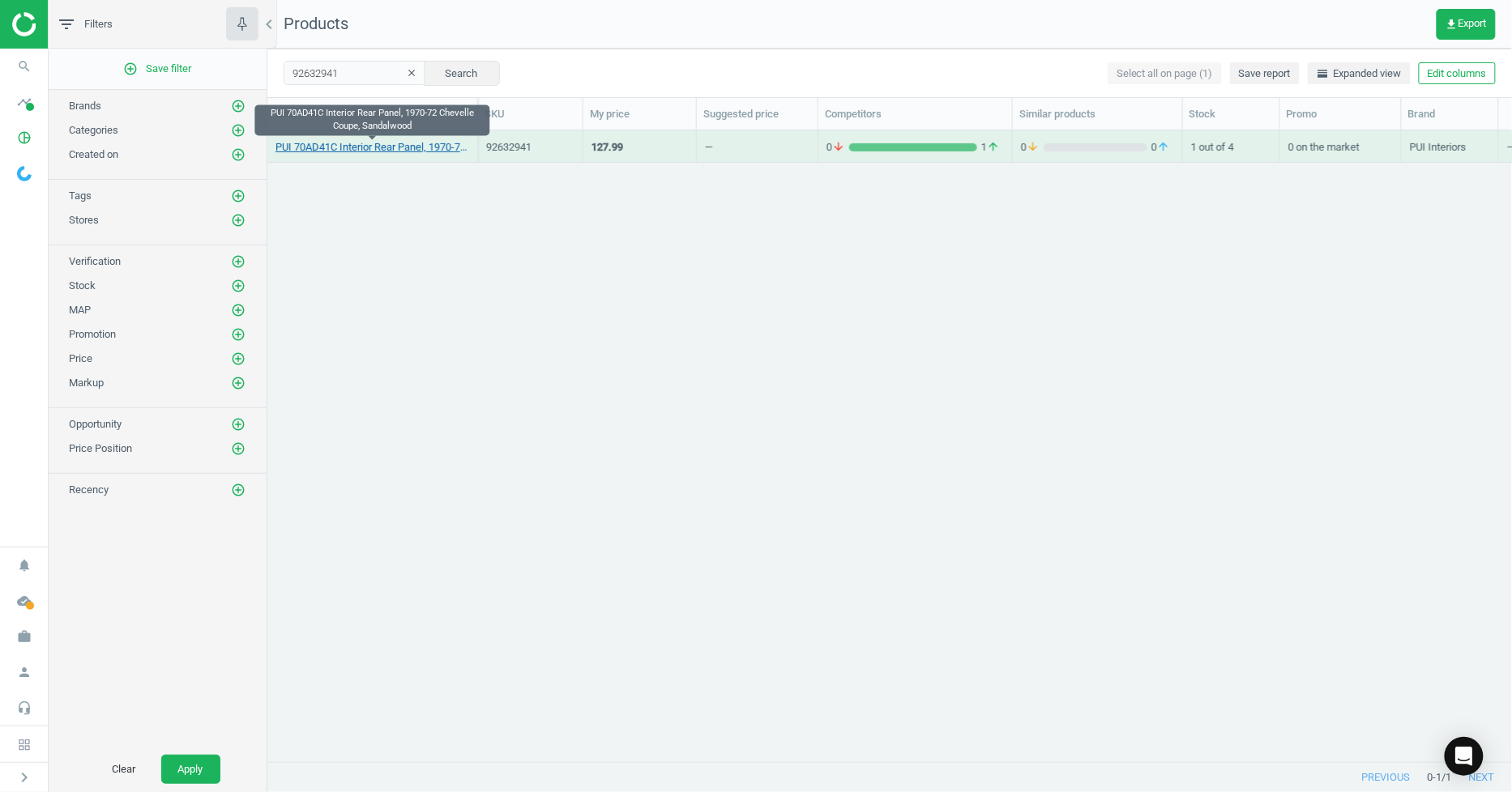
click at [409, 147] on link "PUI 70AD41C Interior Rear Panel, 1970-72 Chevelle Coupe, Sandalwood" at bounding box center [372, 148] width 193 height 15
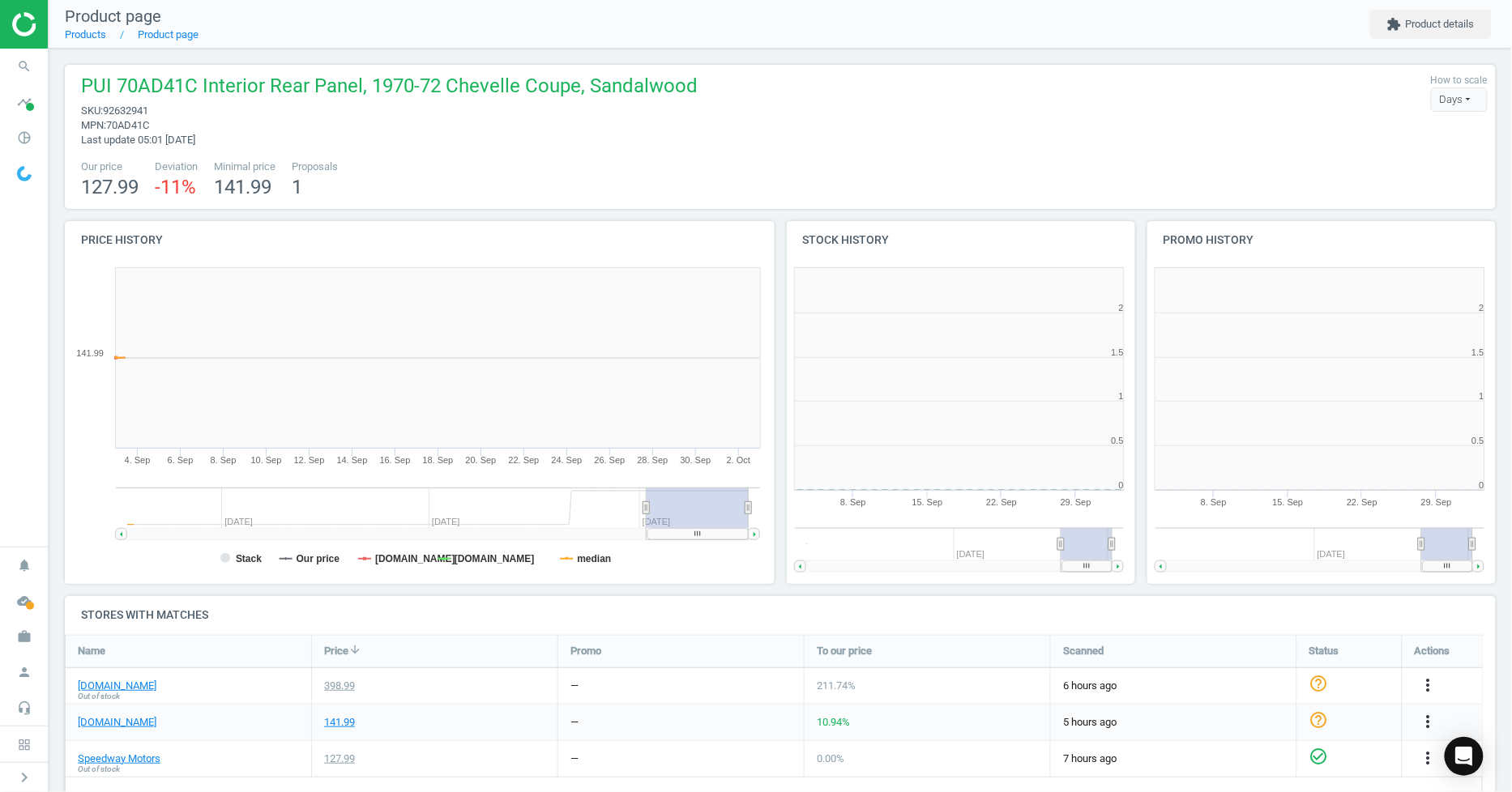
scroll to position [353, 374]
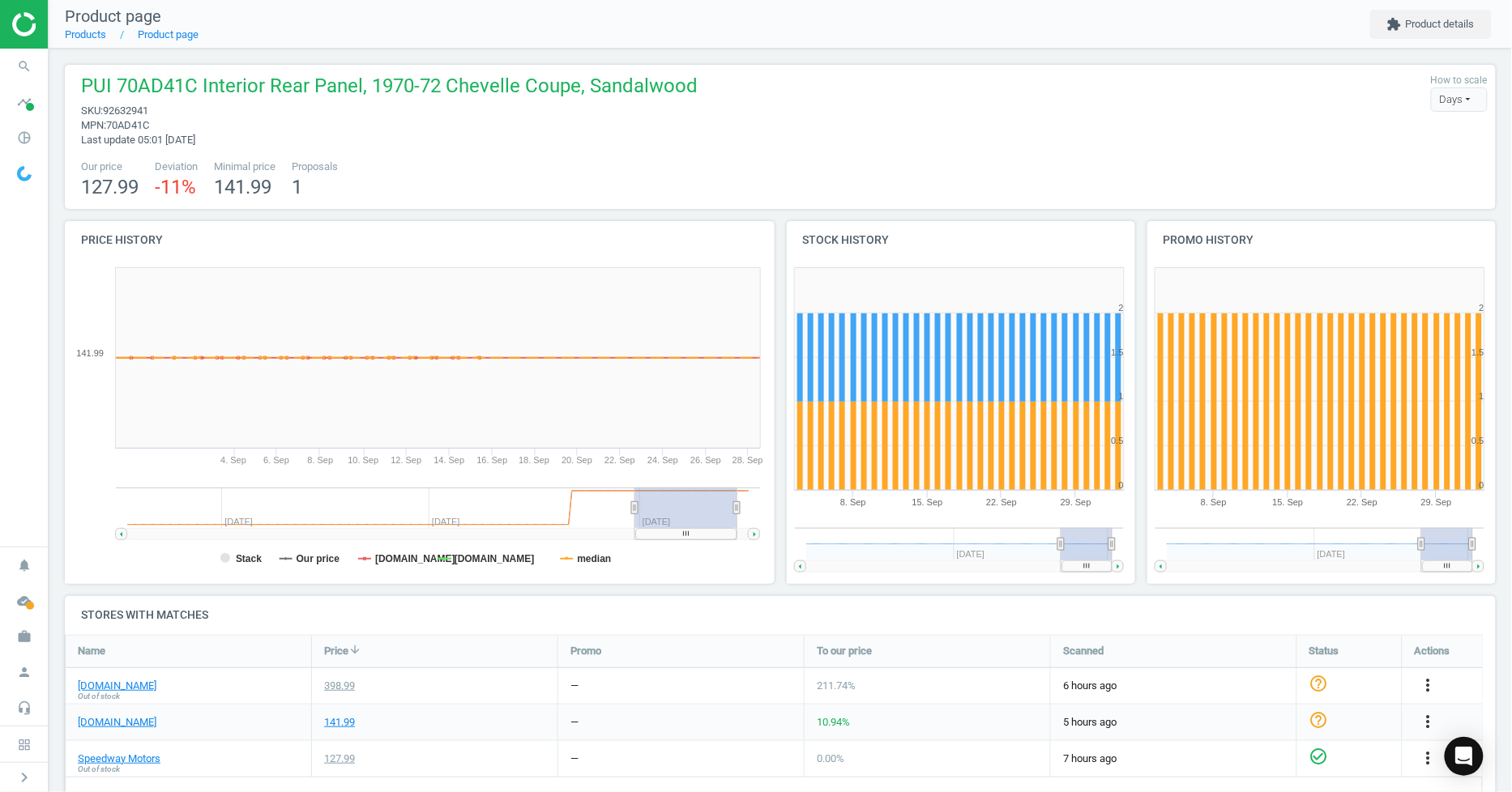
click at [641, 510] on g at bounding box center [438, 514] width 644 height 53
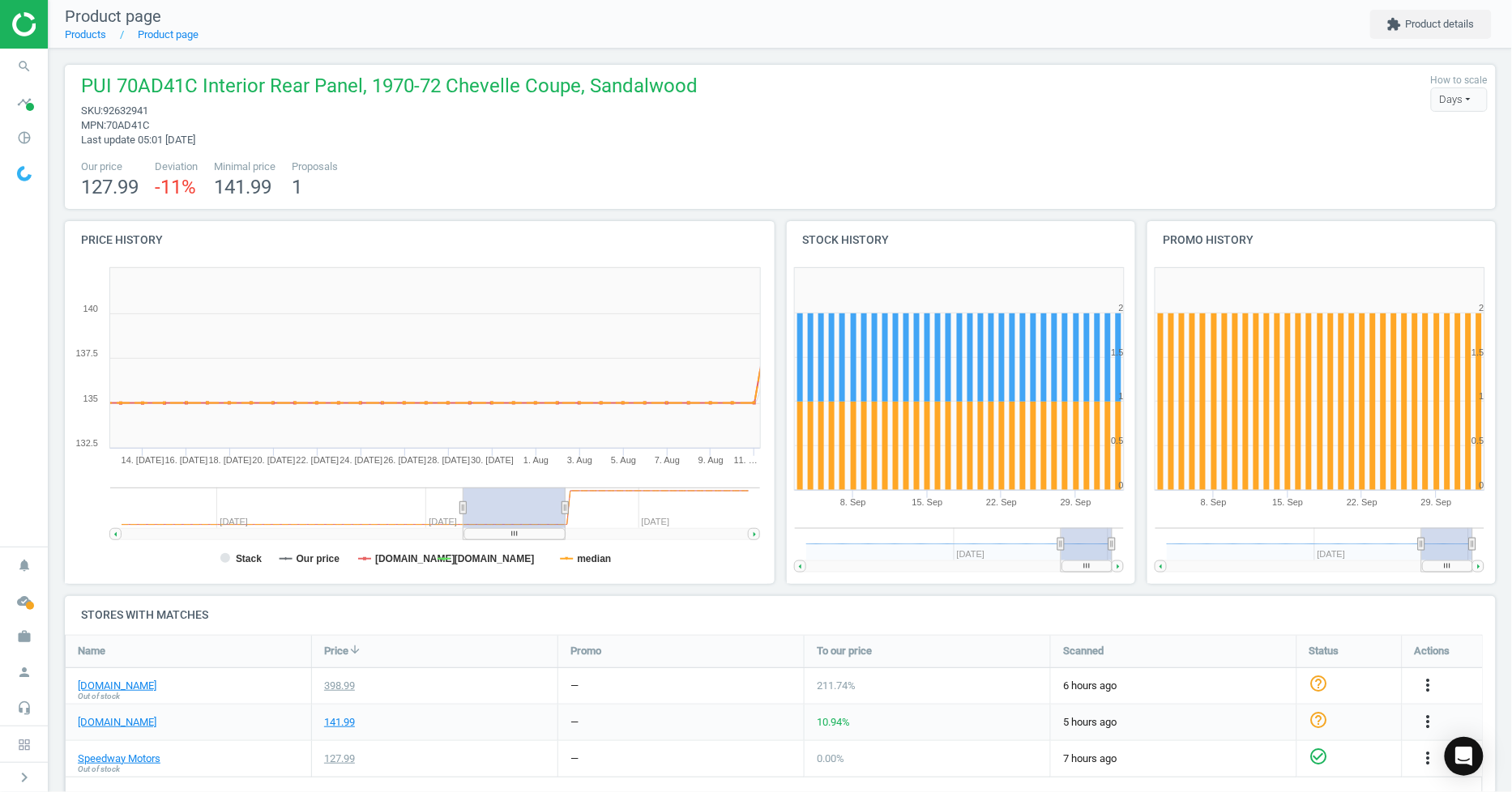
drag, startPoint x: 641, startPoint y: 510, endPoint x: 520, endPoint y: 523, distance: 121.7
click at [520, 523] on rect at bounding box center [514, 508] width 102 height 40
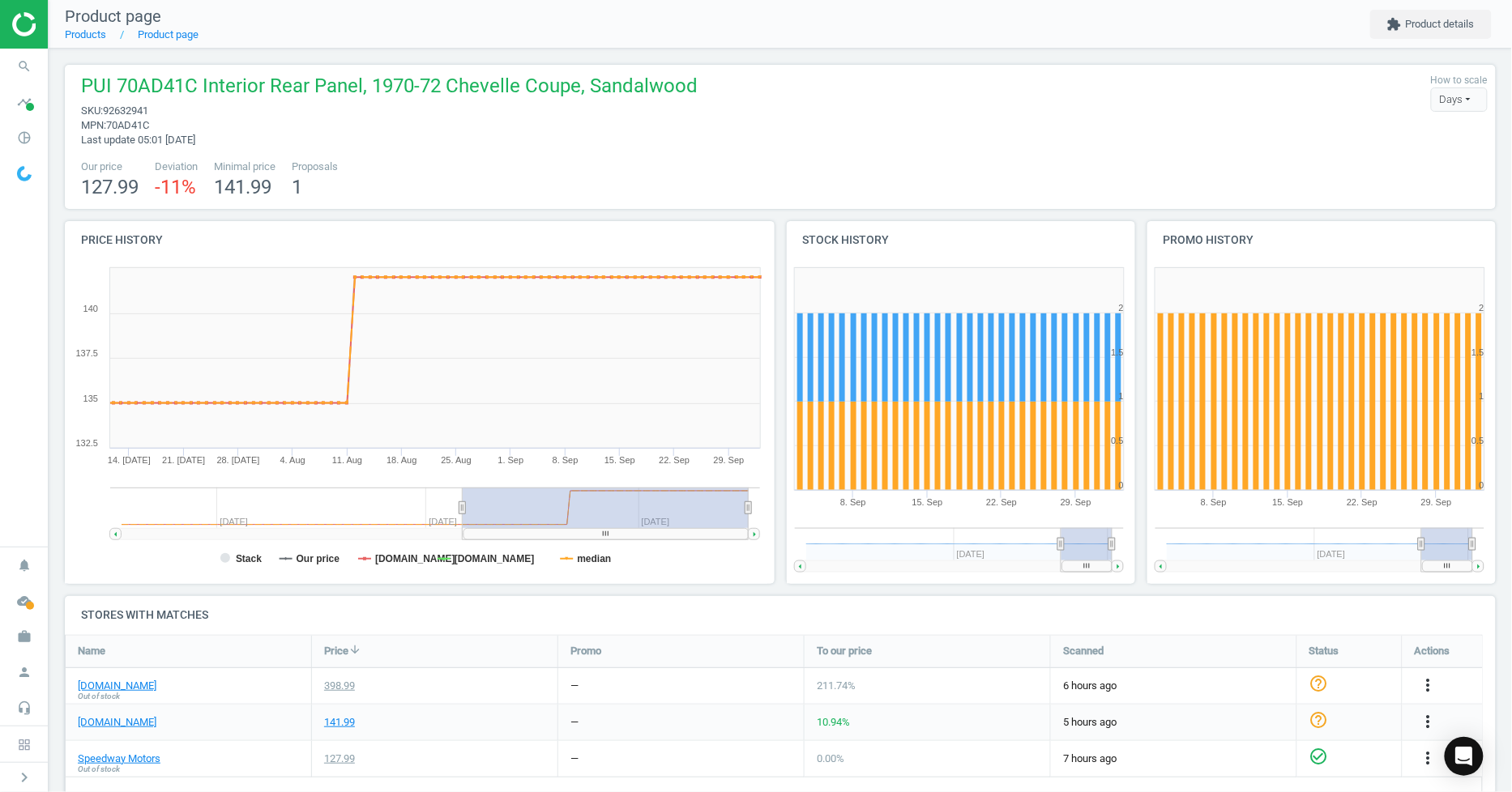
drag, startPoint x: 562, startPoint y: 503, endPoint x: 846, endPoint y: 497, distance: 284.1
click at [846, 497] on div "Price history Created with Highstock 6.2.0 Stack Our price [DOMAIN_NAME] [DOMAI…" at bounding box center [781, 408] width 1444 height 375
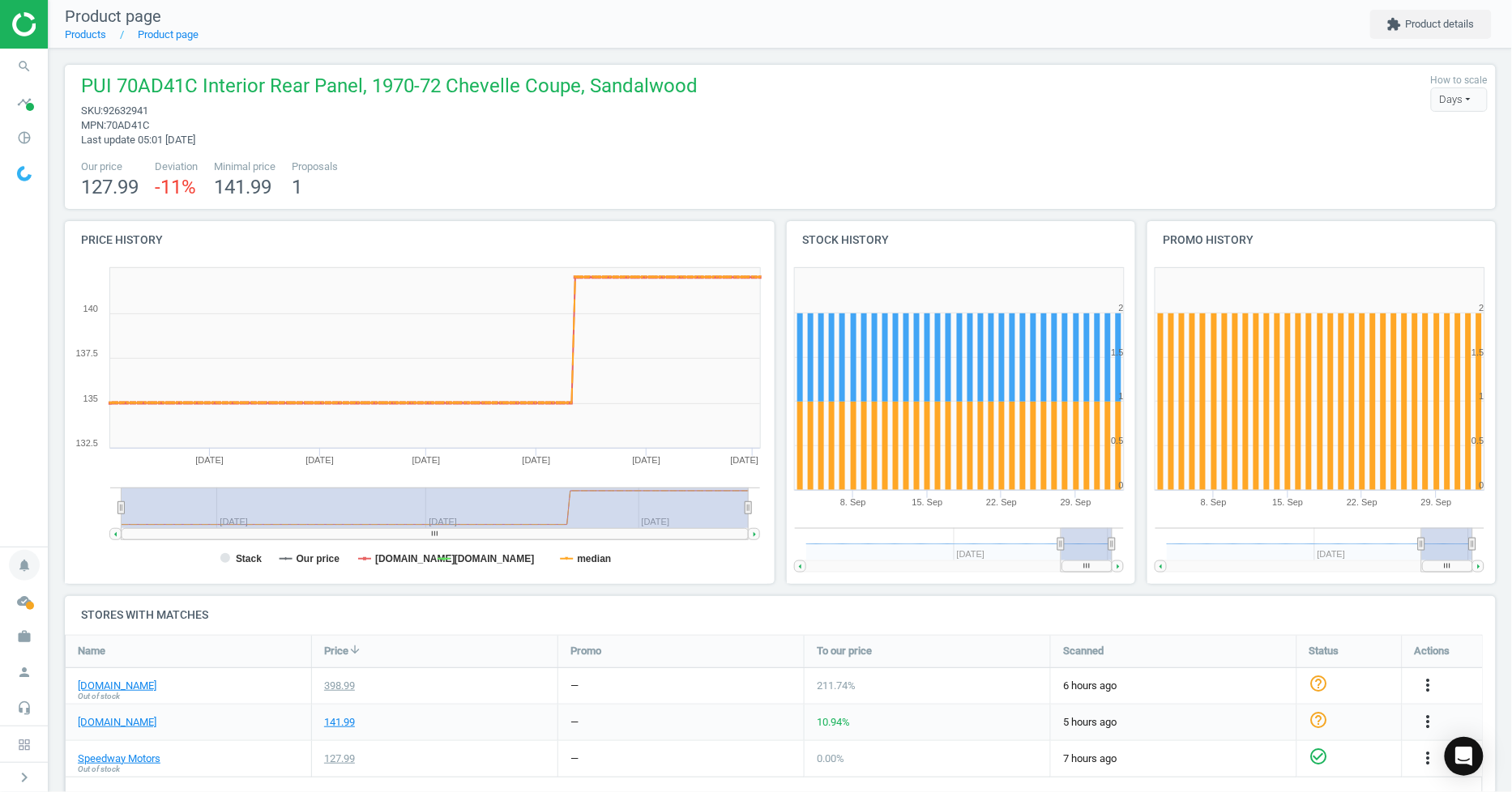
drag, startPoint x: 461, startPoint y: 512, endPoint x: 0, endPoint y: 552, distance: 462.7
click at [0, 553] on section "search Search timeline Data delivery Overview Matches dashboard Matches Rematch…" at bounding box center [756, 396] width 1512 height 792
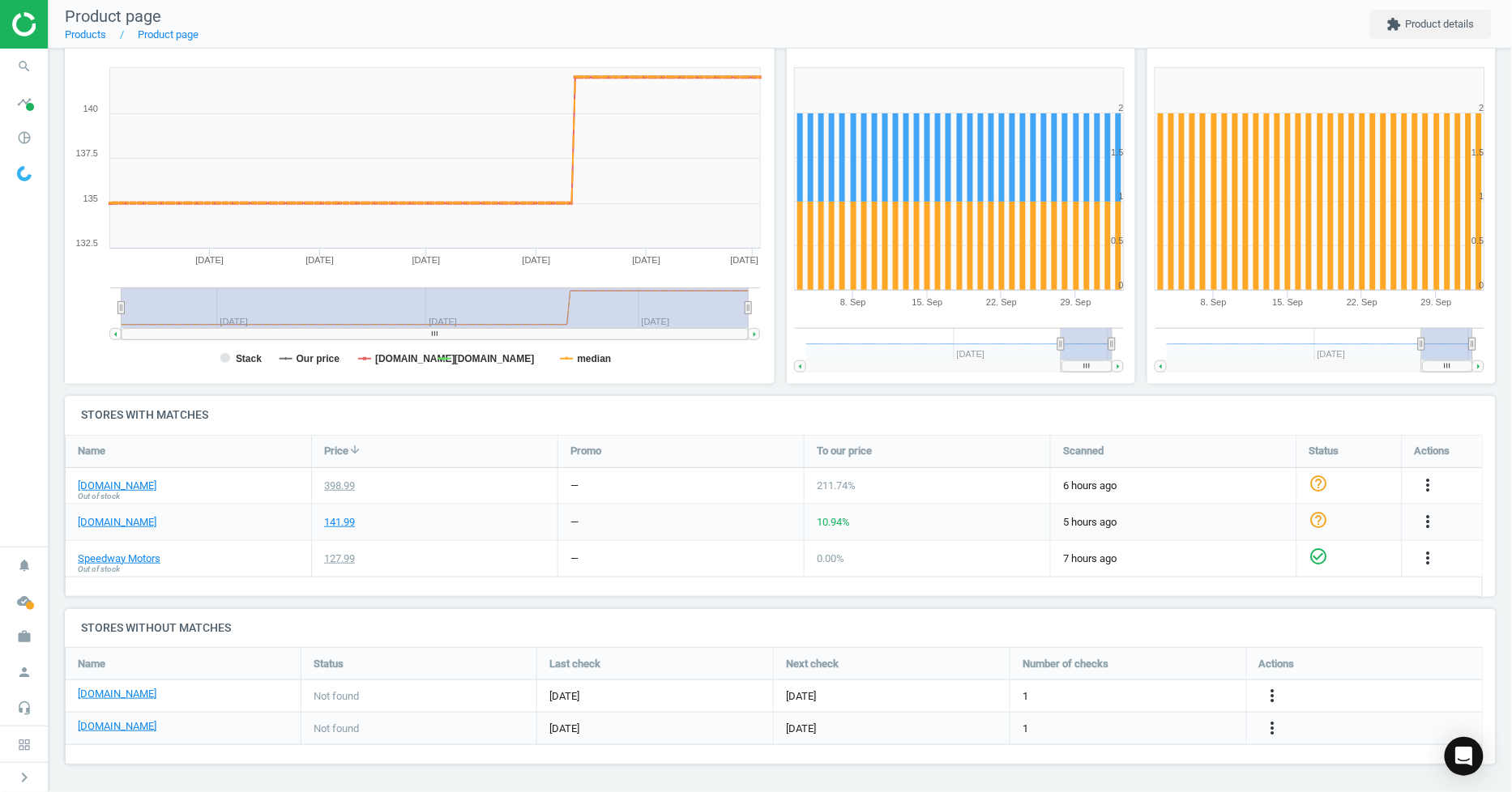
scroll to position [20, 0]
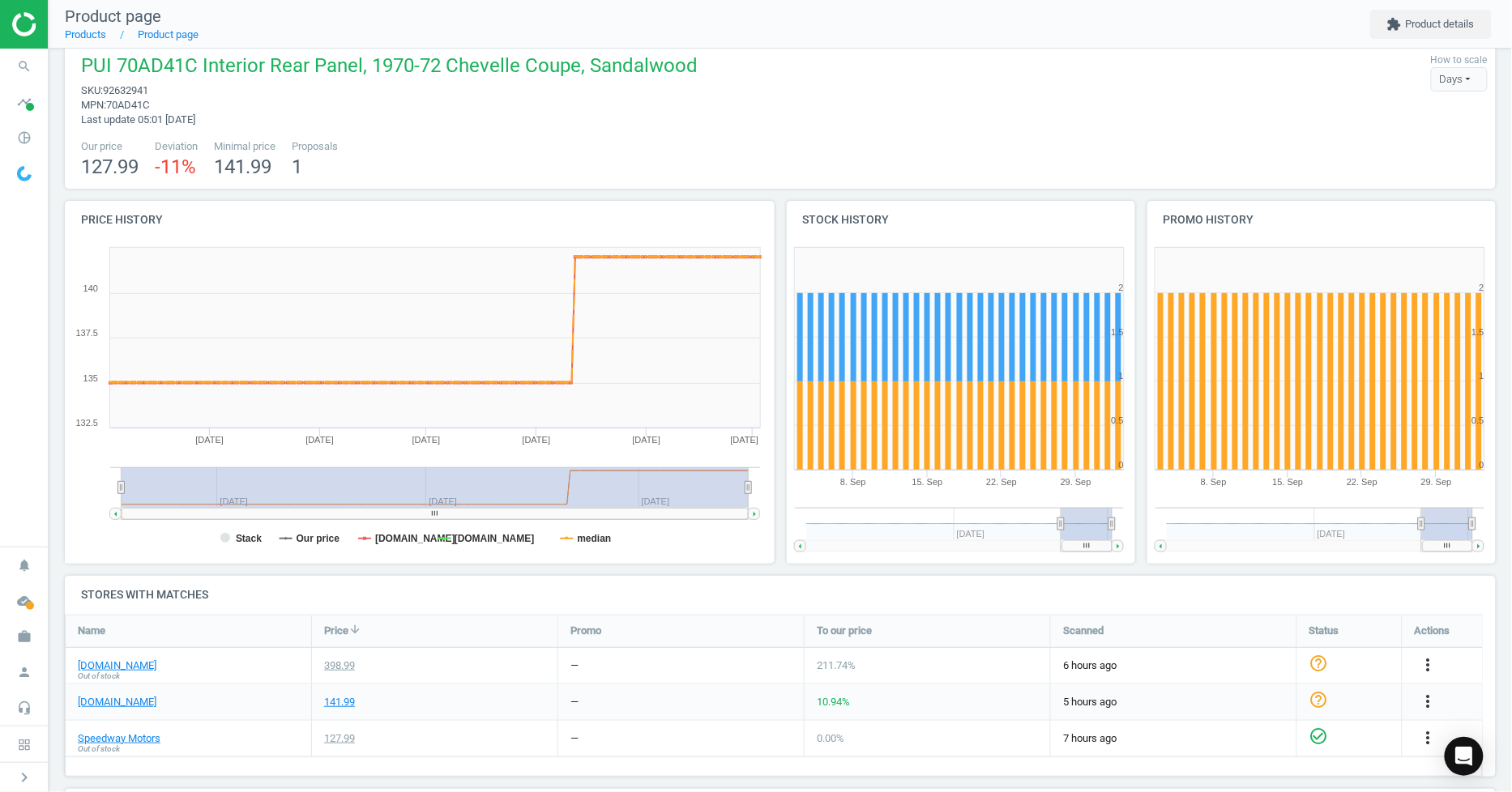
drag, startPoint x: 721, startPoint y: 484, endPoint x: 767, endPoint y: 480, distance: 46.2
click at [767, 480] on div "Price history Created with Highstock 6.2.0 Stack Our price [DOMAIN_NAME] [DOMAI…" at bounding box center [420, 387] width 722 height 375
click at [585, 536] on tspan "median" at bounding box center [594, 539] width 34 height 11
click at [479, 541] on tspan "[DOMAIN_NAME]" at bounding box center [494, 539] width 80 height 11
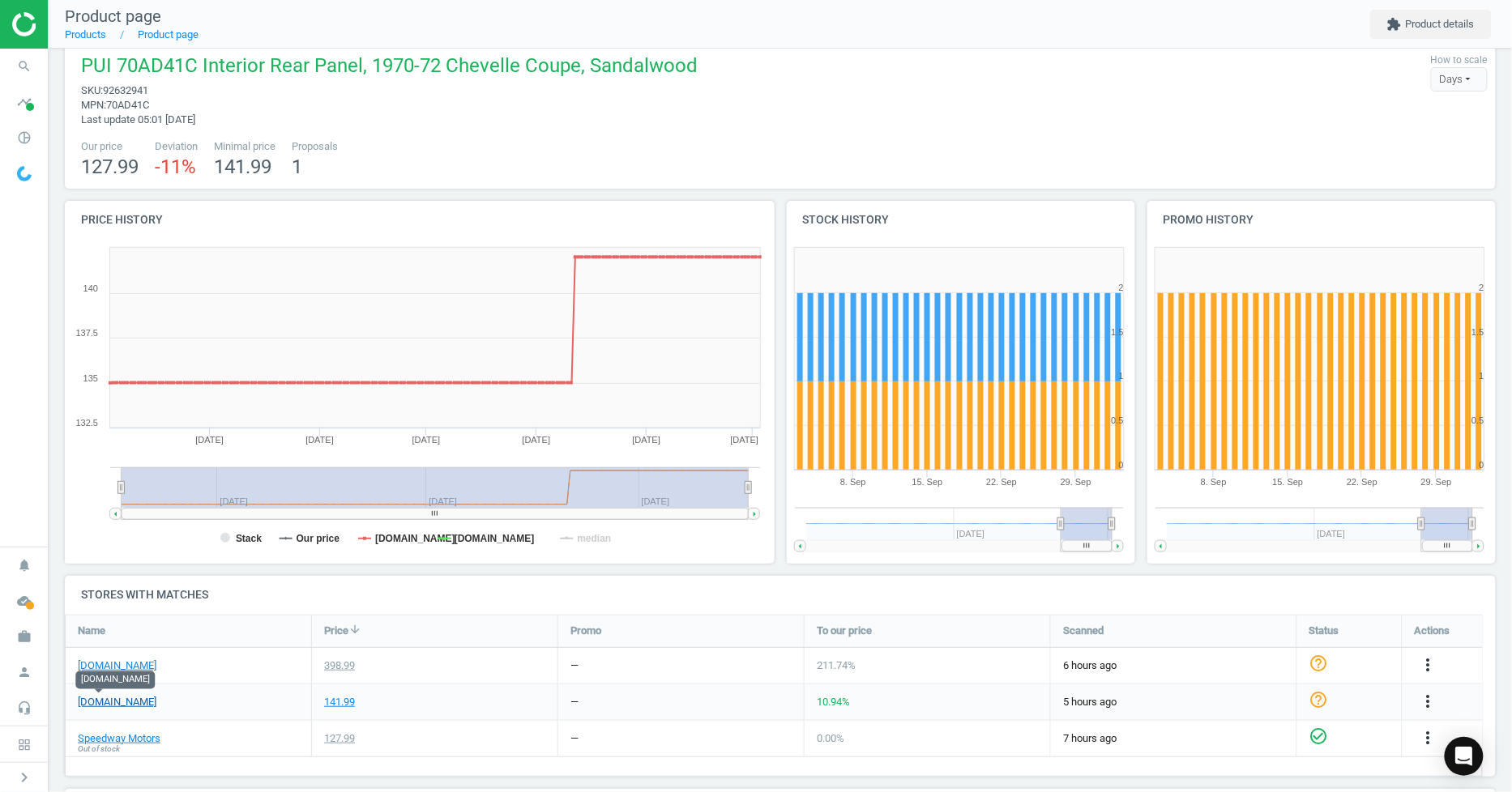
click at [95, 702] on link "[DOMAIN_NAME]" at bounding box center [117, 702] width 78 height 15
click at [151, 670] on link "[DOMAIN_NAME]" at bounding box center [117, 665] width 78 height 15
click at [19, 69] on icon "search" at bounding box center [25, 67] width 31 height 31
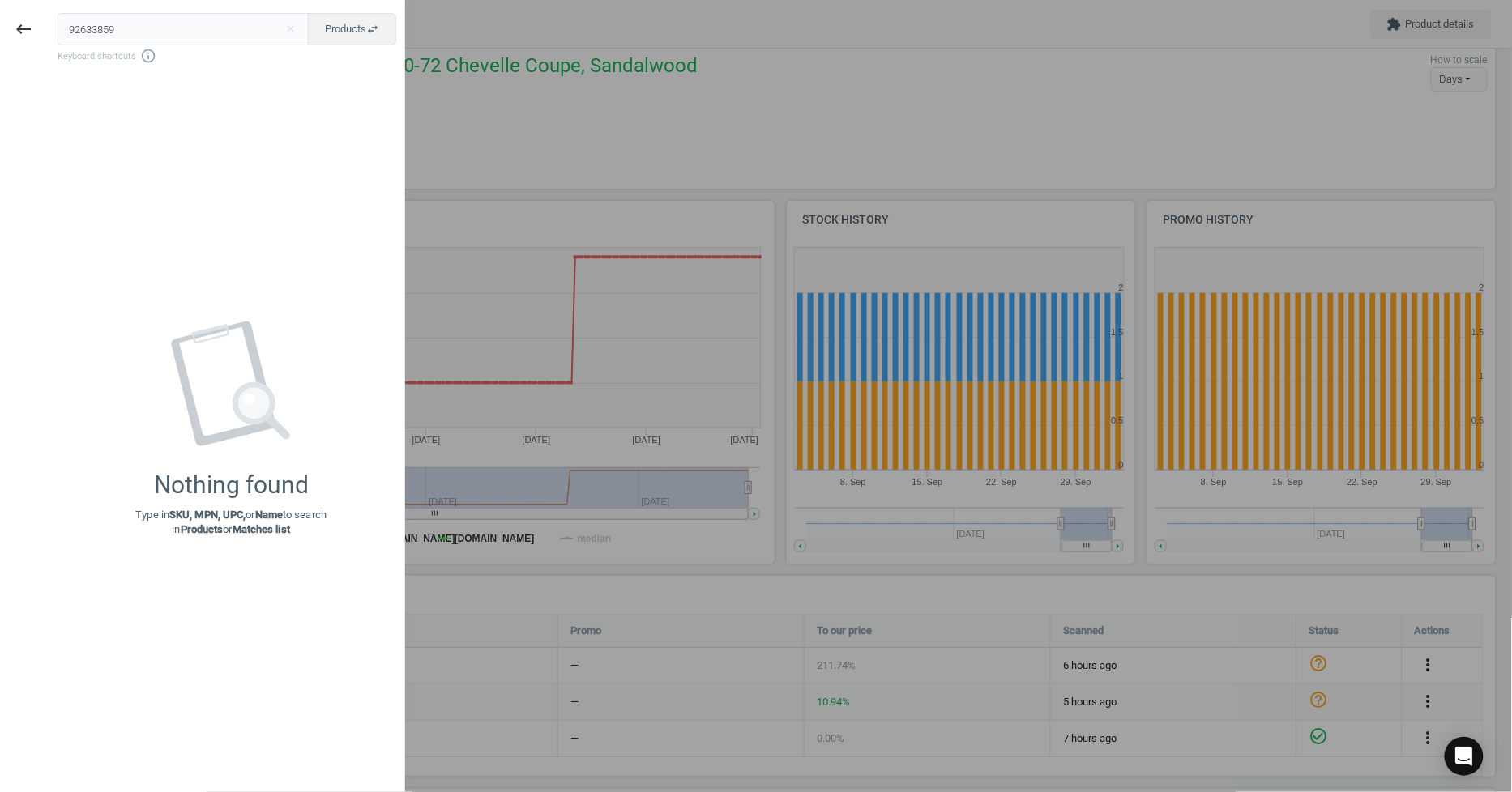
type input "92633859"
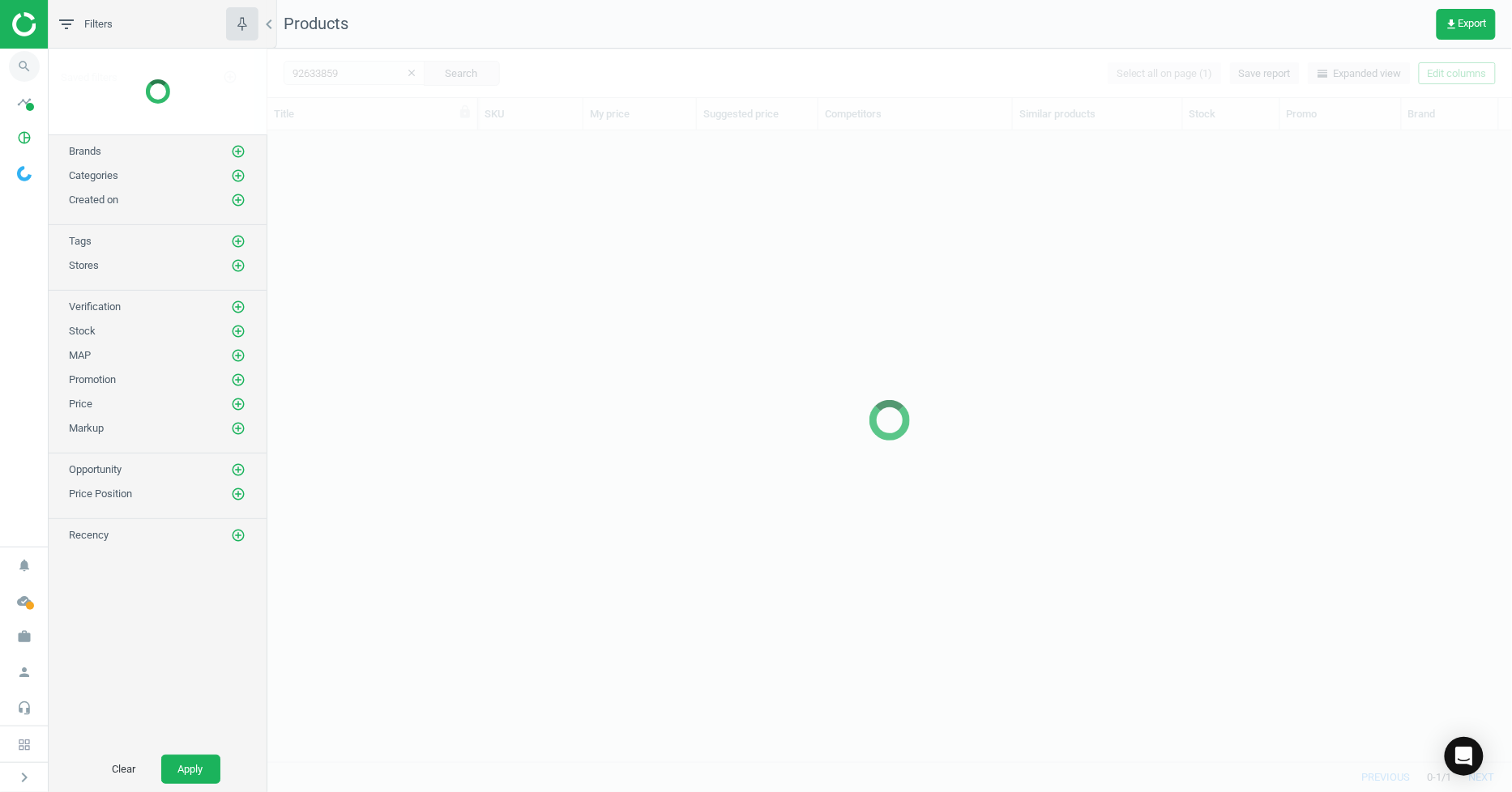
scroll to position [603, 1232]
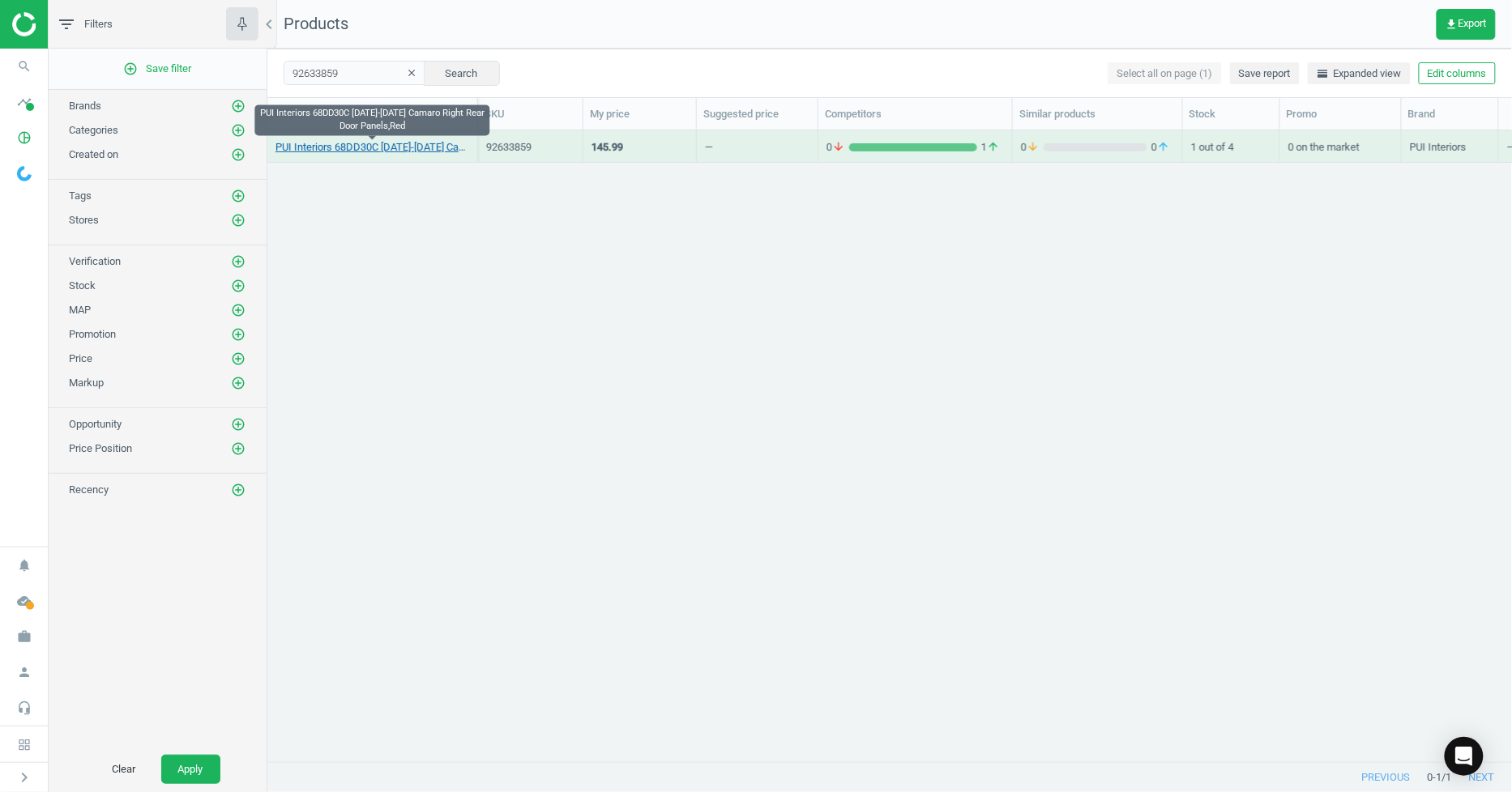
click at [402, 147] on link "PUI Interiors 68DD30C [DATE]-[DATE] Camaro Right Rear Door Panels,Red" at bounding box center [372, 148] width 193 height 15
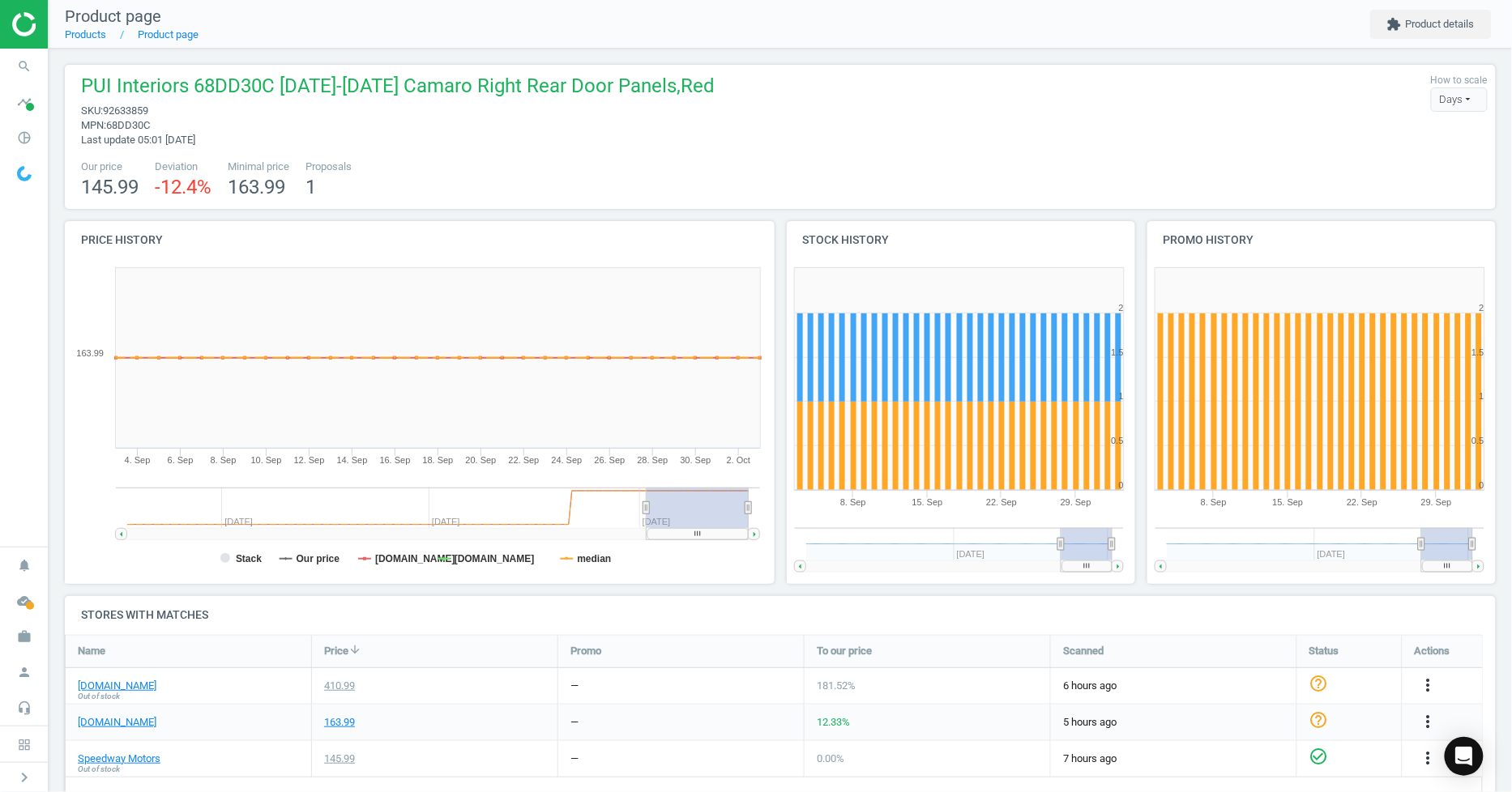
scroll to position [90, 0]
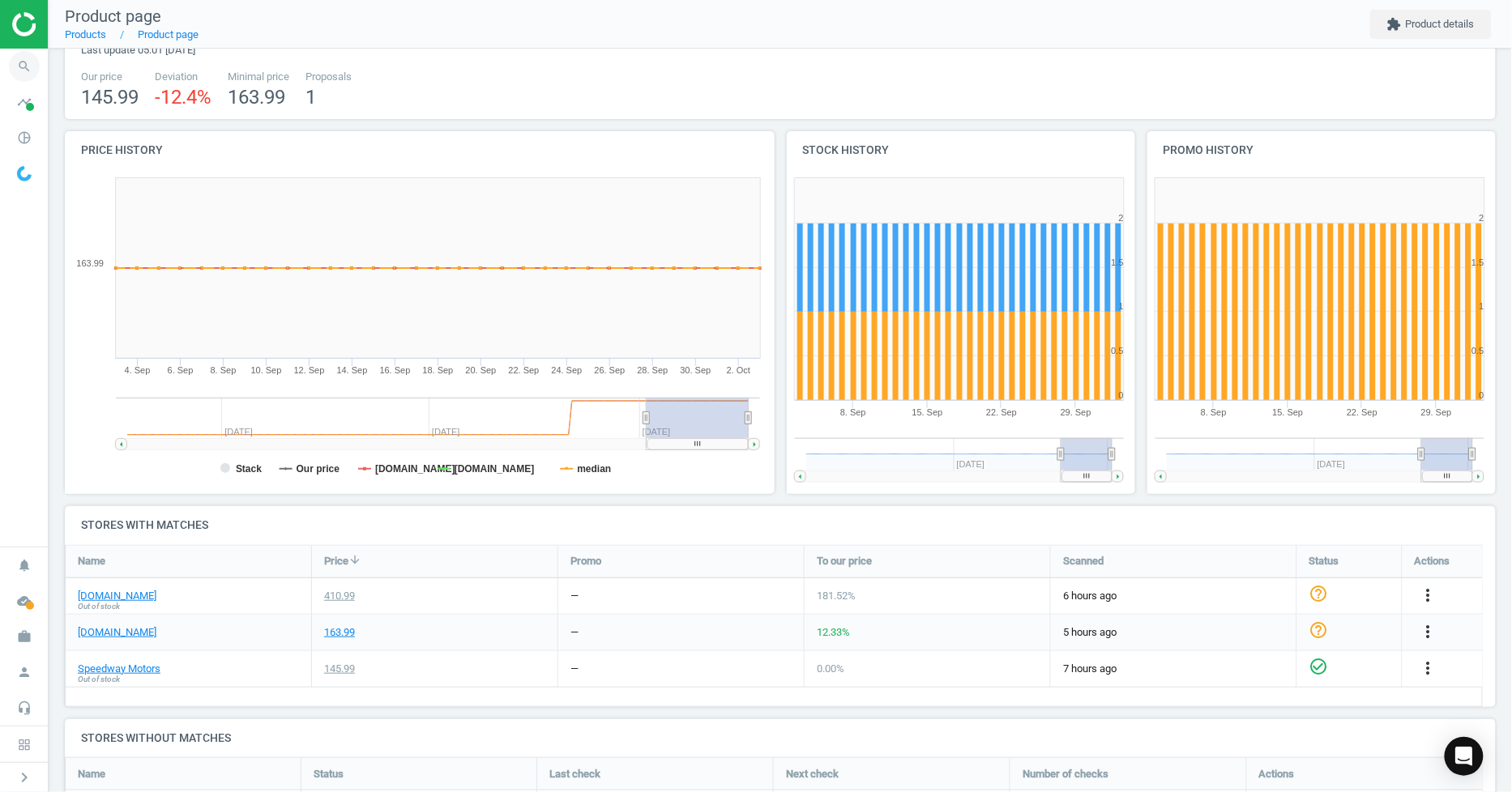
click at [33, 55] on icon "search" at bounding box center [25, 67] width 31 height 31
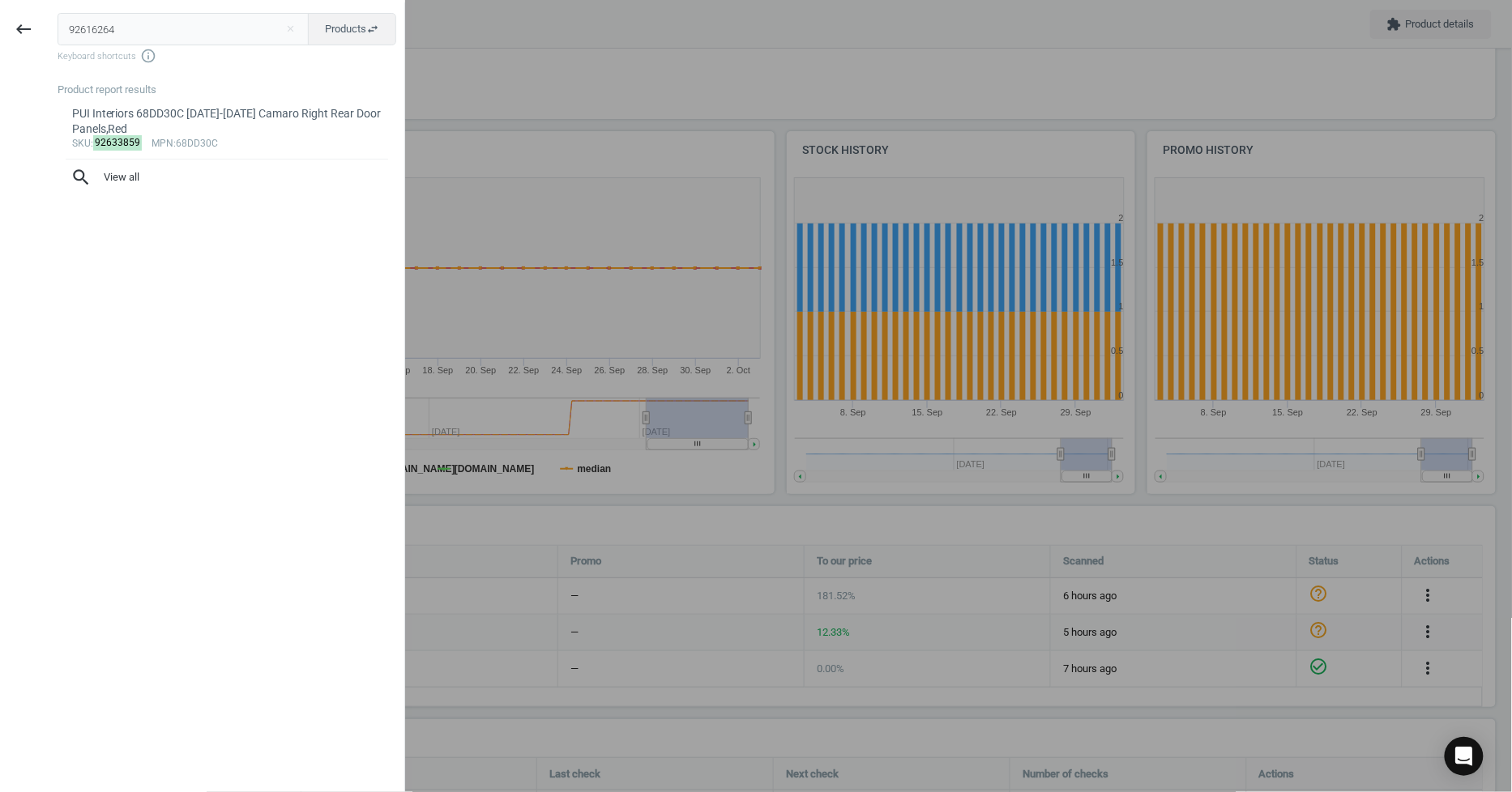
type input "92616264"
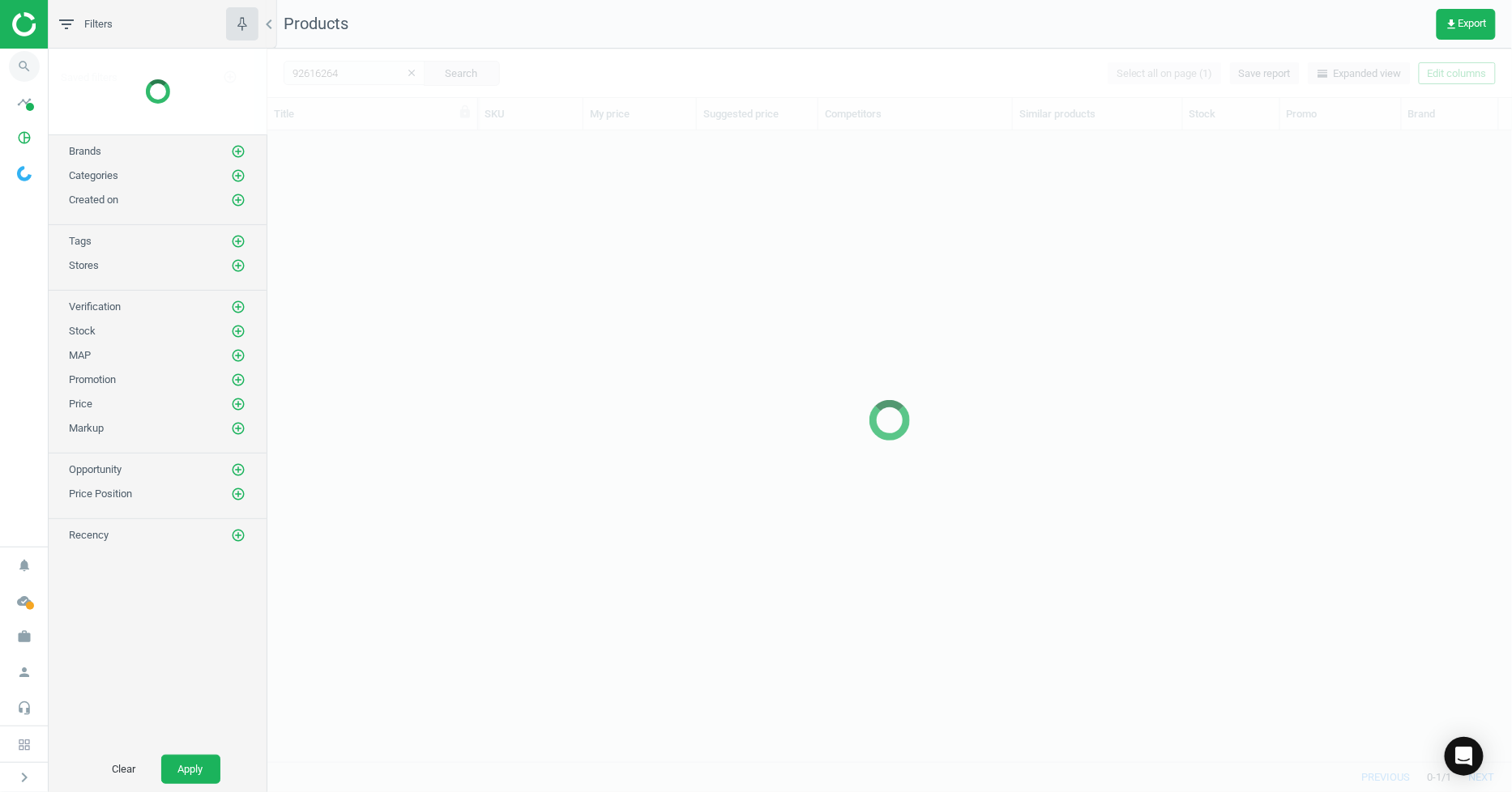
scroll to position [603, 1232]
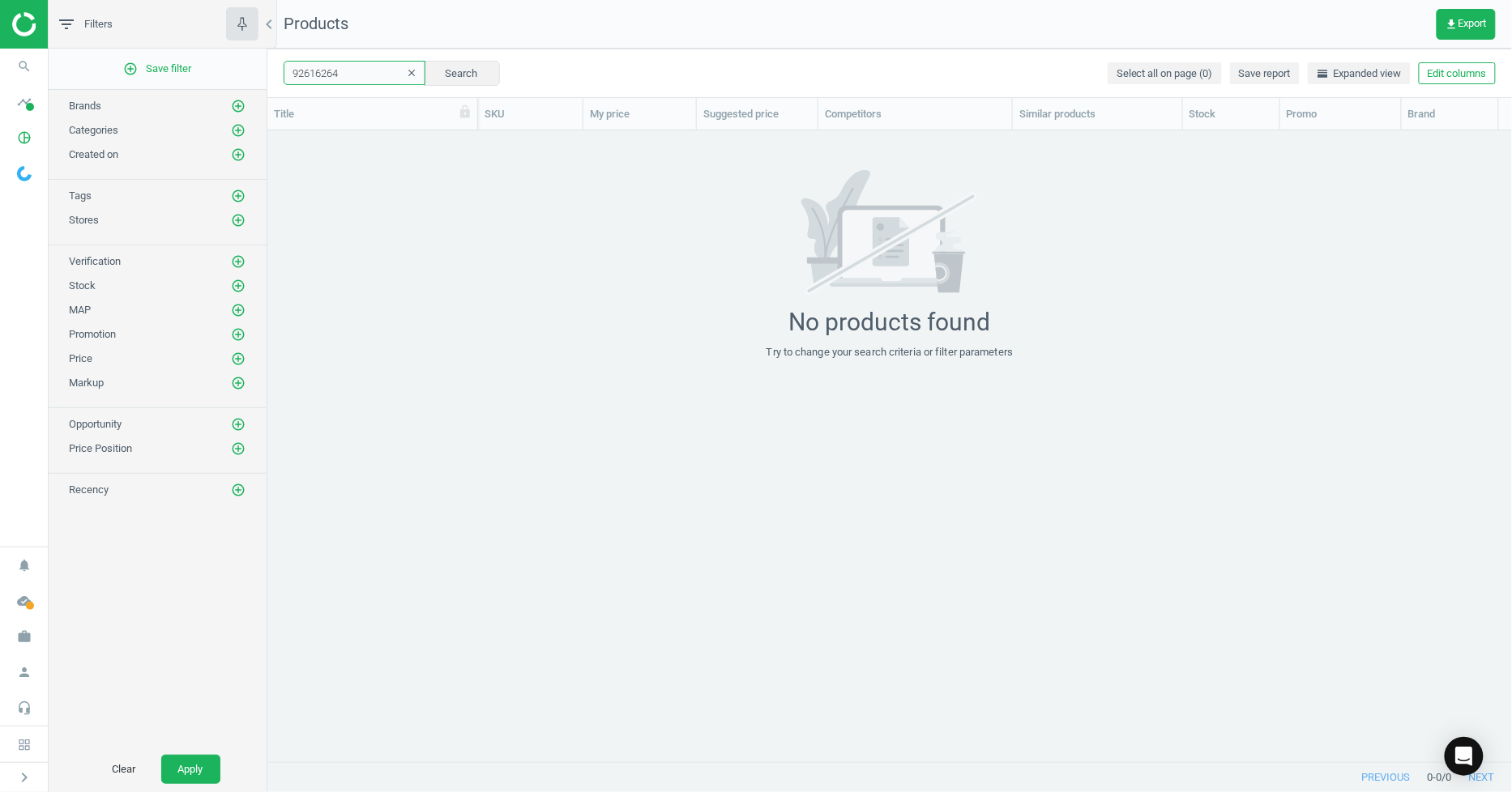
click at [363, 67] on input "92616264" at bounding box center [355, 73] width 142 height 25
